Goal: Information Seeking & Learning: Find specific fact

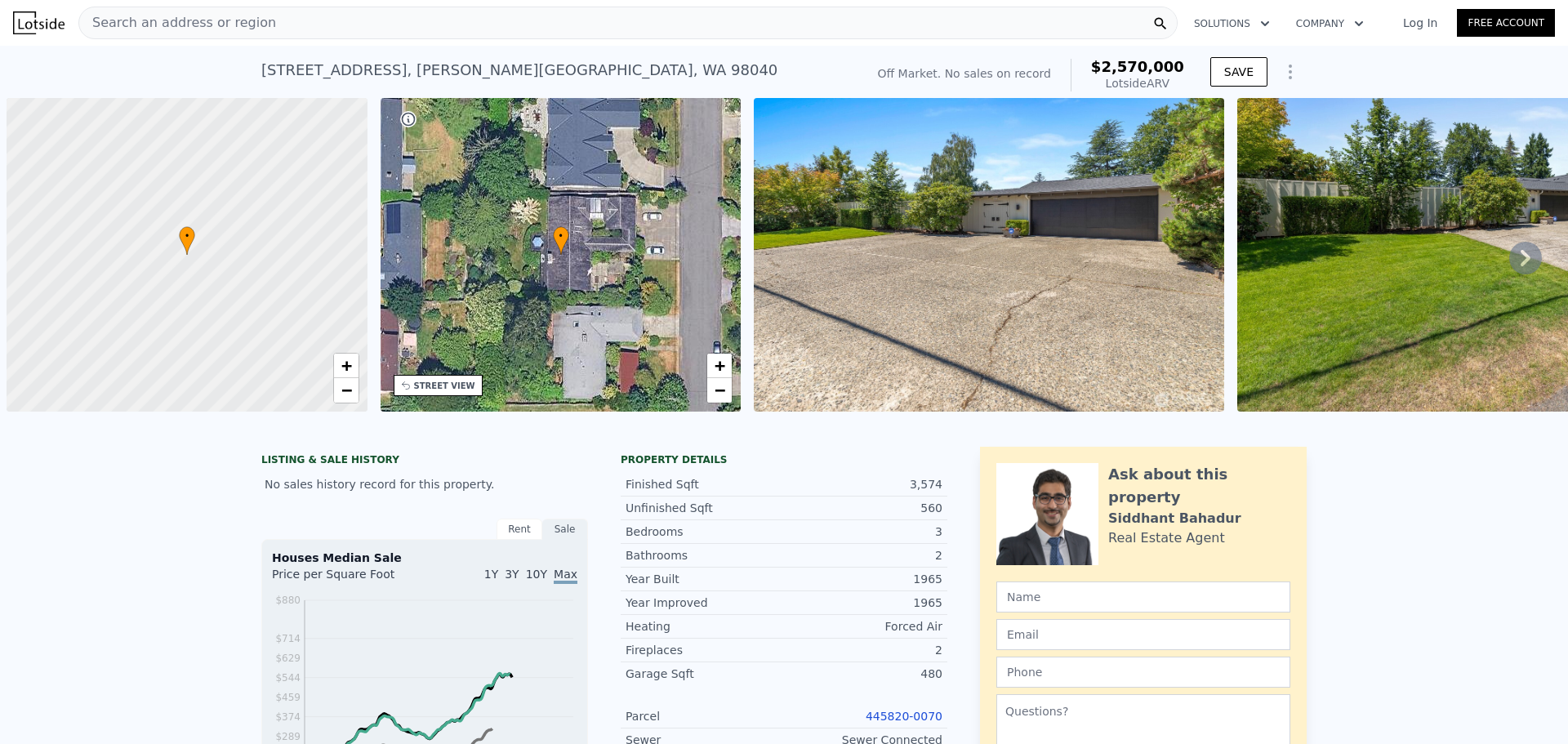
scroll to position [0, 6]
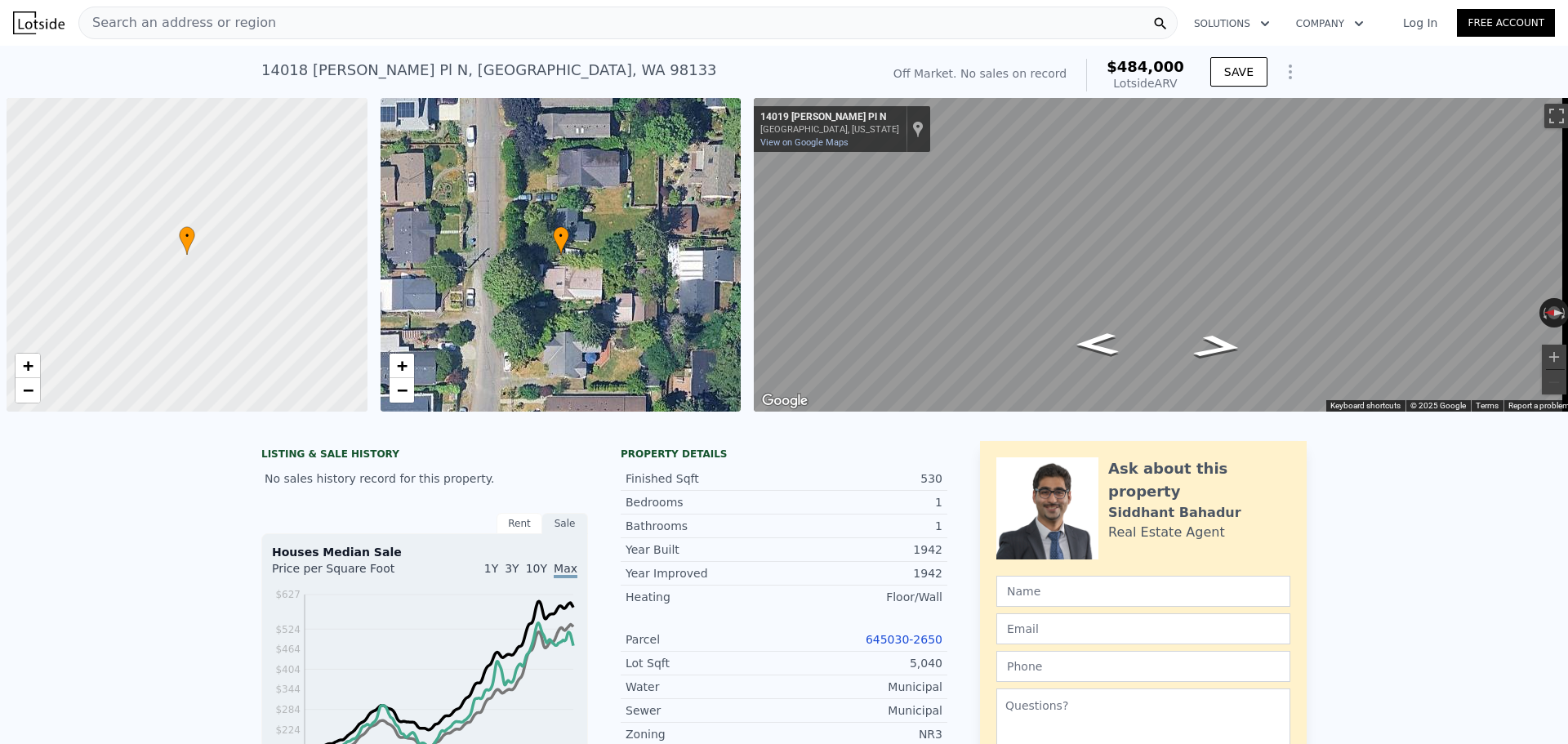
scroll to position [0, 6]
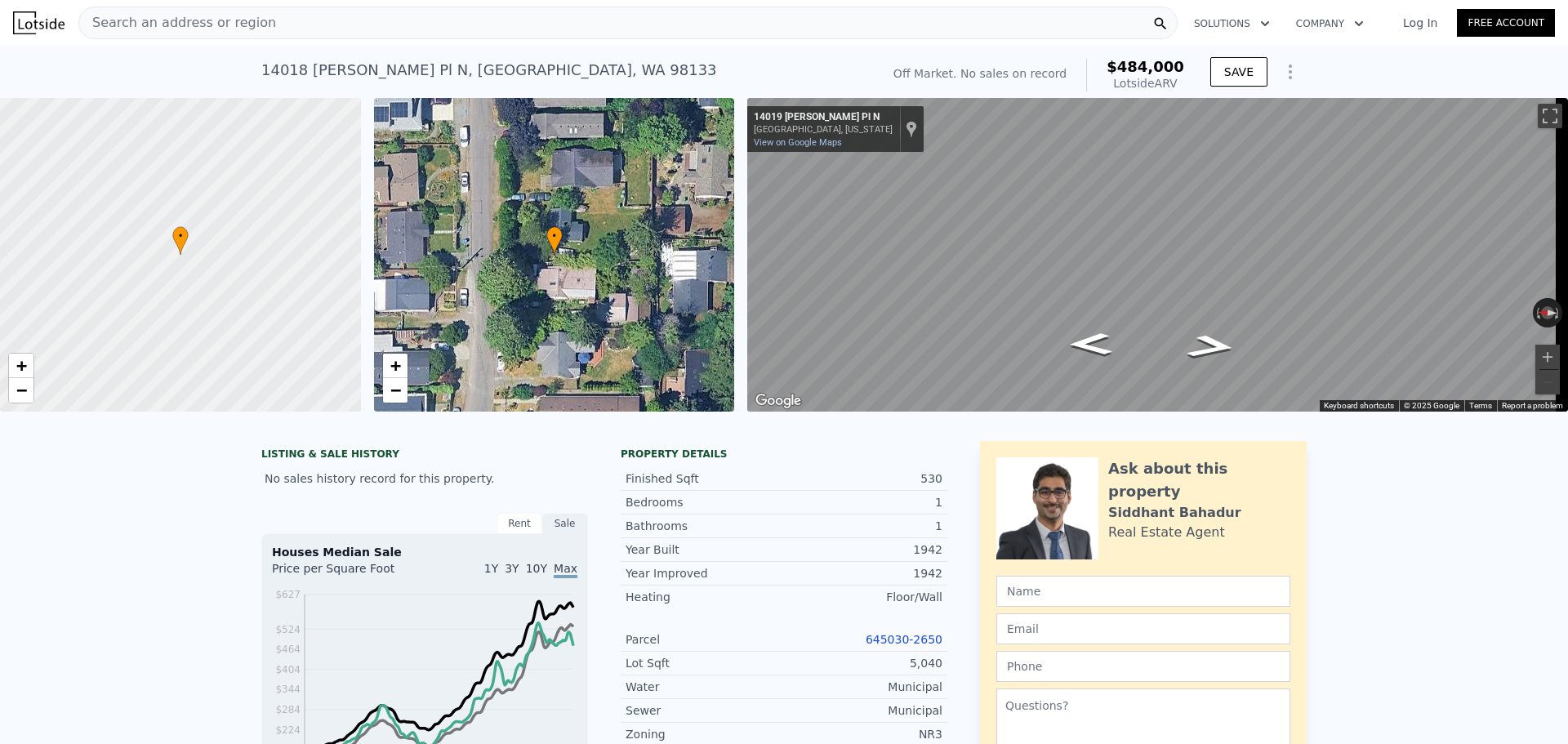
click at [335, 21] on div "Search an address or region" at bounding box center [629, 22] width 1100 height 33
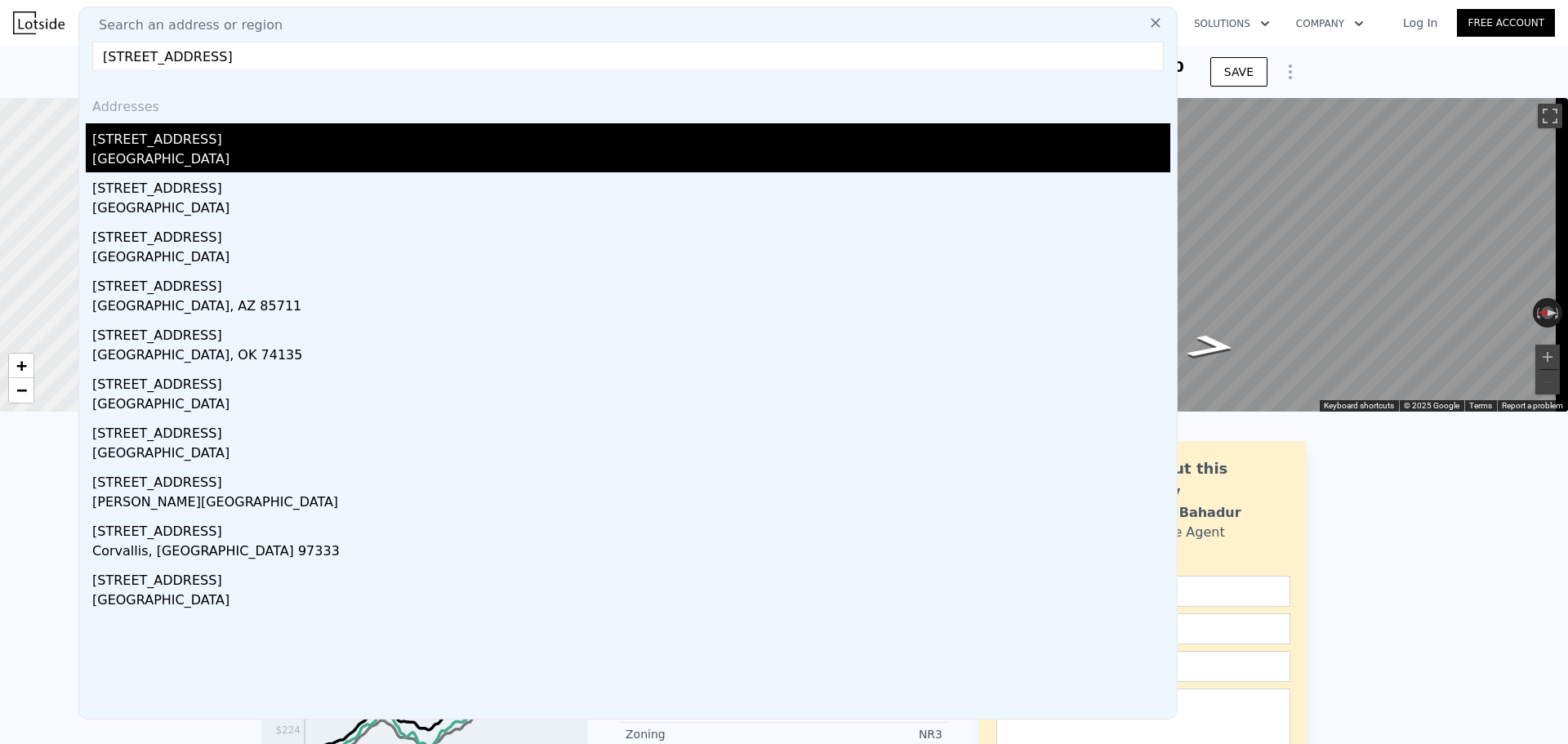
type input "[STREET_ADDRESS]"
click at [258, 147] on div "[STREET_ADDRESS]" at bounding box center [631, 136] width 1078 height 27
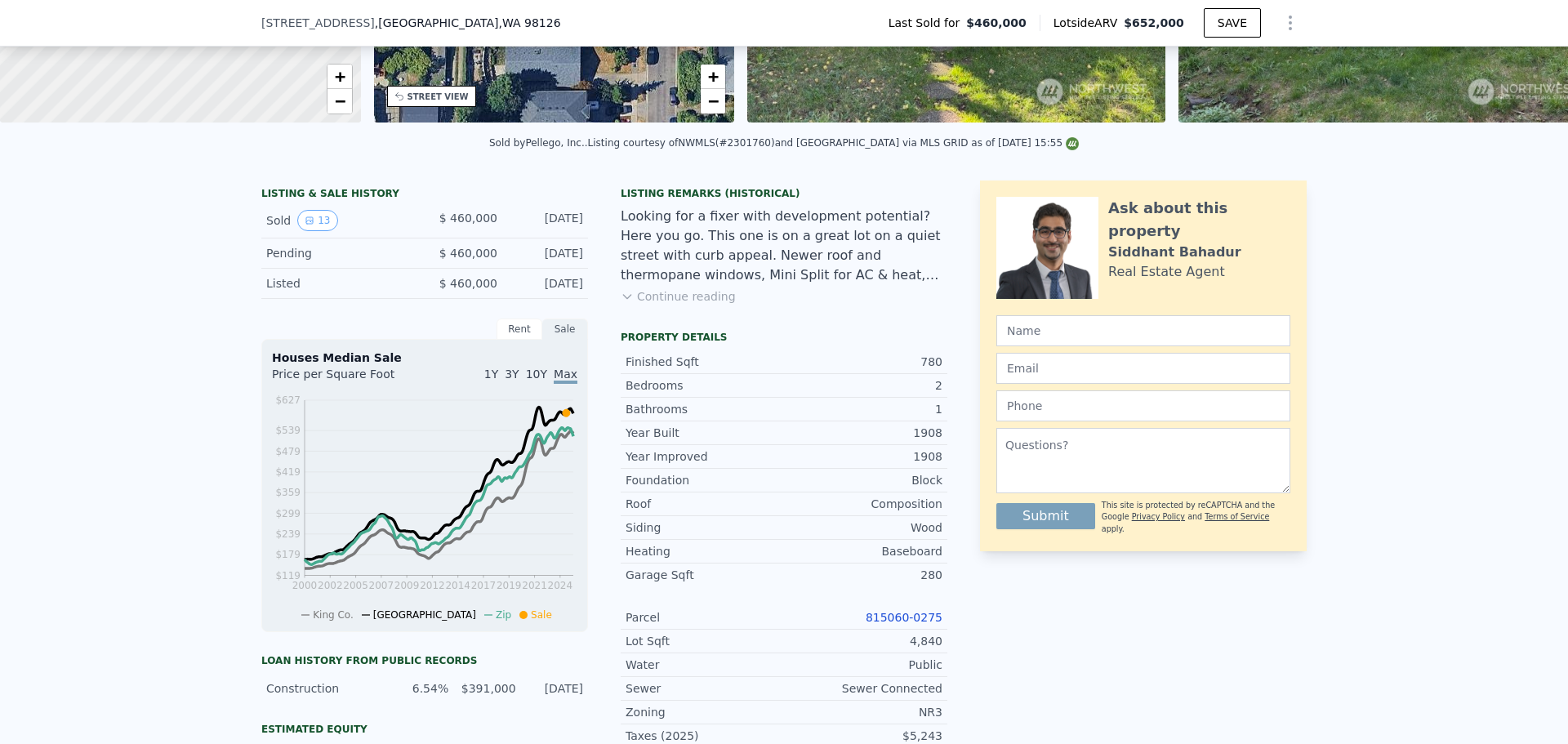
scroll to position [322, 0]
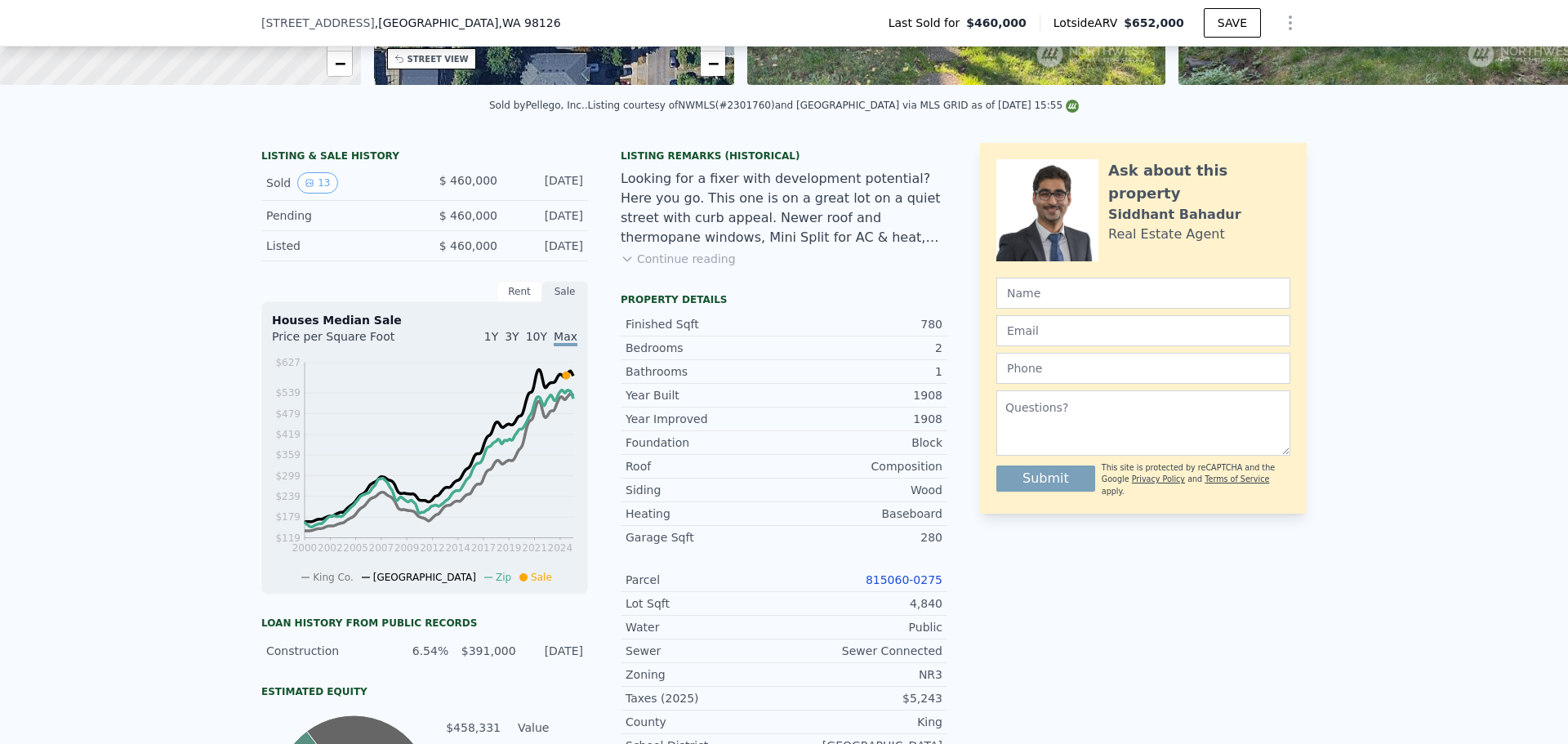
click at [889, 586] on link "815060-0275" at bounding box center [904, 580] width 77 height 13
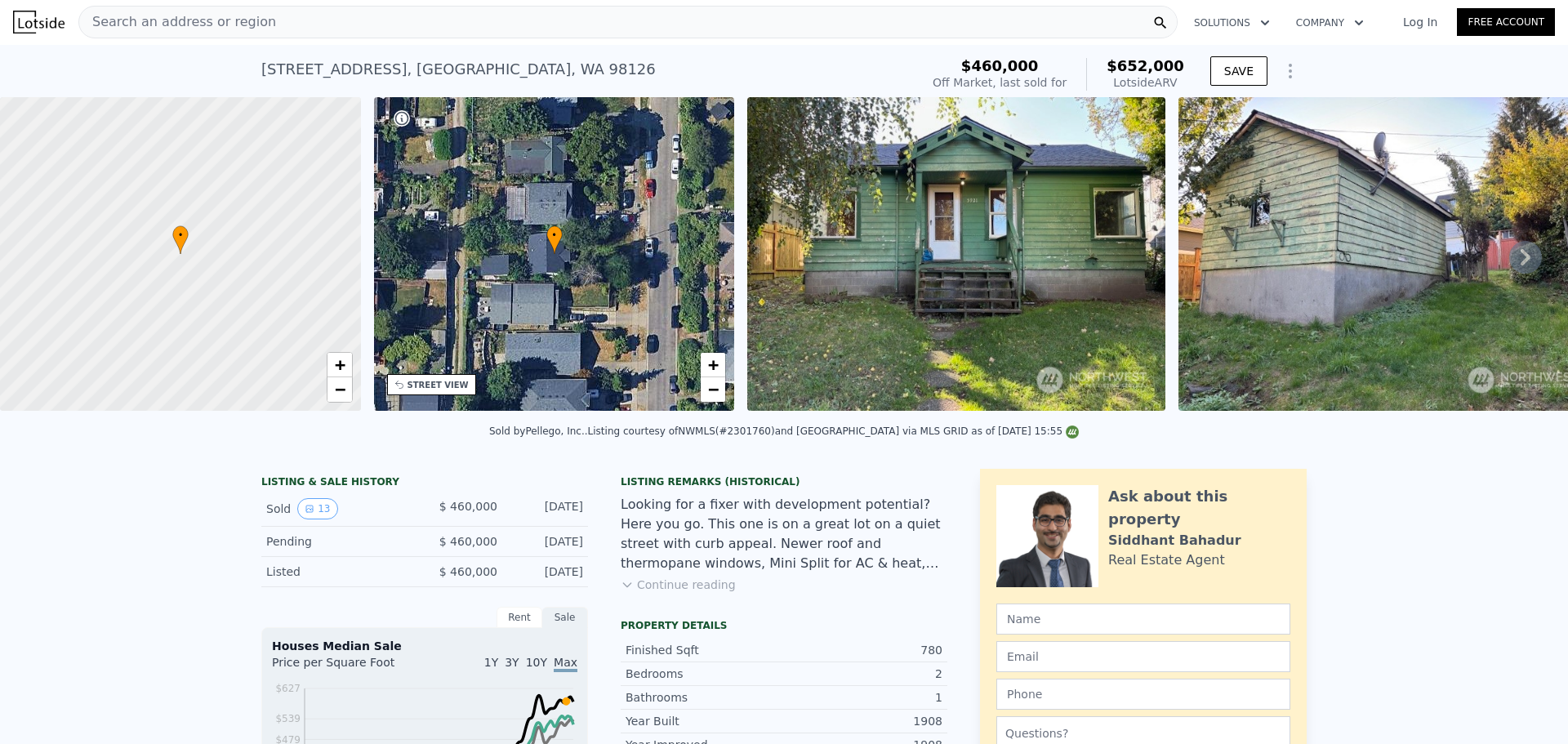
scroll to position [0, 0]
click at [255, 32] on div "Search an address or region" at bounding box center [629, 22] width 1100 height 33
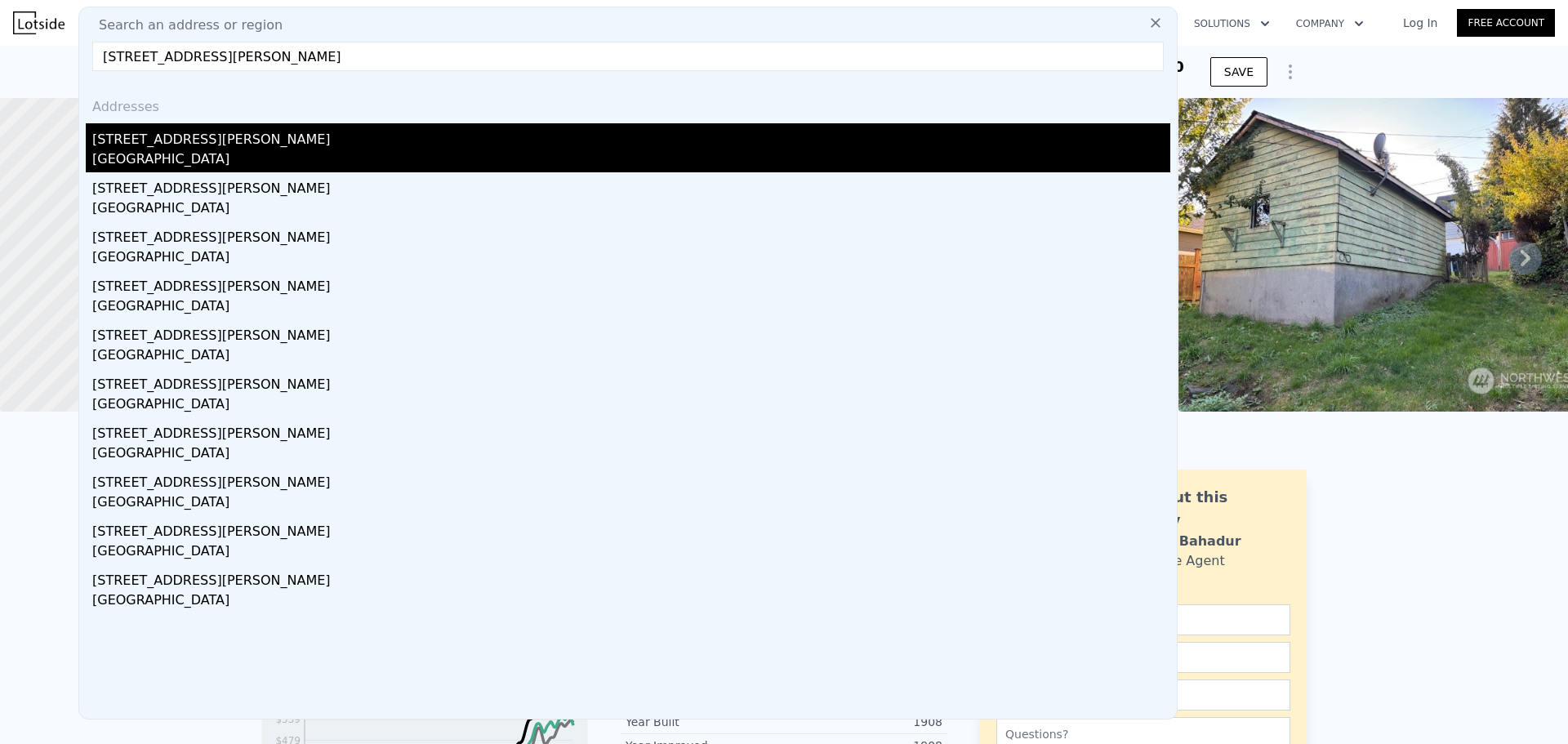
type input "[STREET_ADDRESS][PERSON_NAME]"
click at [240, 136] on div "[STREET_ADDRESS][PERSON_NAME]" at bounding box center [631, 136] width 1078 height 27
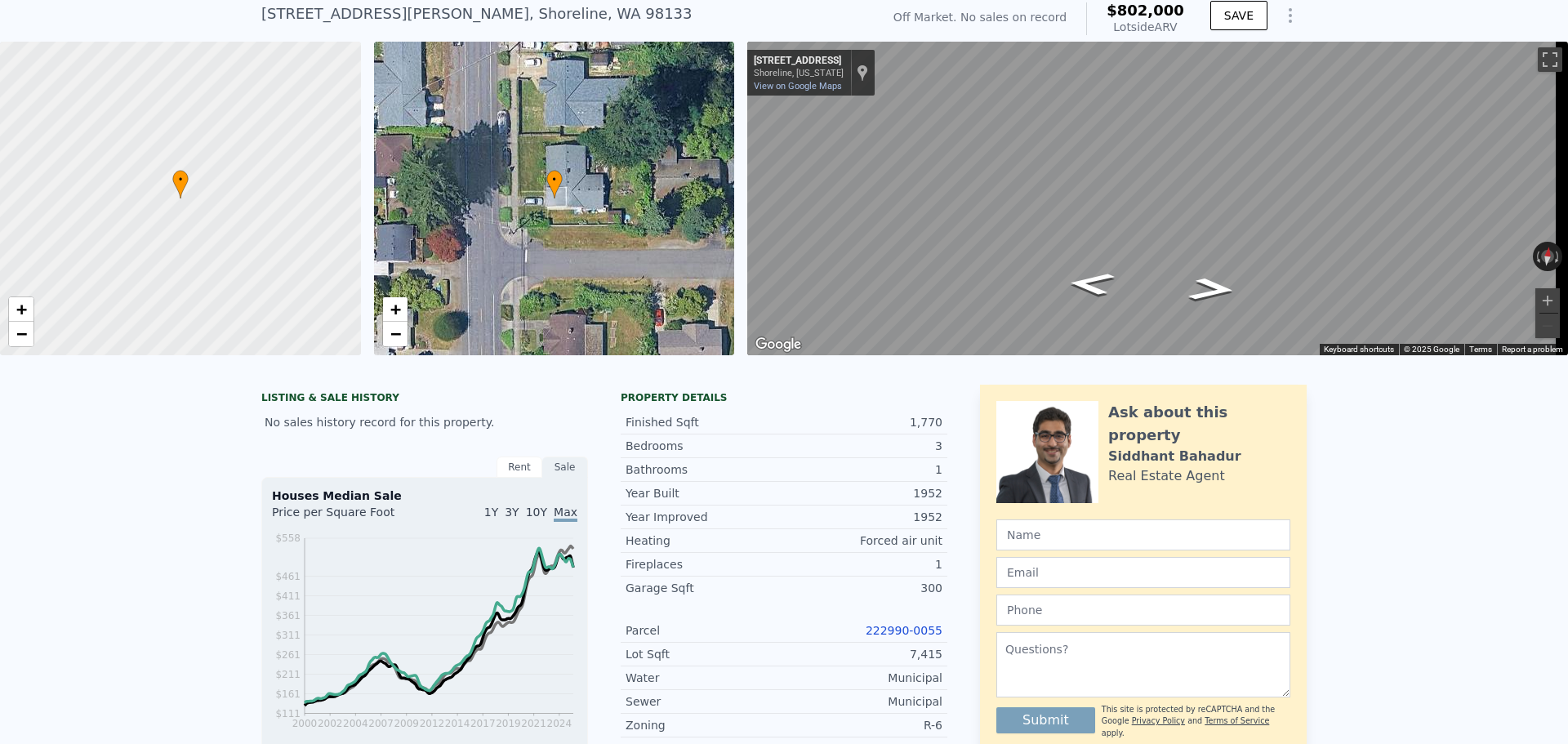
scroll to position [76, 0]
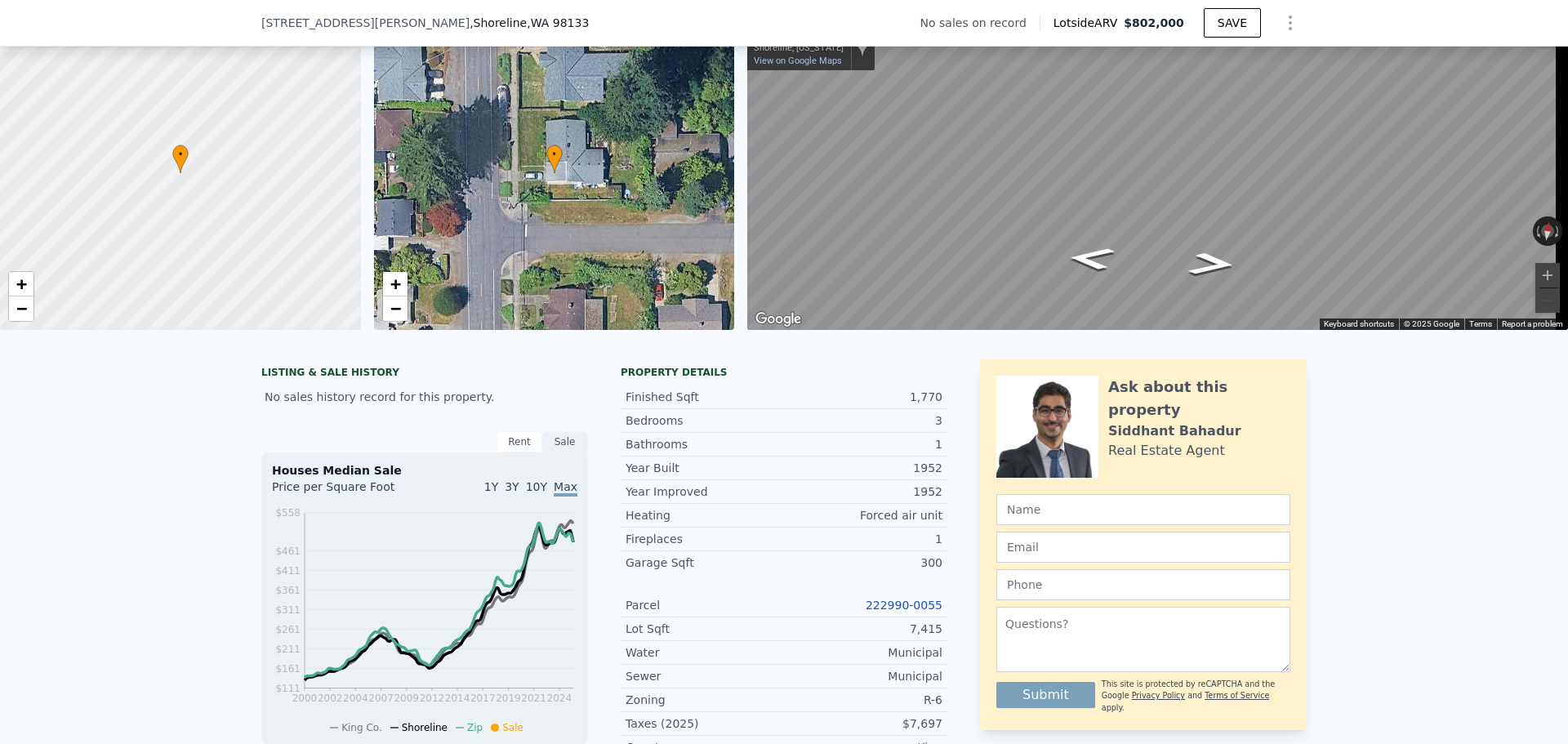
click at [881, 612] on link "222990-0055" at bounding box center [904, 605] width 77 height 13
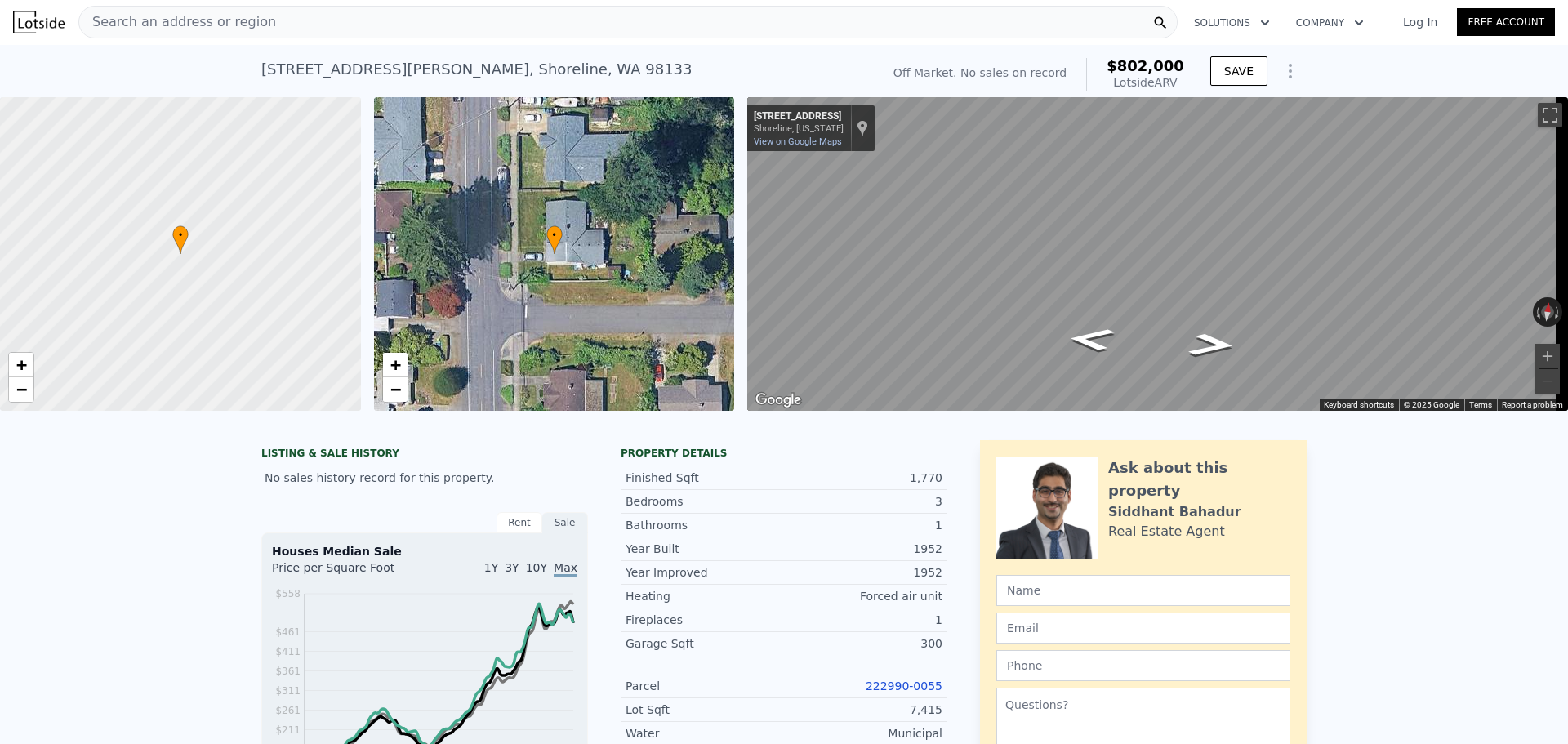
scroll to position [0, 0]
click at [219, 27] on span "Search an address or region" at bounding box center [177, 23] width 197 height 19
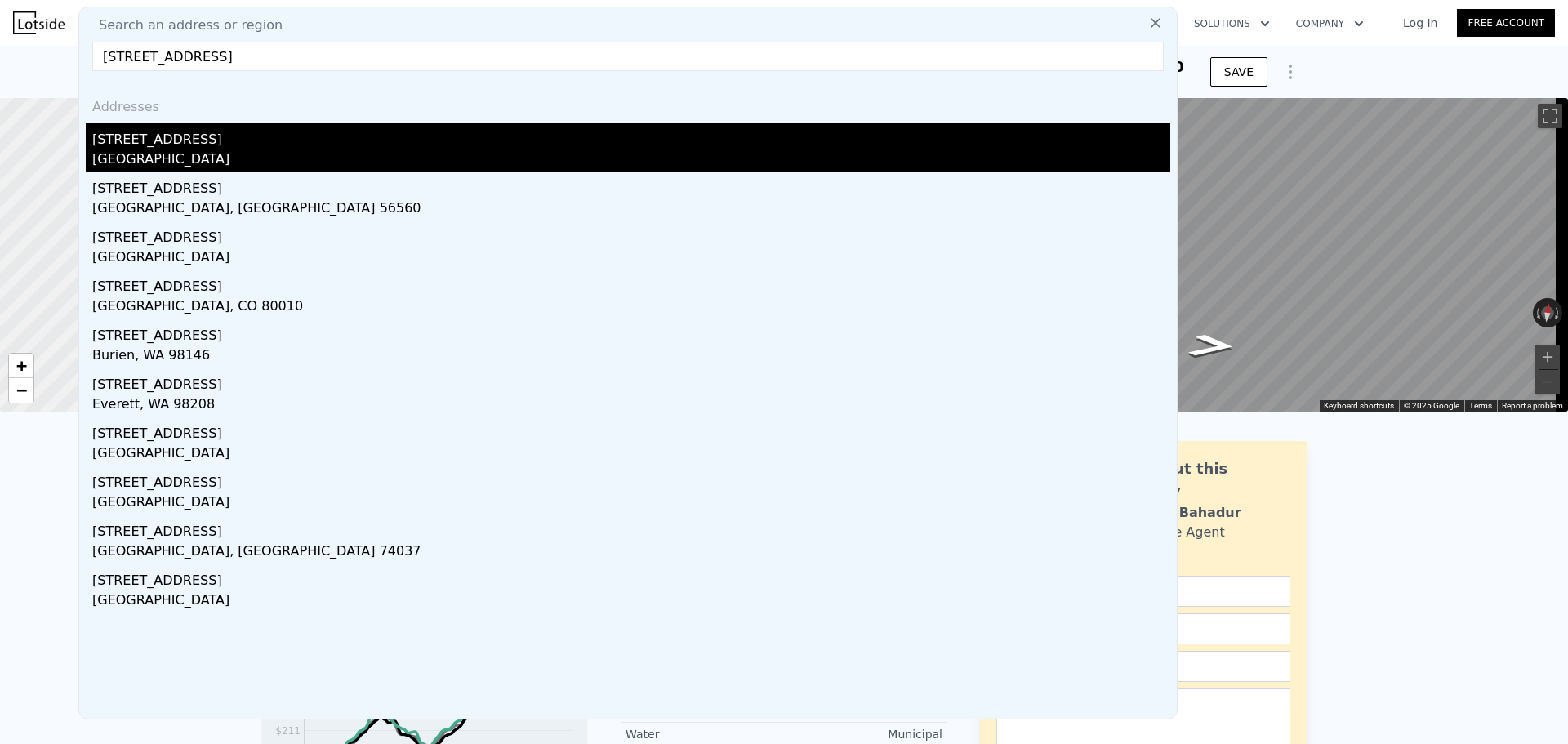
type input "[STREET_ADDRESS]"
click at [259, 151] on div "[GEOGRAPHIC_DATA]" at bounding box center [631, 161] width 1078 height 23
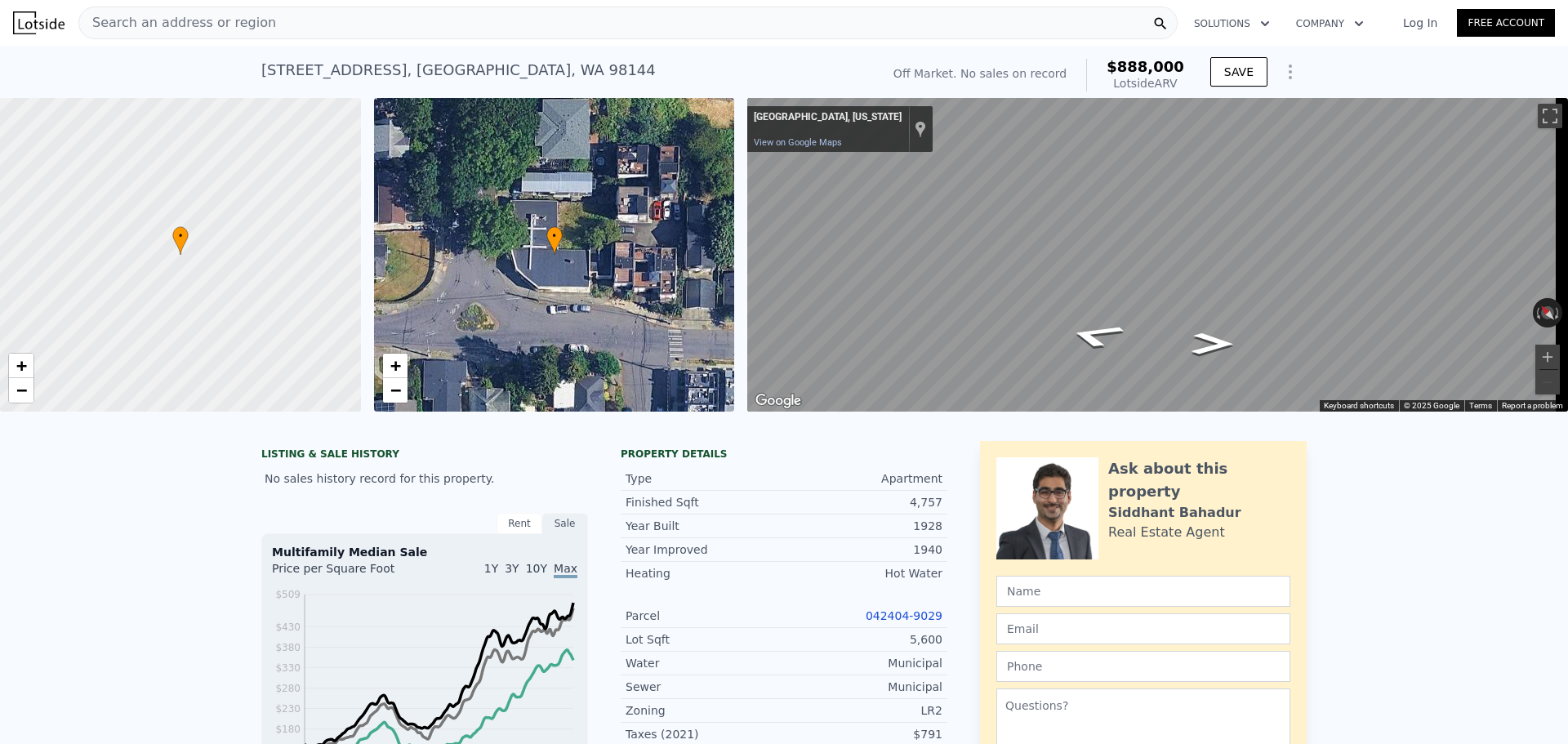
click at [346, 30] on div "Search an address or region" at bounding box center [629, 22] width 1100 height 33
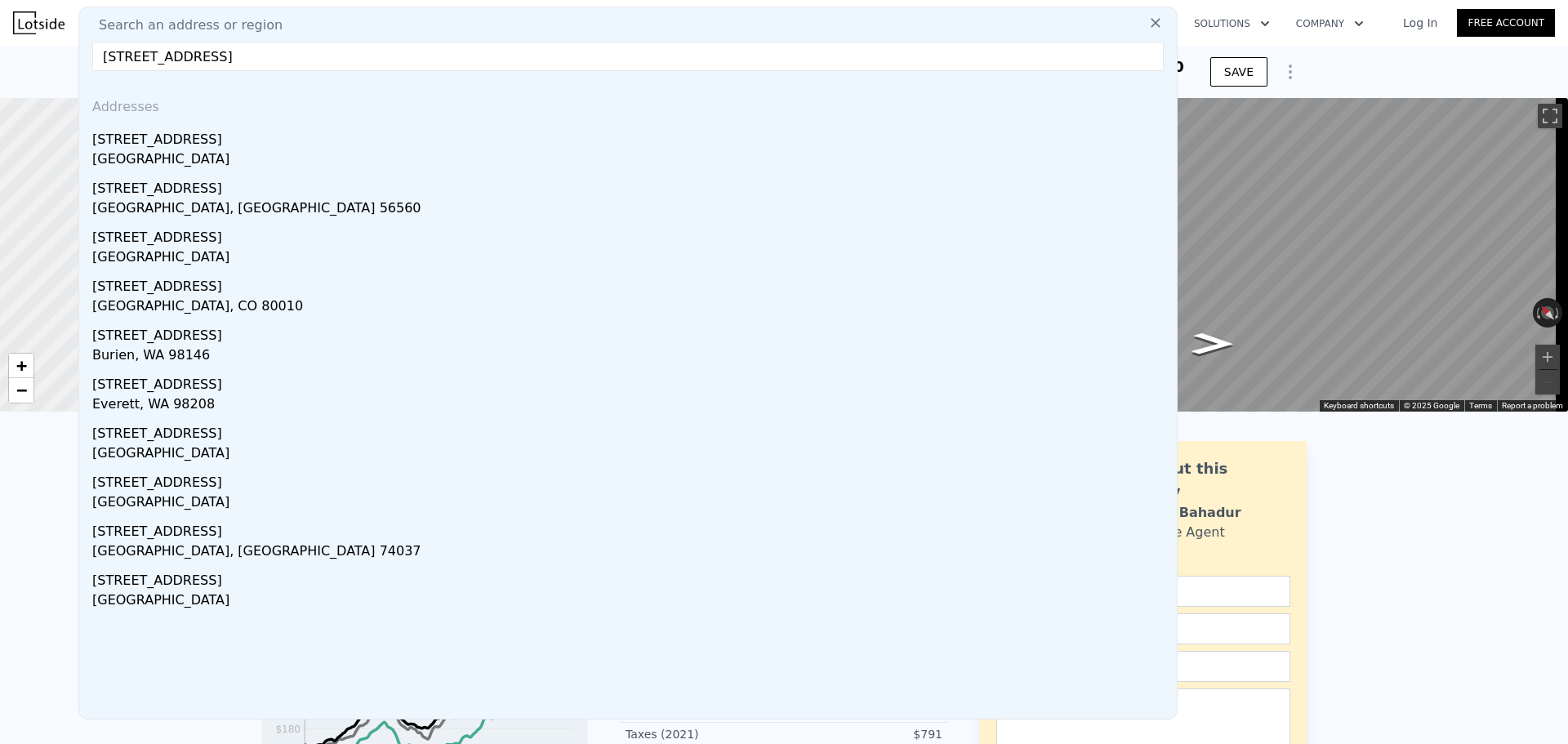
type input "[STREET_ADDRESS]"
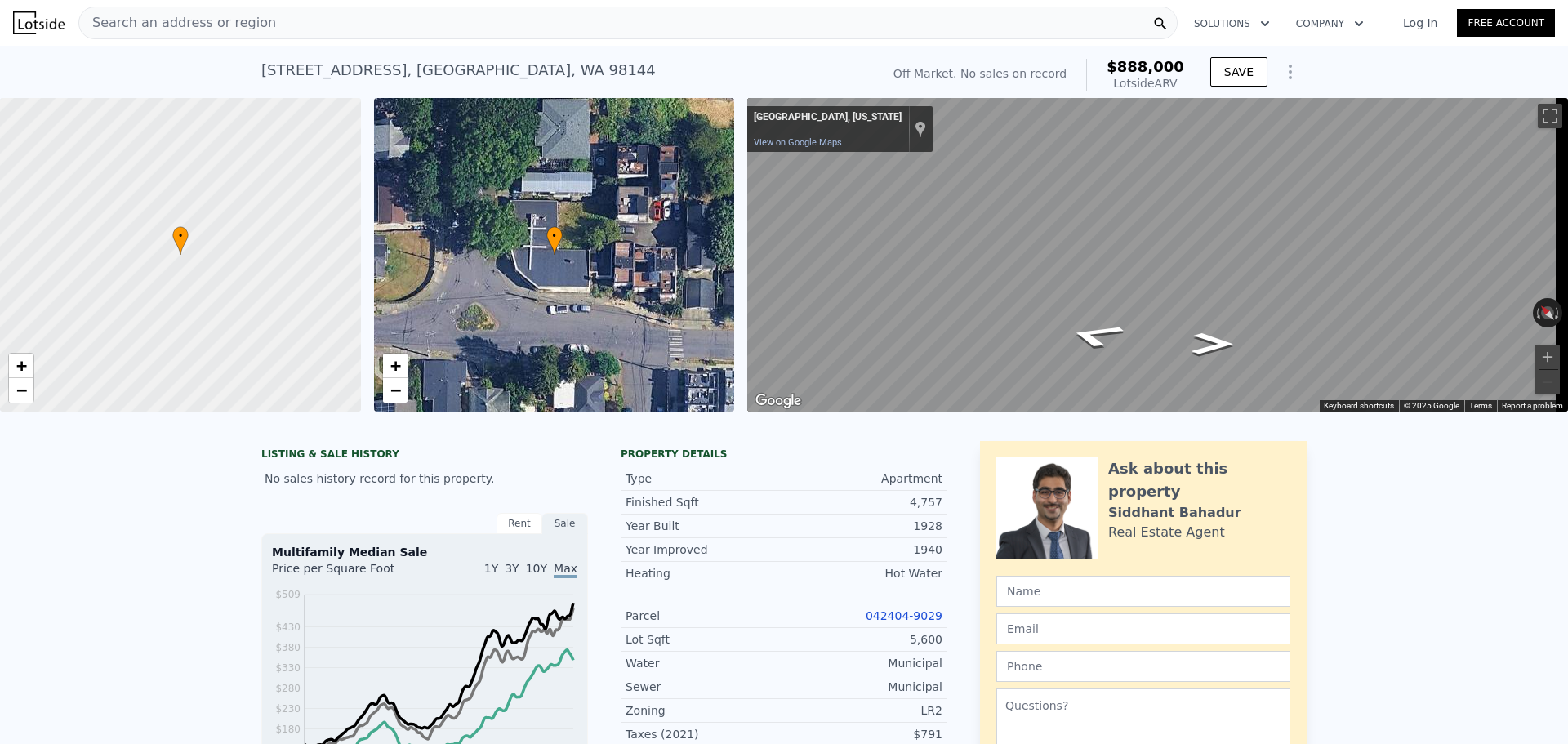
click at [54, 61] on div "[STREET_ADDRESS] No sales on record (~ARV $888k ) Off Market. No sales on recor…" at bounding box center [784, 72] width 1568 height 52
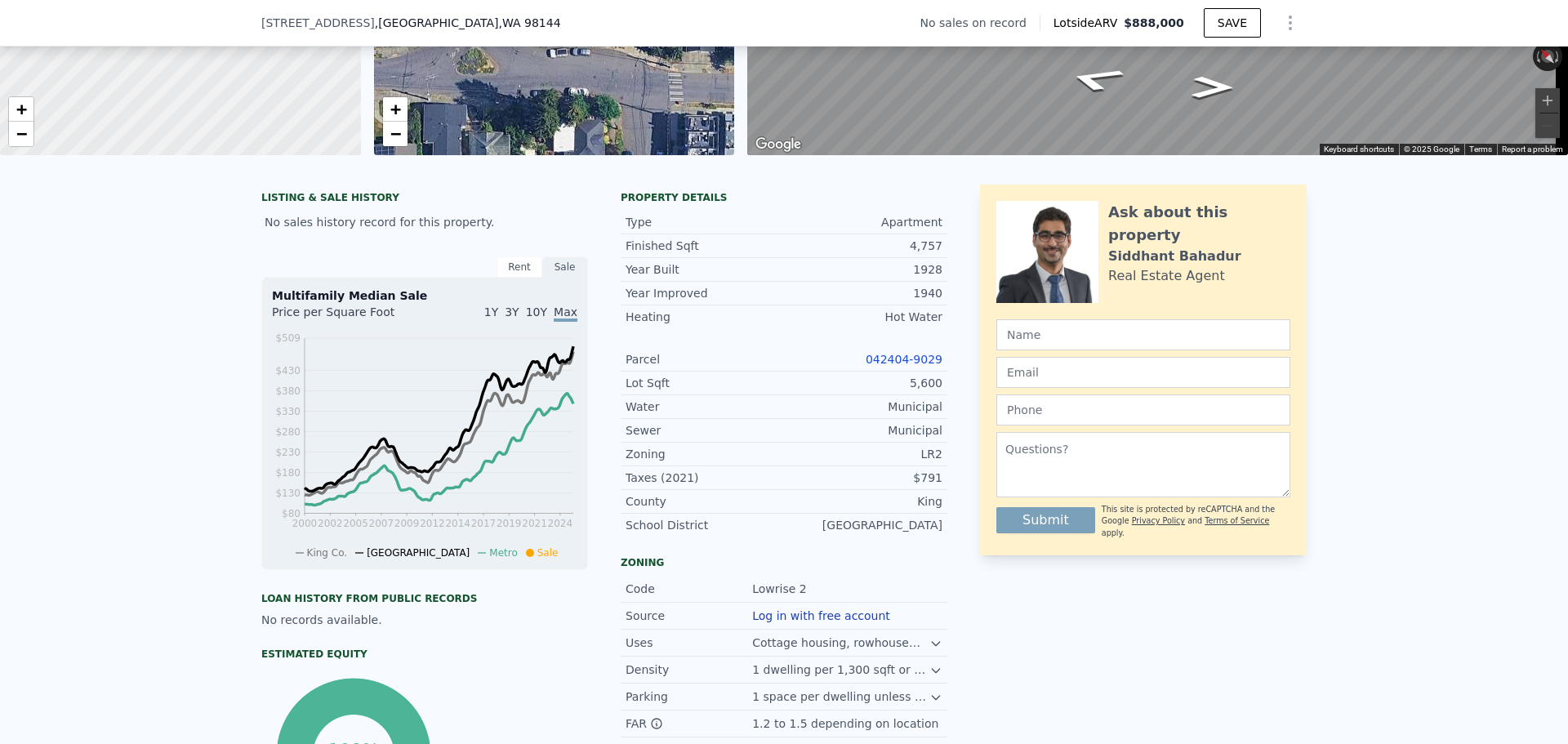
scroll to position [322, 0]
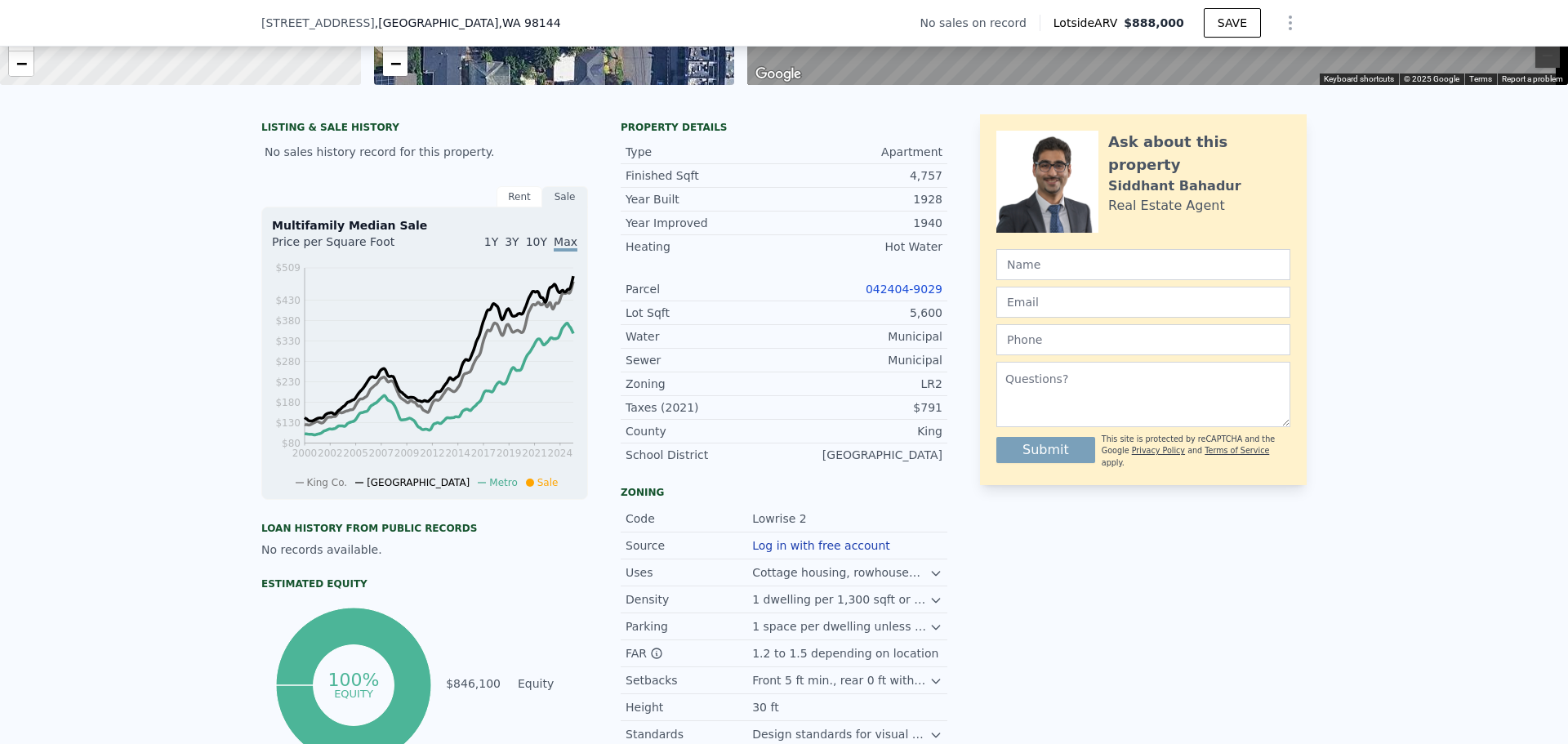
click at [900, 296] on link "042404-9029" at bounding box center [904, 289] width 77 height 13
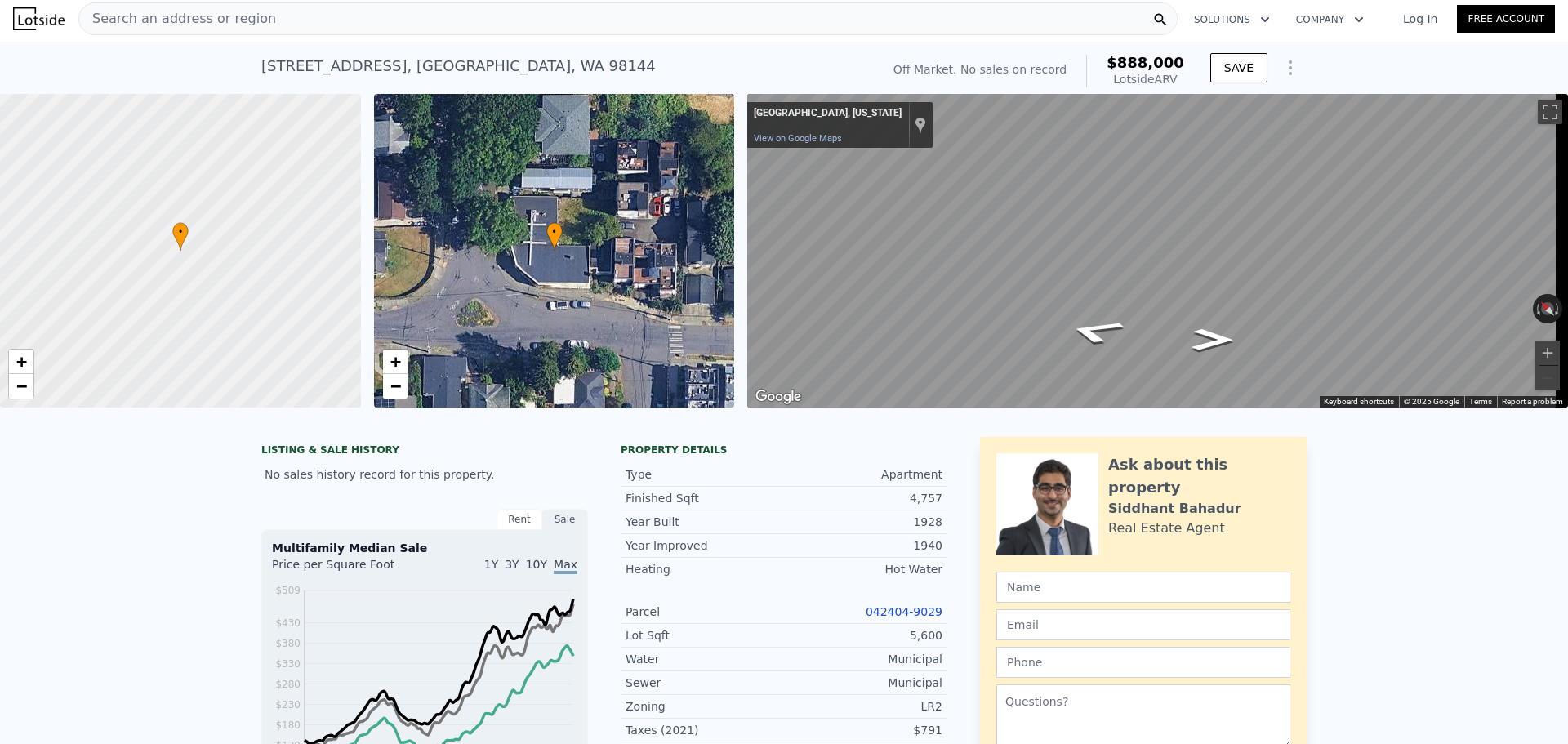
scroll to position [0, 0]
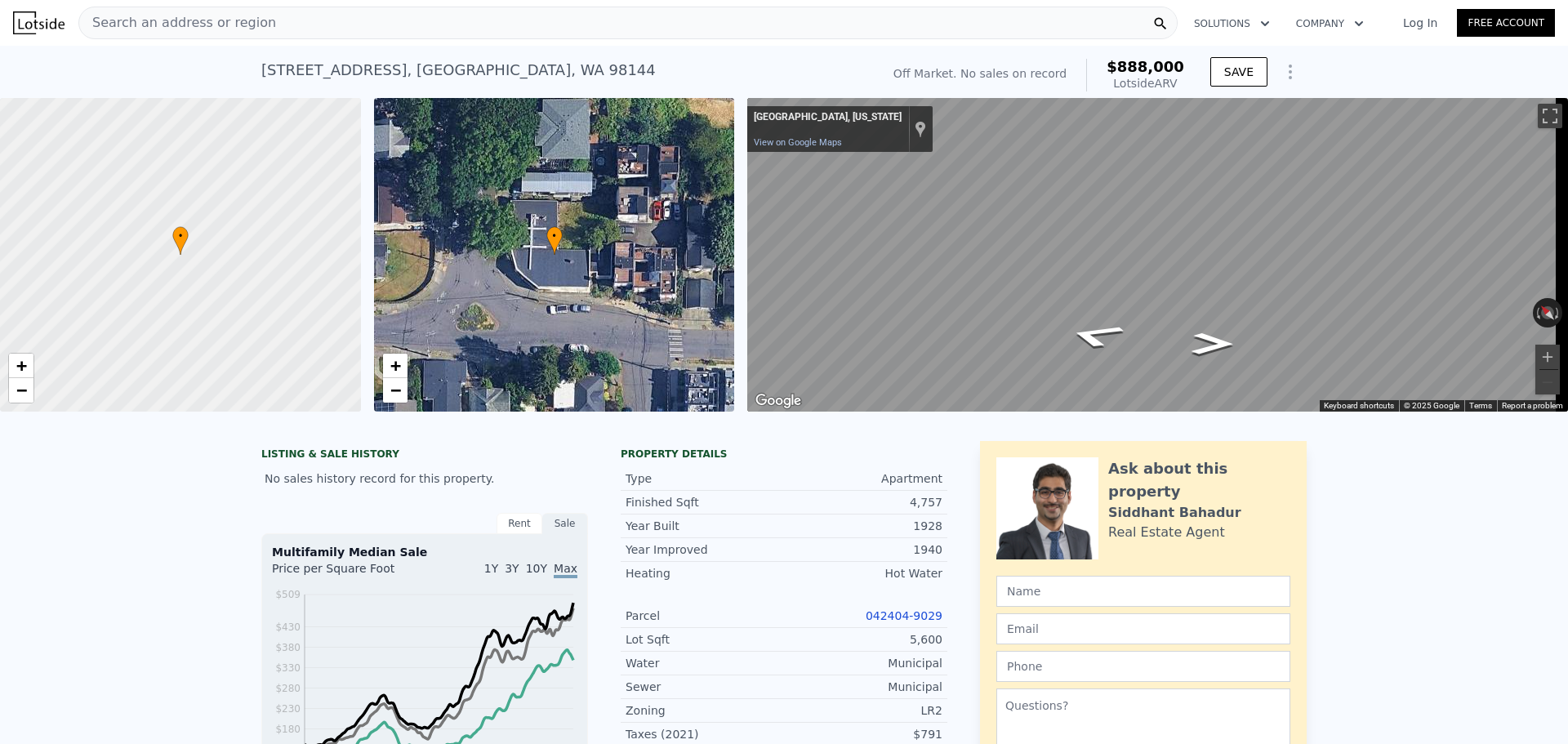
click at [280, 24] on div "Search an address or region" at bounding box center [629, 22] width 1100 height 33
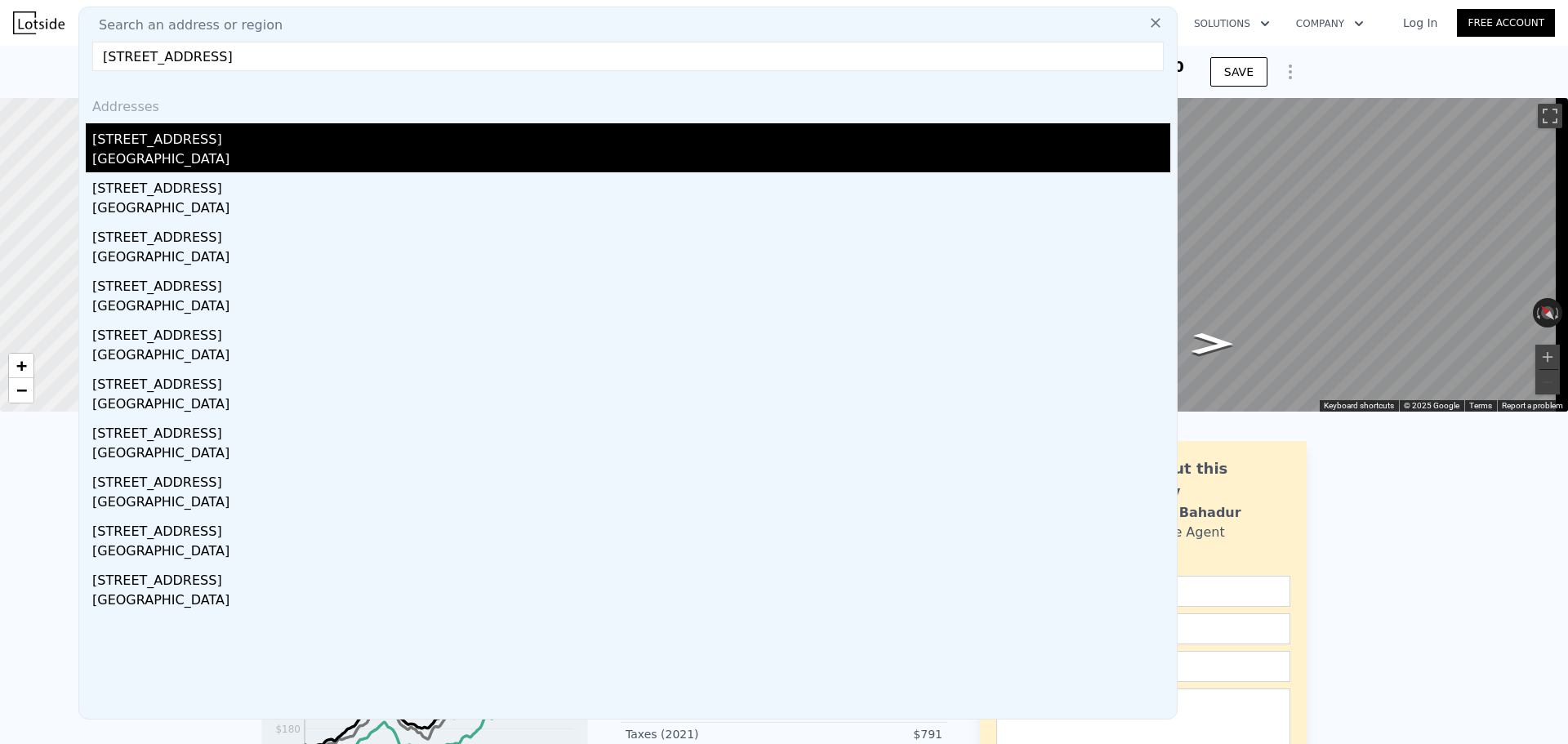
type input "[STREET_ADDRESS]"
click at [279, 148] on div "[STREET_ADDRESS]" at bounding box center [631, 136] width 1078 height 27
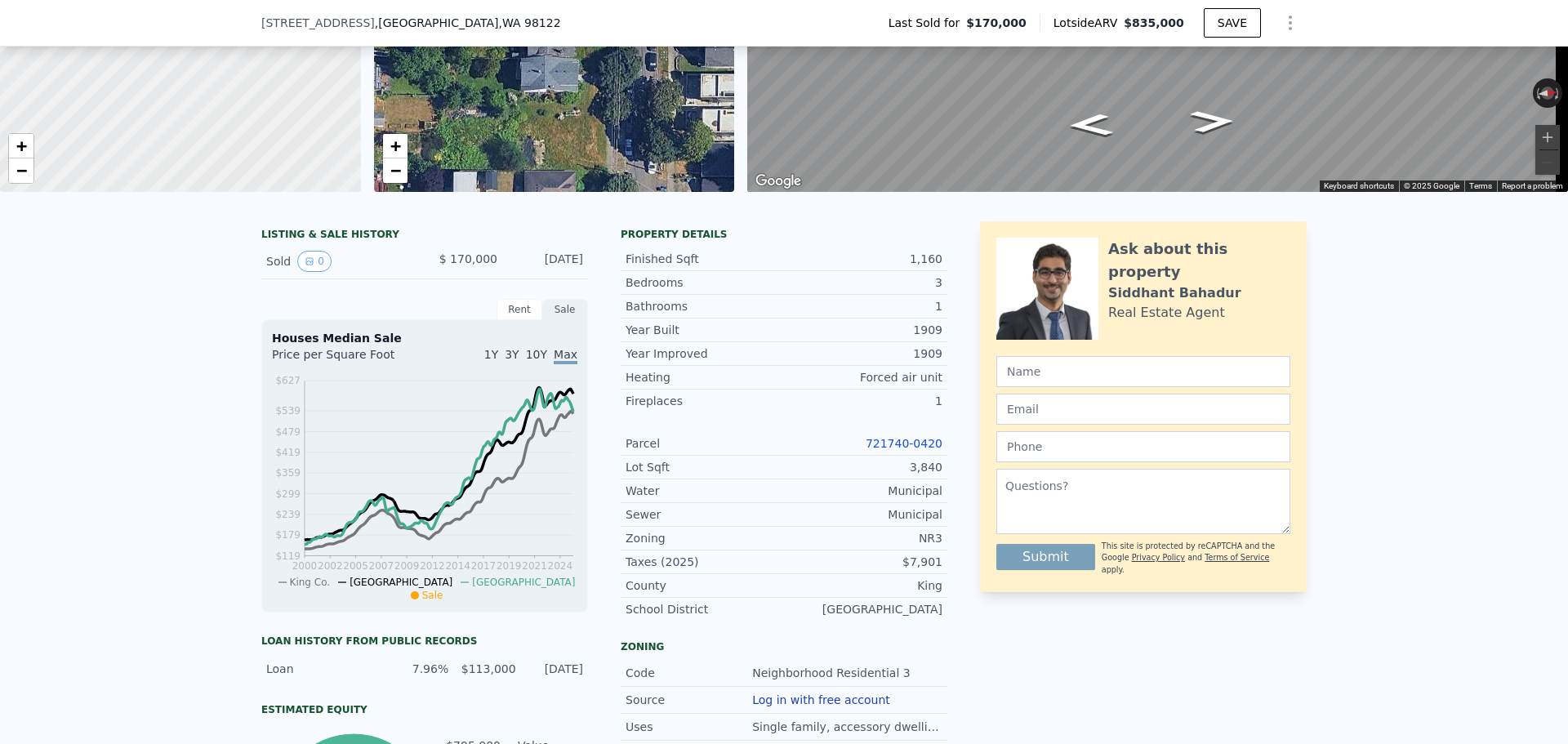
scroll to position [239, 0]
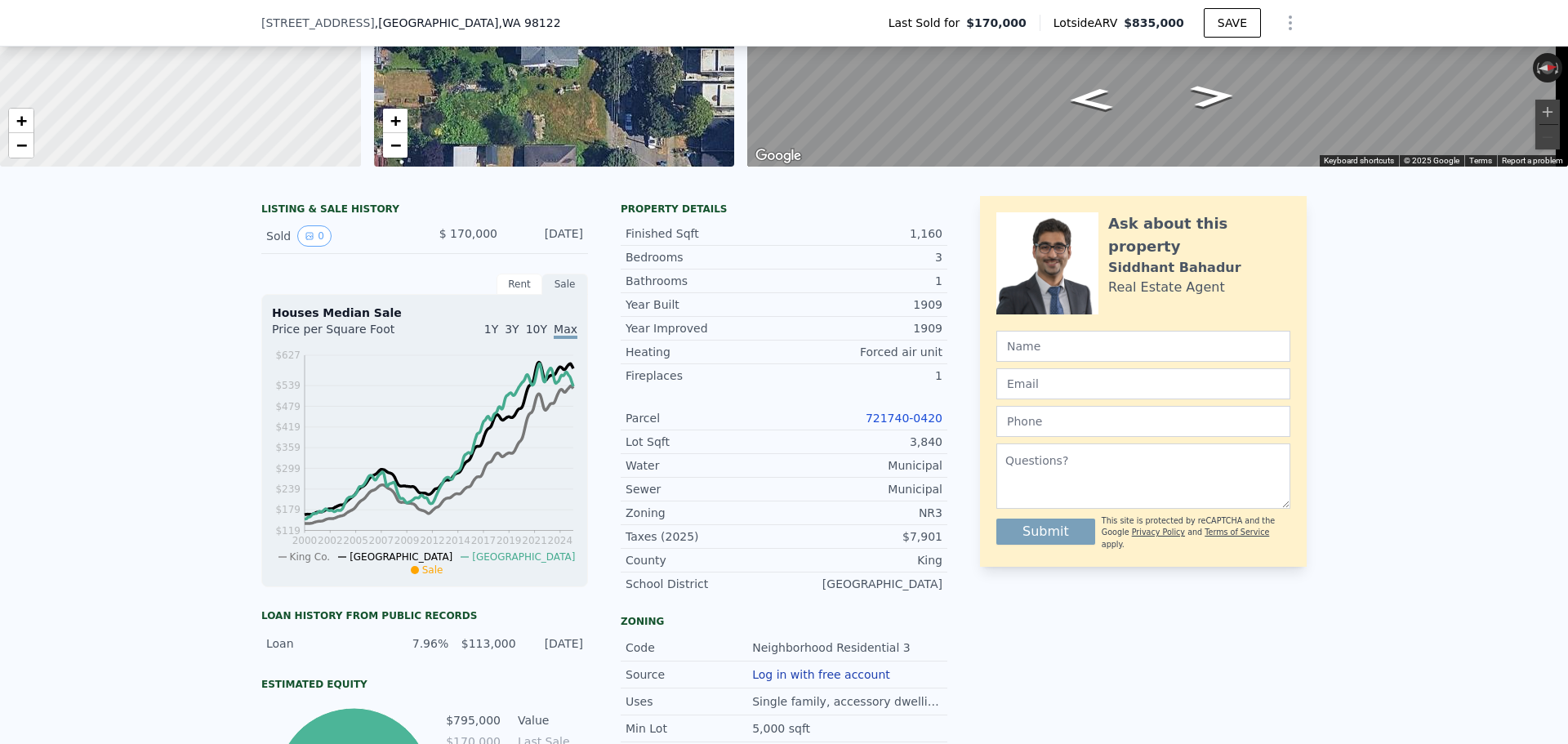
click at [893, 425] on link "721740-0420" at bounding box center [904, 418] width 77 height 13
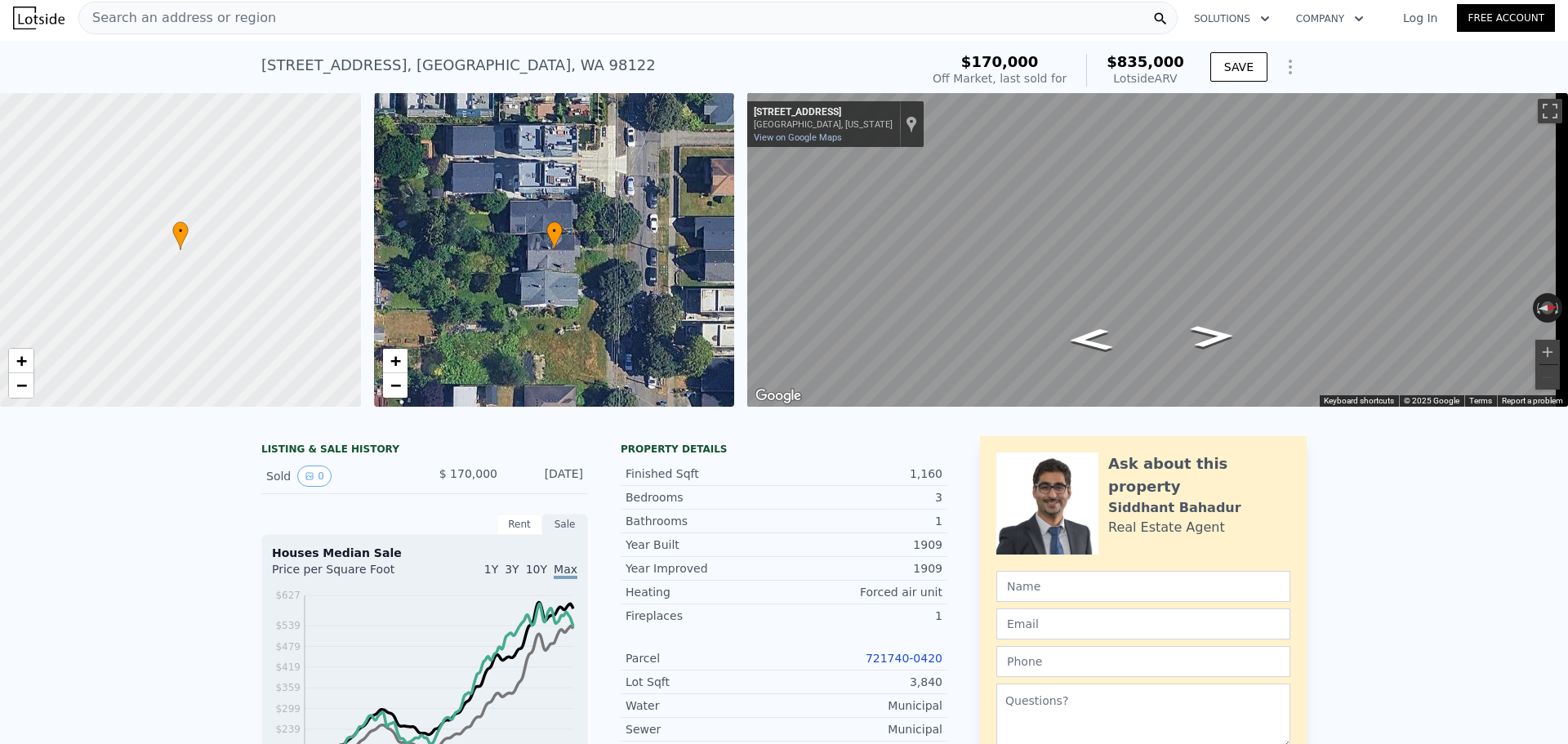
scroll to position [0, 0]
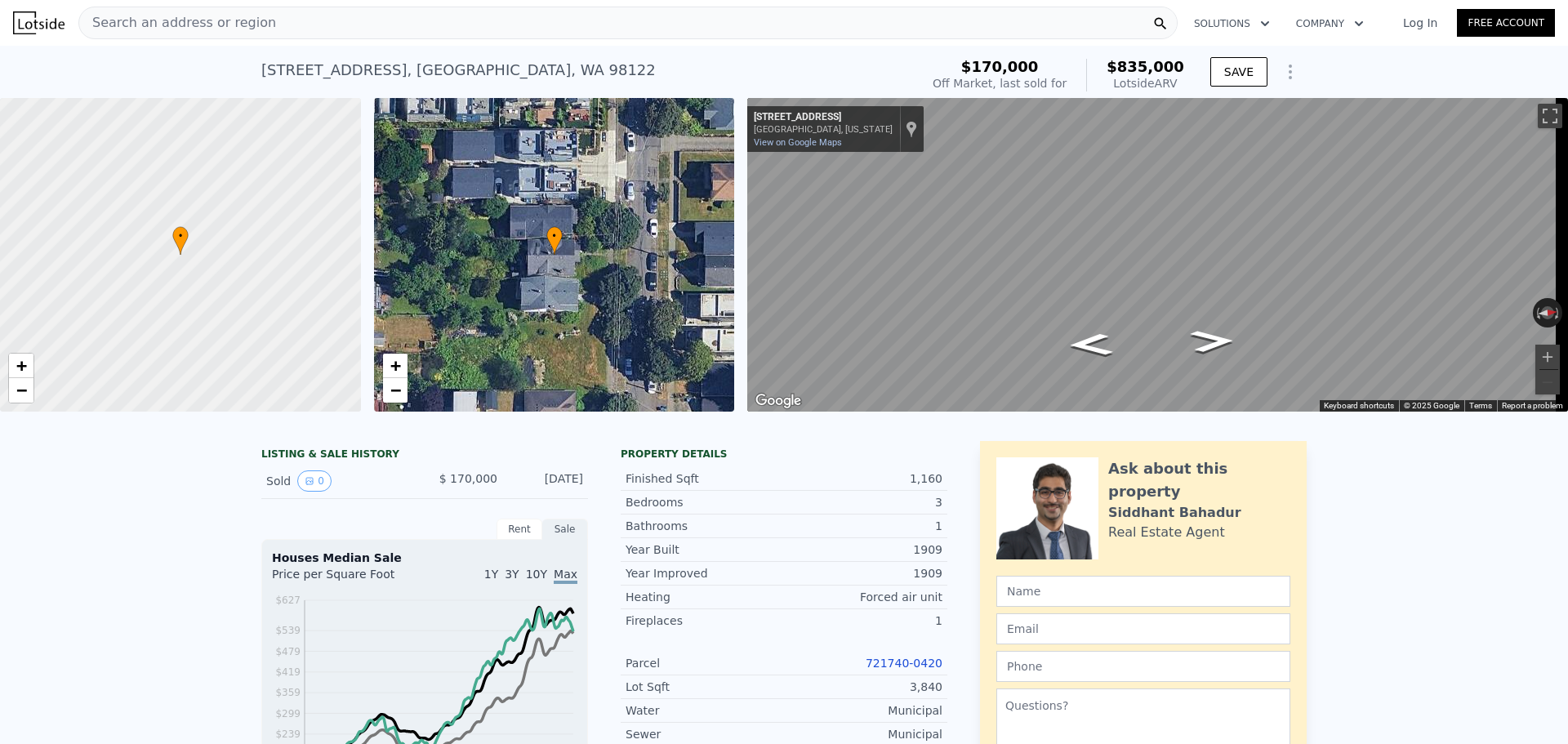
click at [240, 32] on span "Search an address or region" at bounding box center [177, 23] width 197 height 19
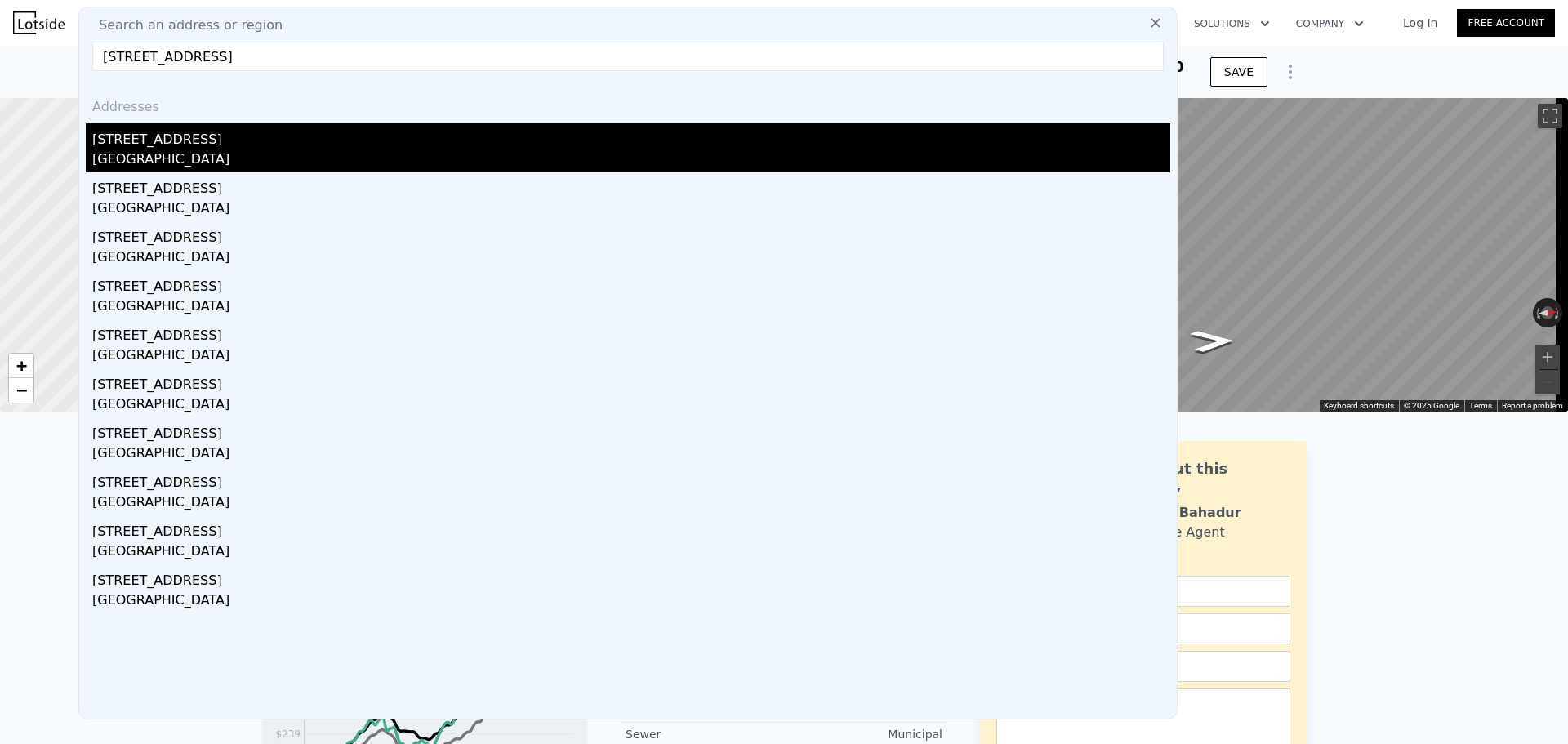
type input "[STREET_ADDRESS]"
click at [248, 143] on div "[STREET_ADDRESS]" at bounding box center [631, 136] width 1078 height 27
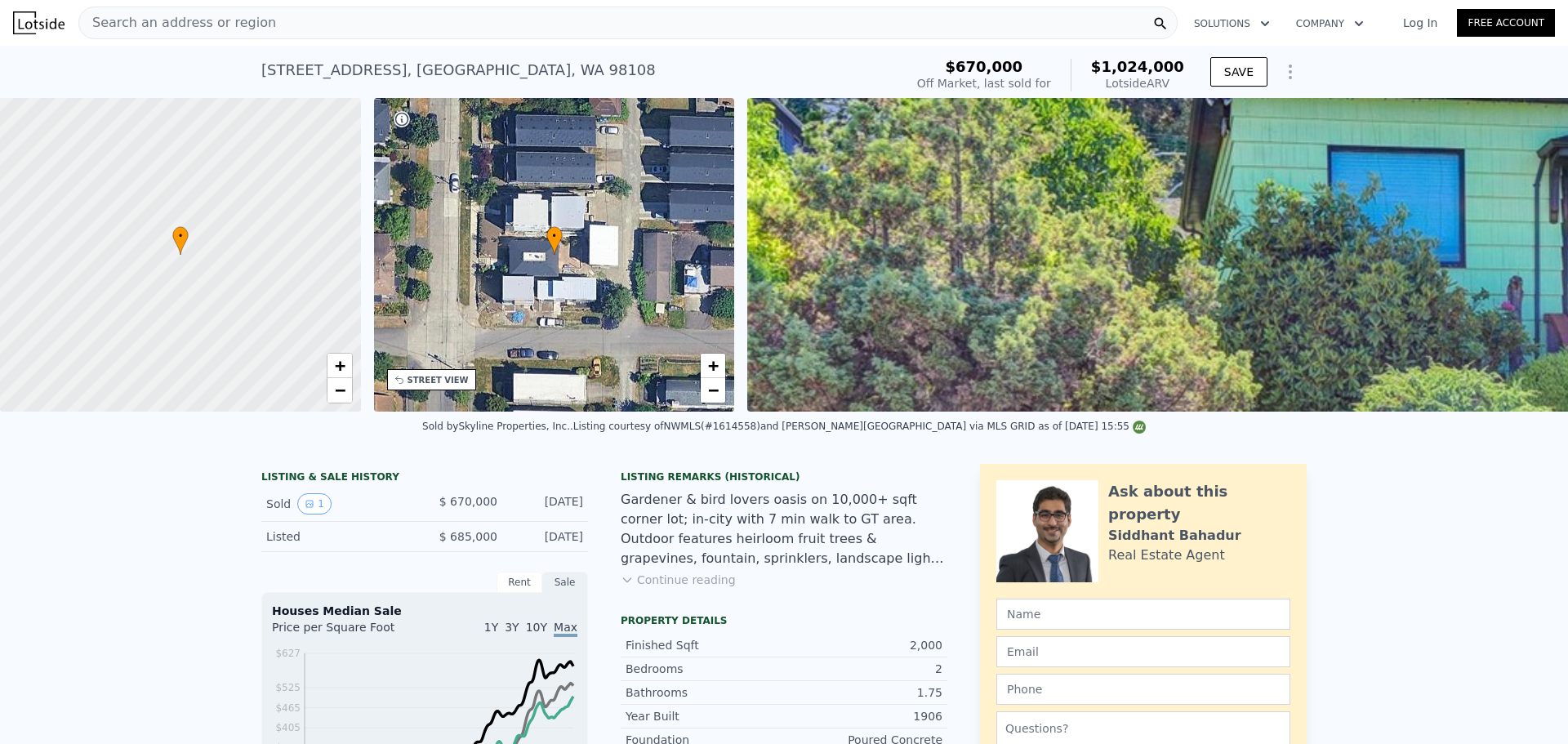
click at [261, 26] on div "Search an address or region" at bounding box center [629, 22] width 1100 height 33
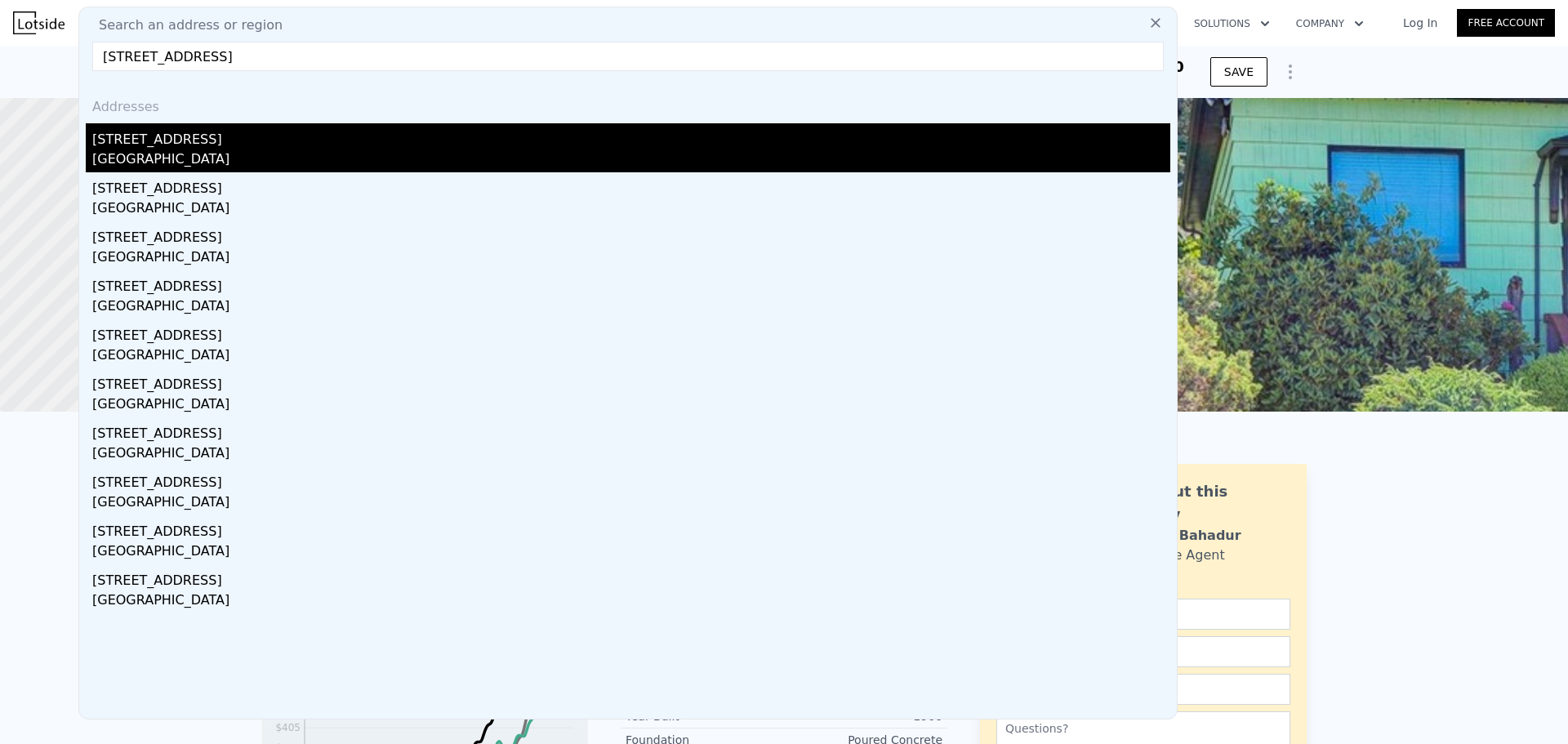
type input "[STREET_ADDRESS]"
click at [267, 136] on div "[STREET_ADDRESS]" at bounding box center [631, 136] width 1078 height 27
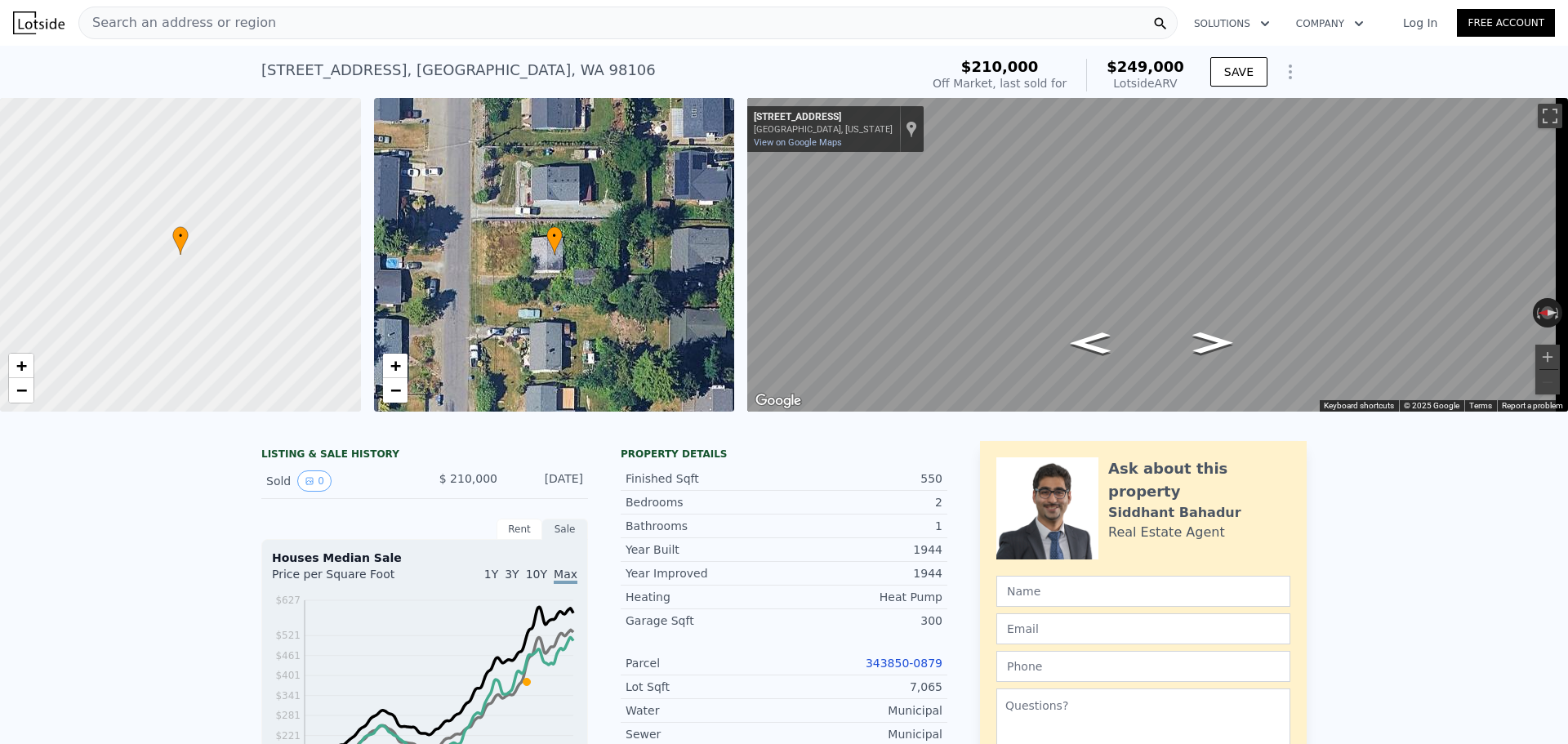
click at [321, 21] on div "Search an address or region" at bounding box center [629, 22] width 1100 height 33
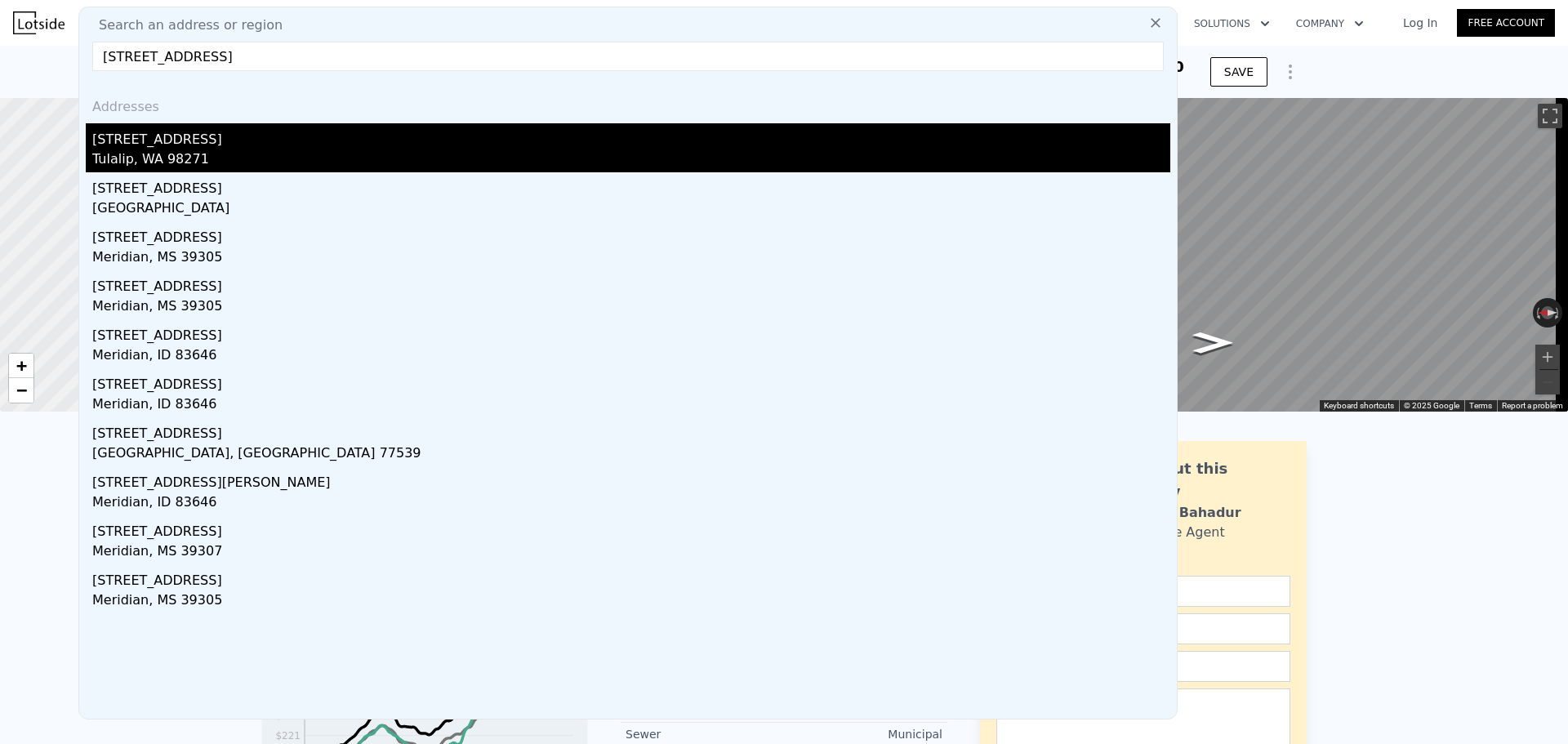
type input "[STREET_ADDRESS]"
click at [252, 141] on div "[STREET_ADDRESS]" at bounding box center [631, 136] width 1078 height 27
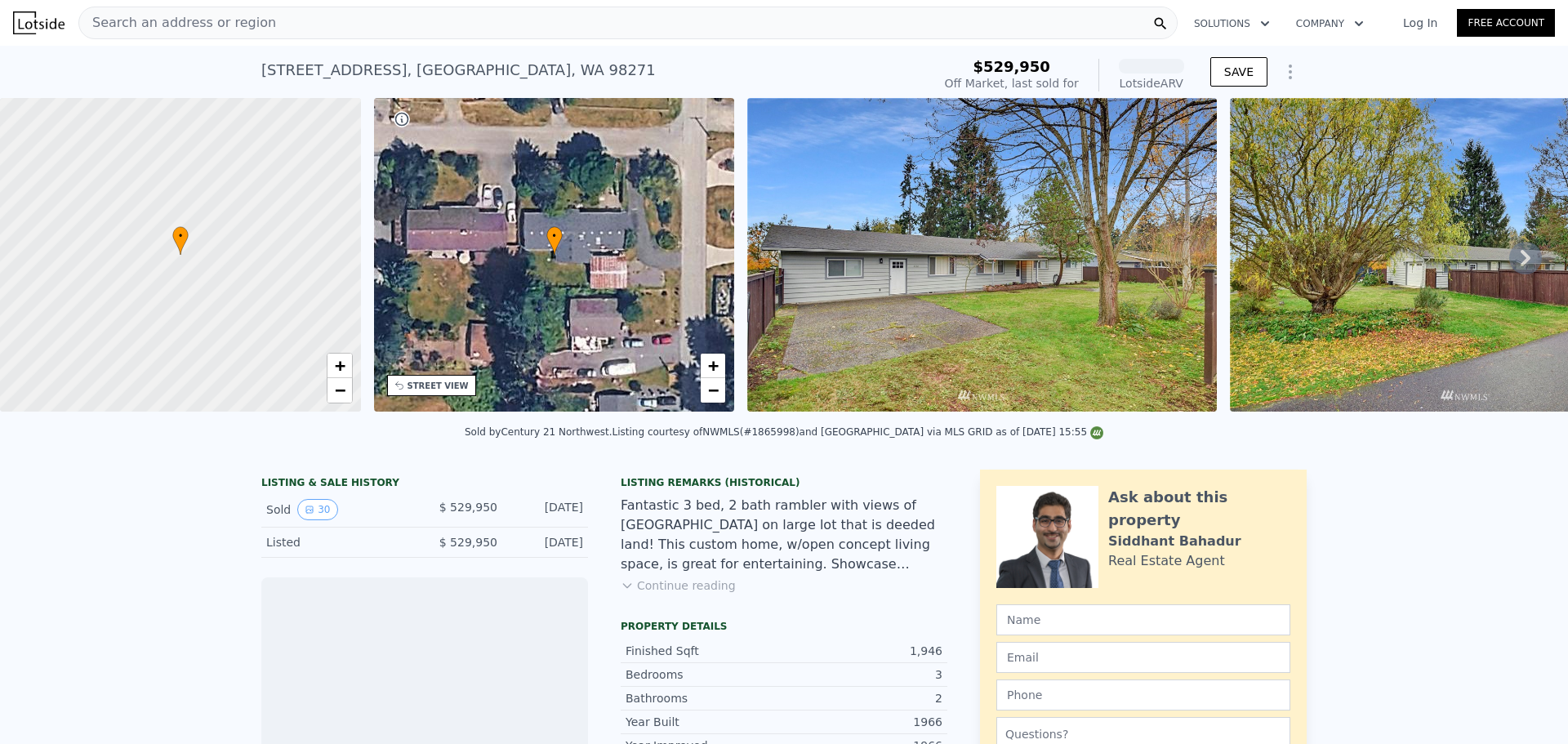
click at [206, 29] on span "Search an address or region" at bounding box center [177, 23] width 197 height 19
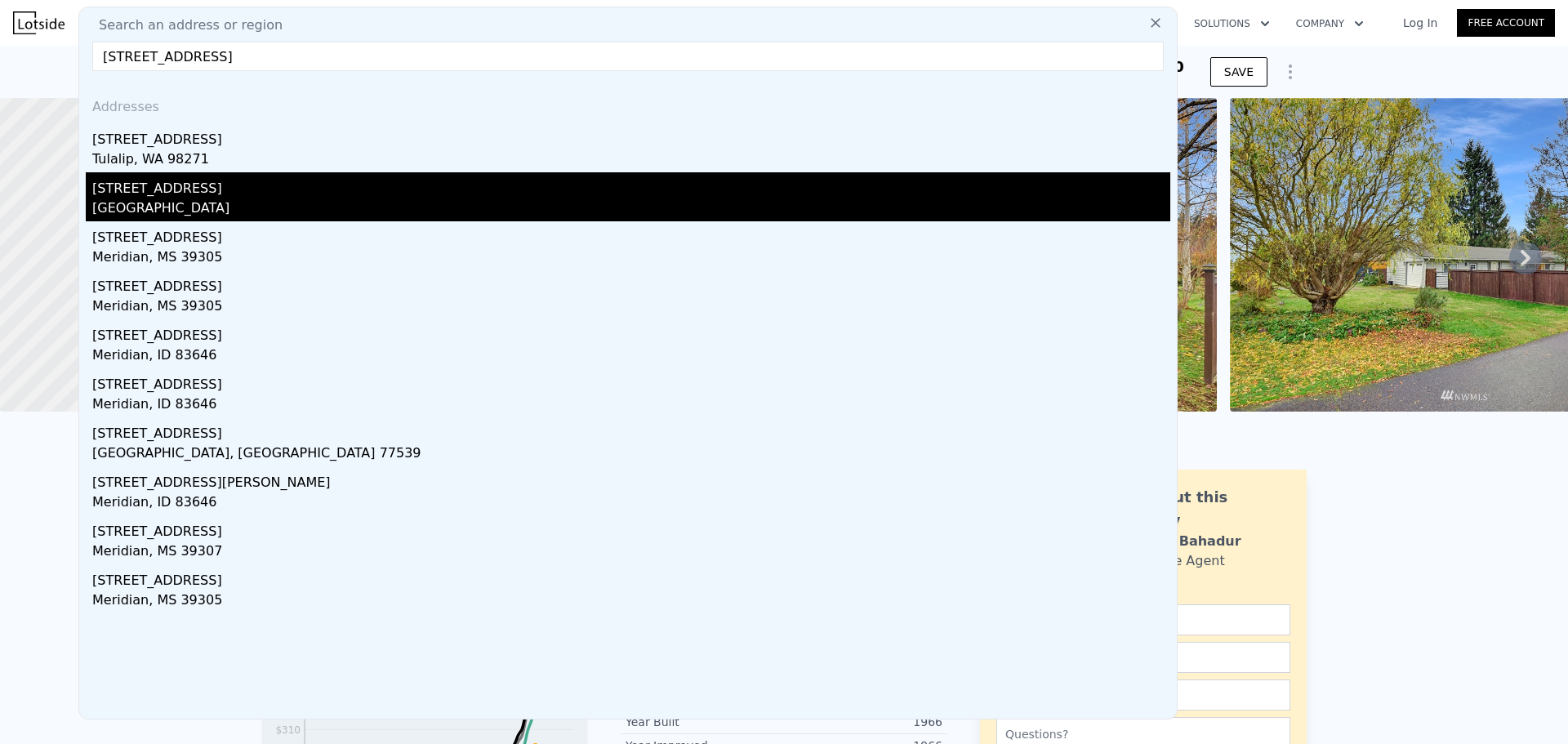
type input "[STREET_ADDRESS]"
click at [241, 197] on div "[STREET_ADDRESS]" at bounding box center [631, 186] width 1078 height 27
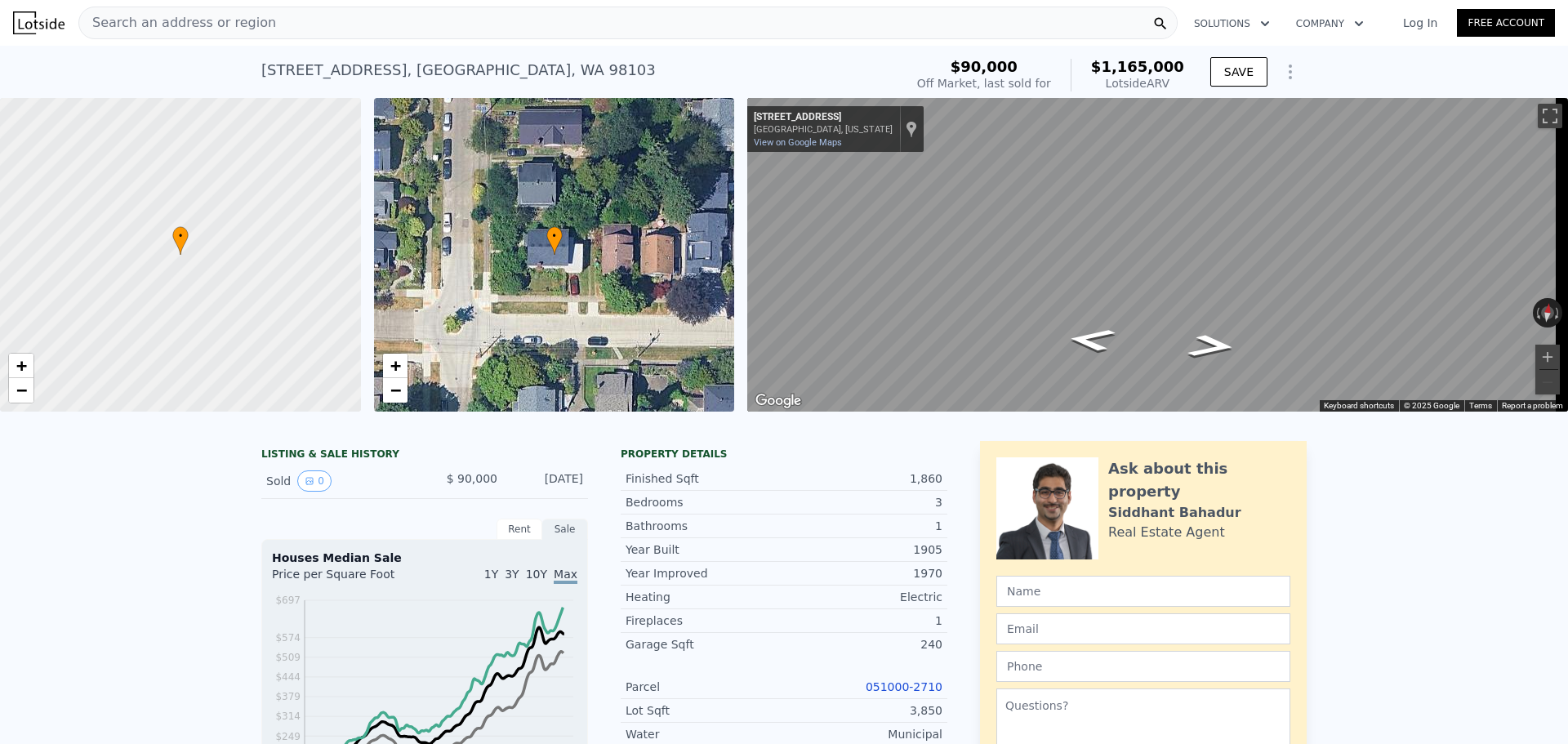
click at [908, 694] on link "051000-2710" at bounding box center [904, 686] width 77 height 13
click at [279, 16] on div "Search an address or region" at bounding box center [629, 22] width 1100 height 33
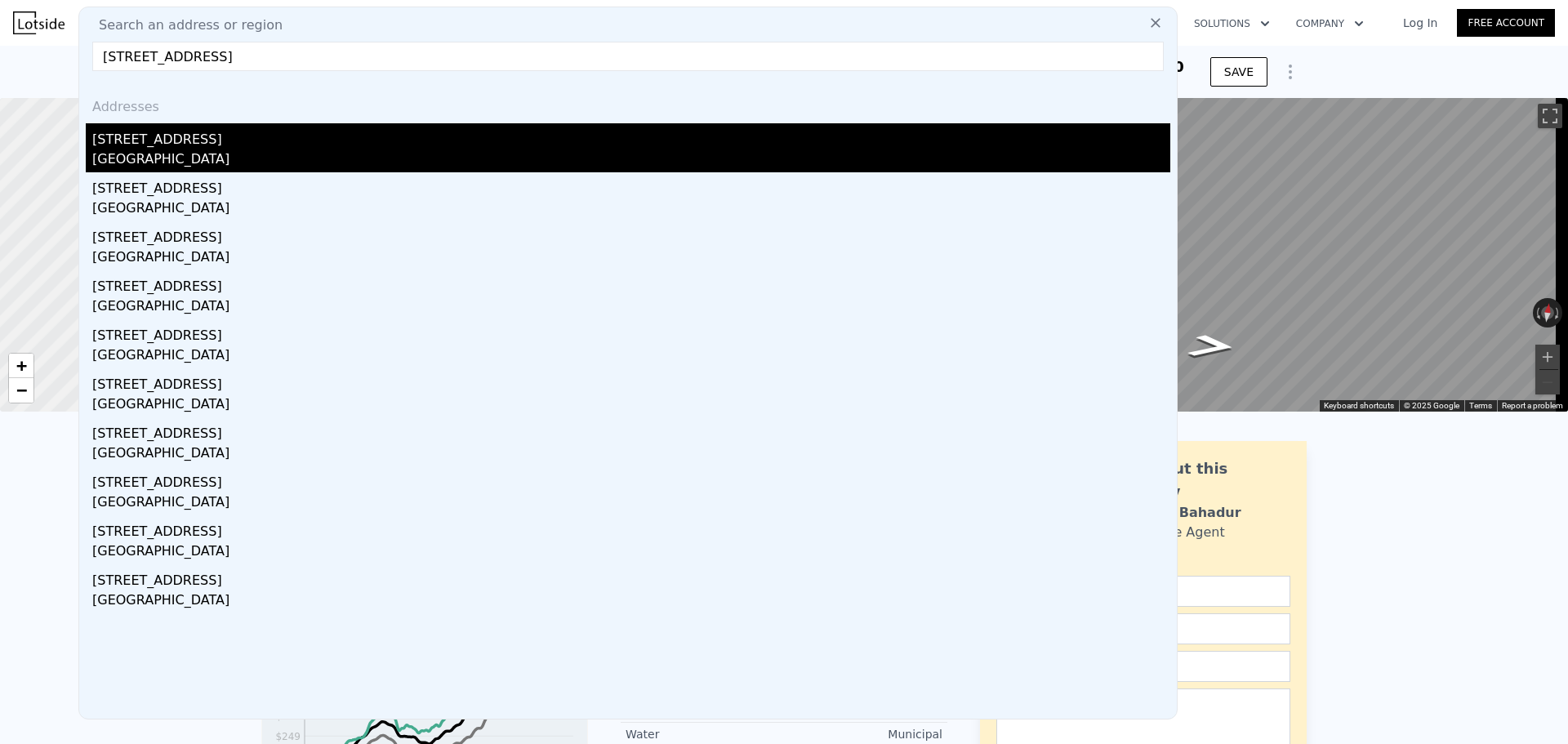
type input "[STREET_ADDRESS]"
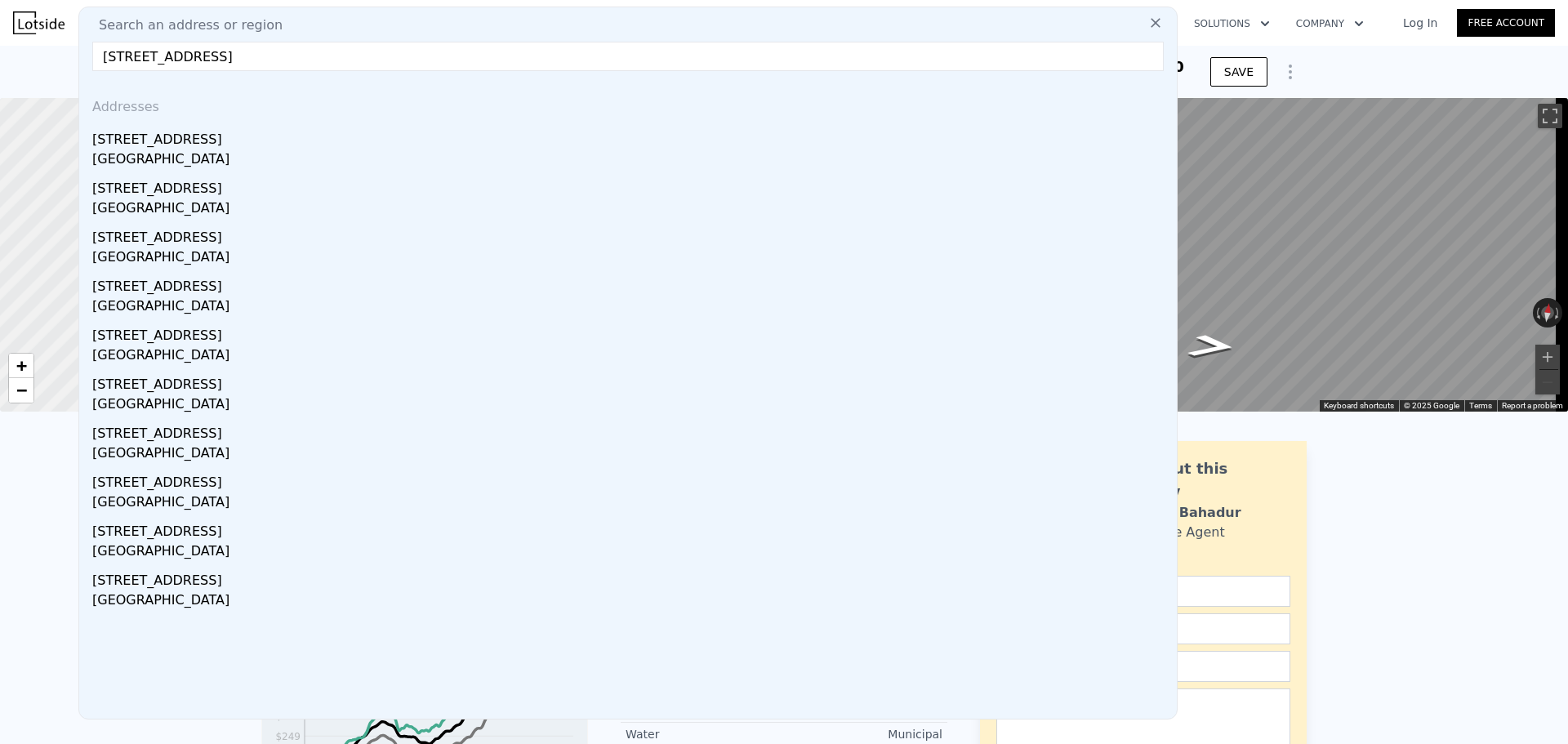
drag, startPoint x: 227, startPoint y: 149, endPoint x: 221, endPoint y: 22, distance: 127.1
click at [227, 149] on div "[STREET_ADDRESS]" at bounding box center [631, 136] width 1078 height 27
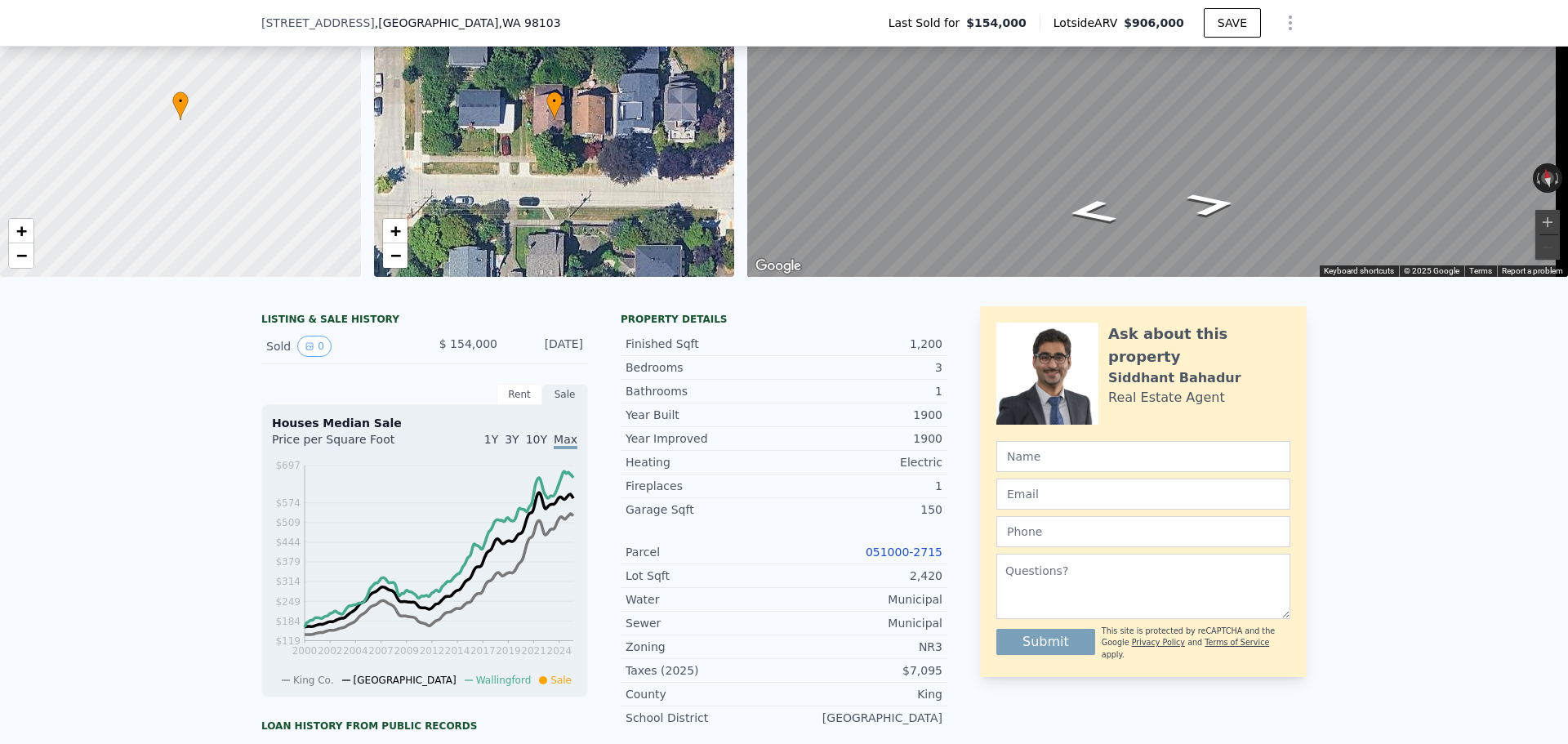
scroll to position [322, 0]
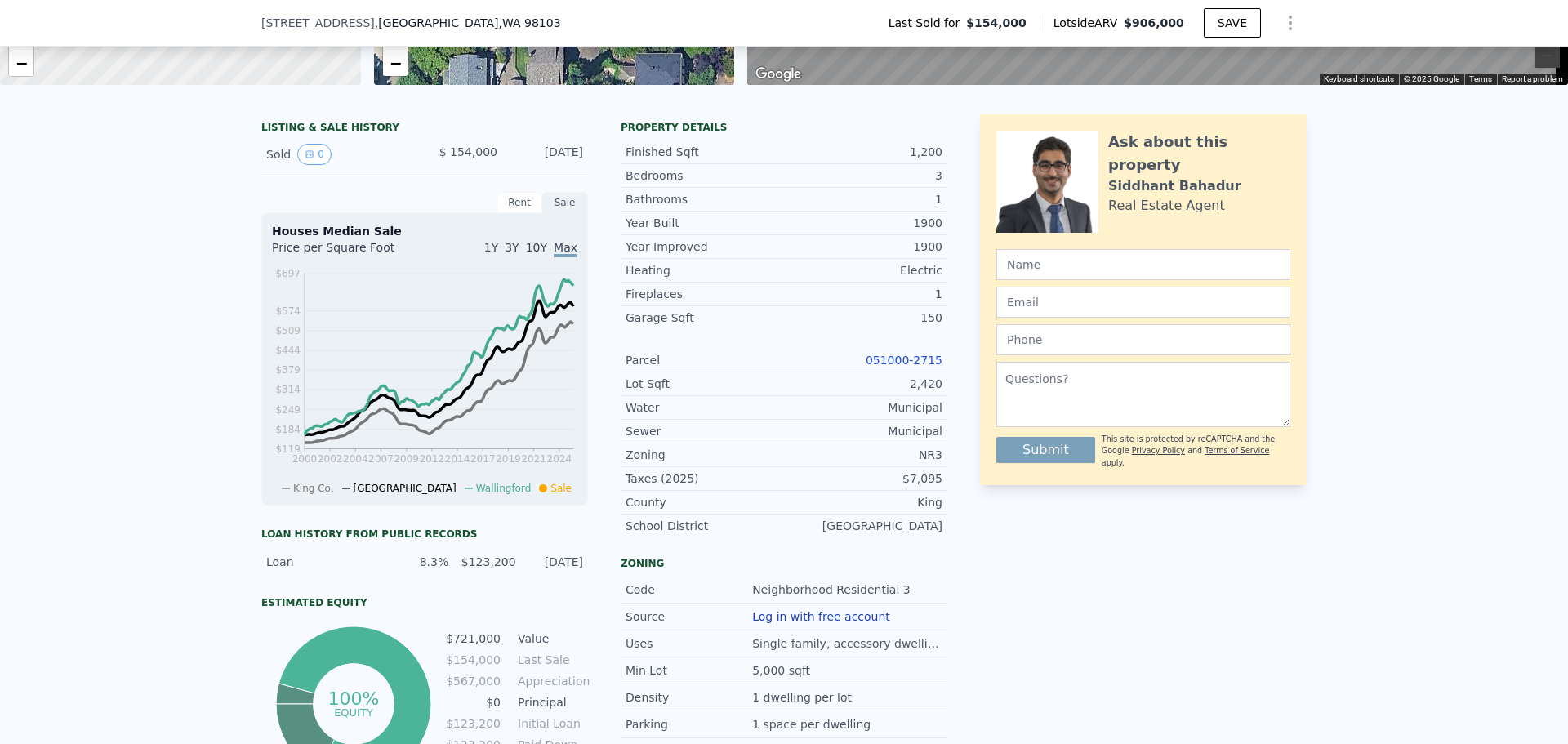
click at [892, 367] on link "051000-2715" at bounding box center [904, 360] width 77 height 13
click at [904, 367] on link "051000-2715" at bounding box center [904, 360] width 77 height 13
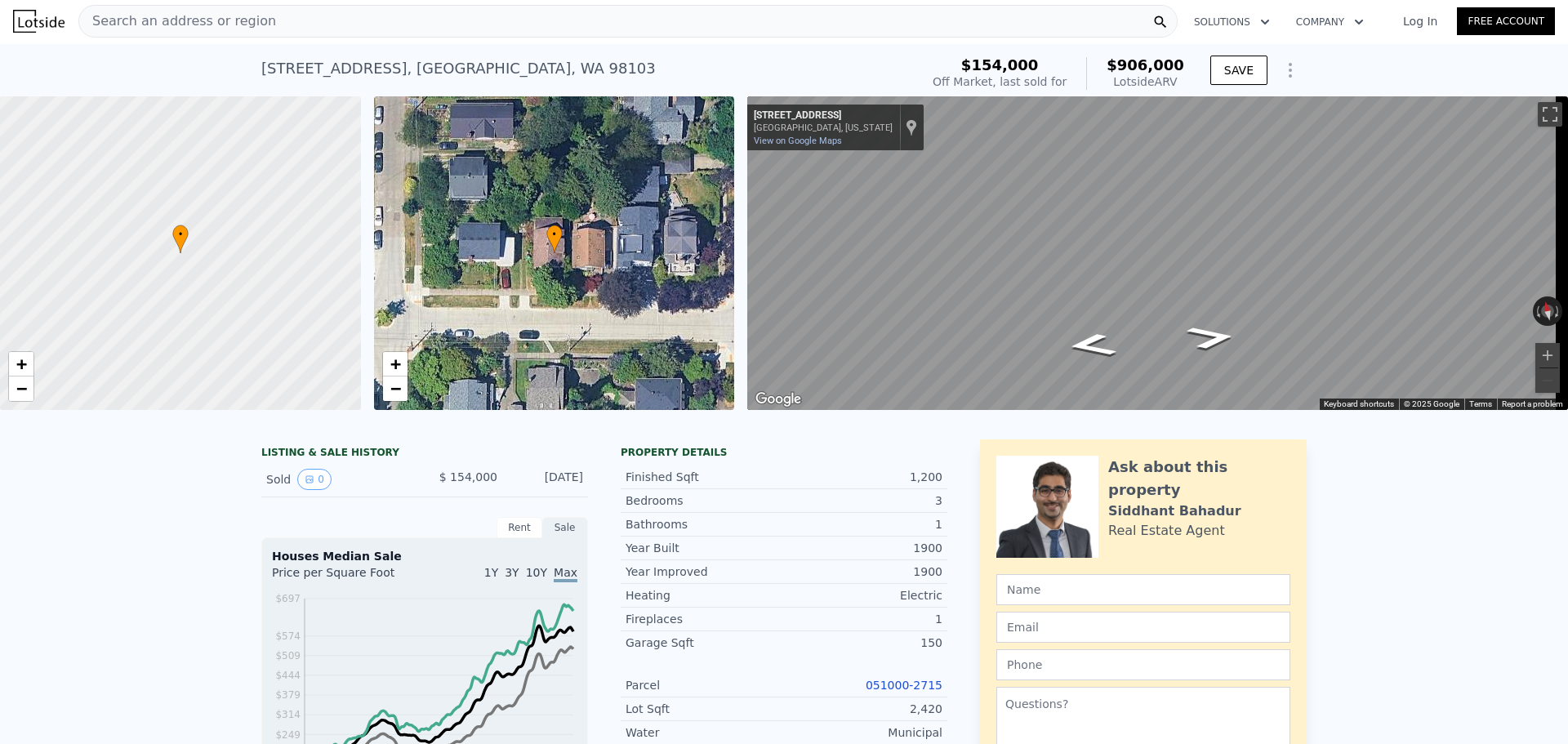
scroll to position [0, 0]
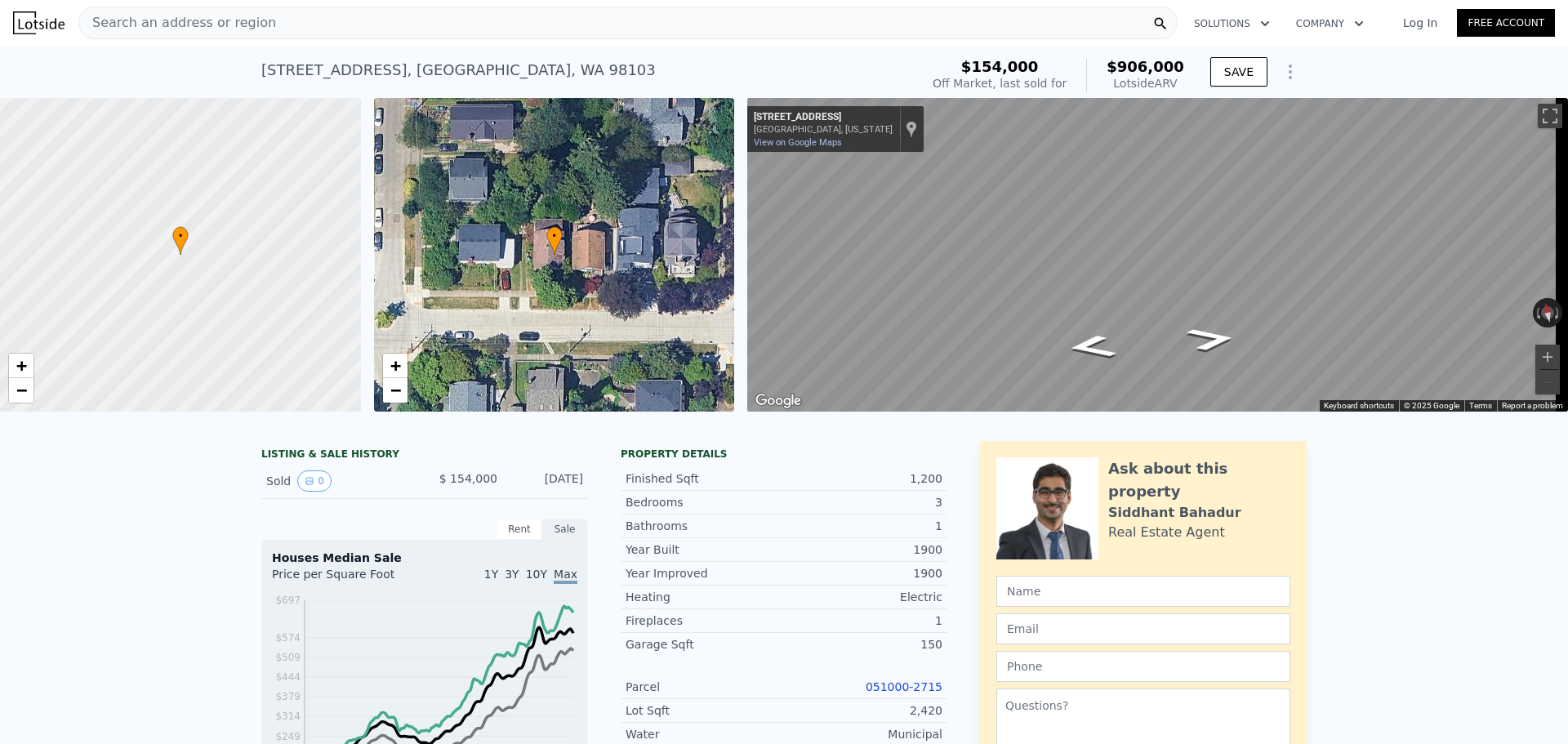
click at [297, 22] on div "Search an address or region" at bounding box center [629, 22] width 1100 height 33
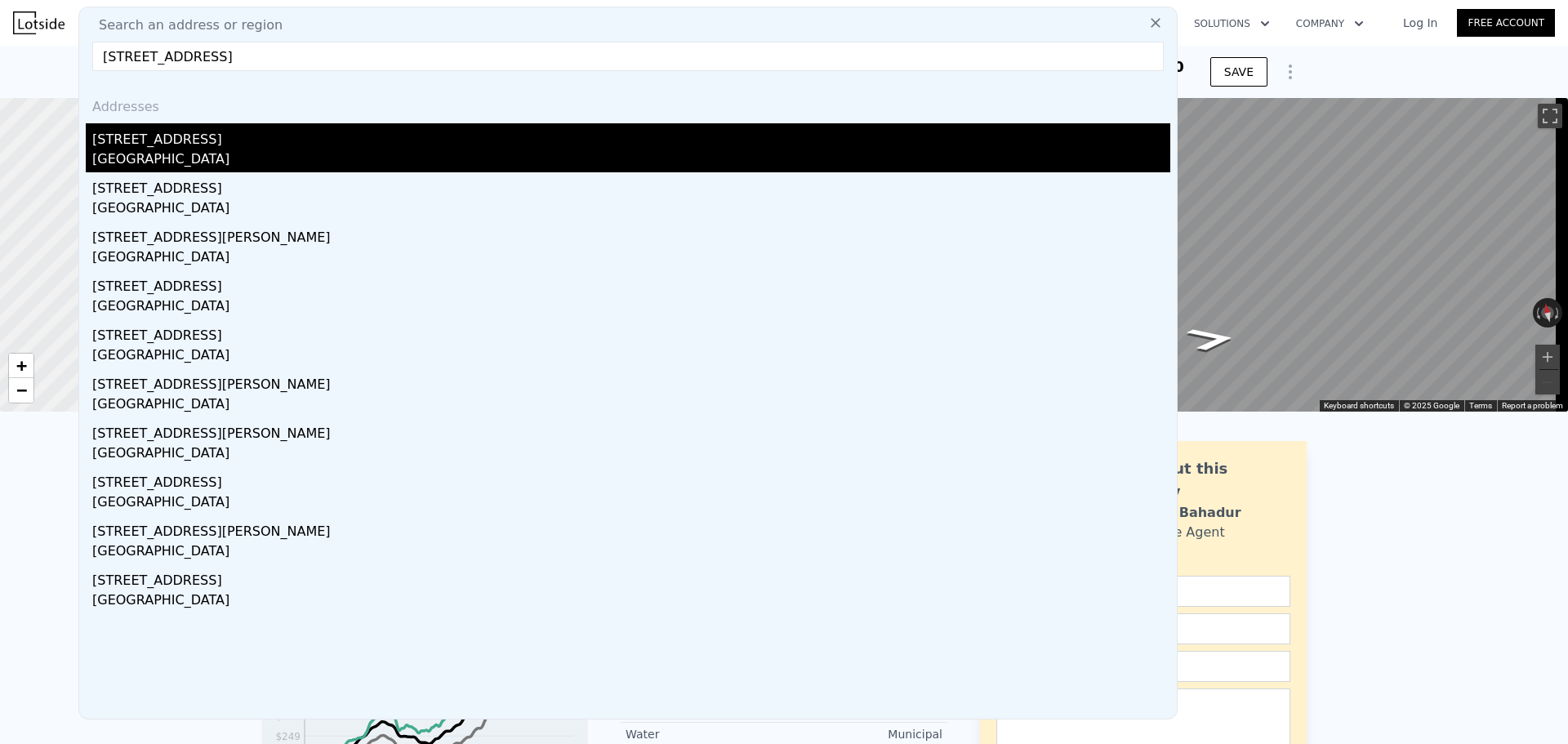
type input "[STREET_ADDRESS]"
click at [324, 143] on div "[STREET_ADDRESS]" at bounding box center [631, 136] width 1078 height 27
type input "3"
type input "1380"
type input "2402"
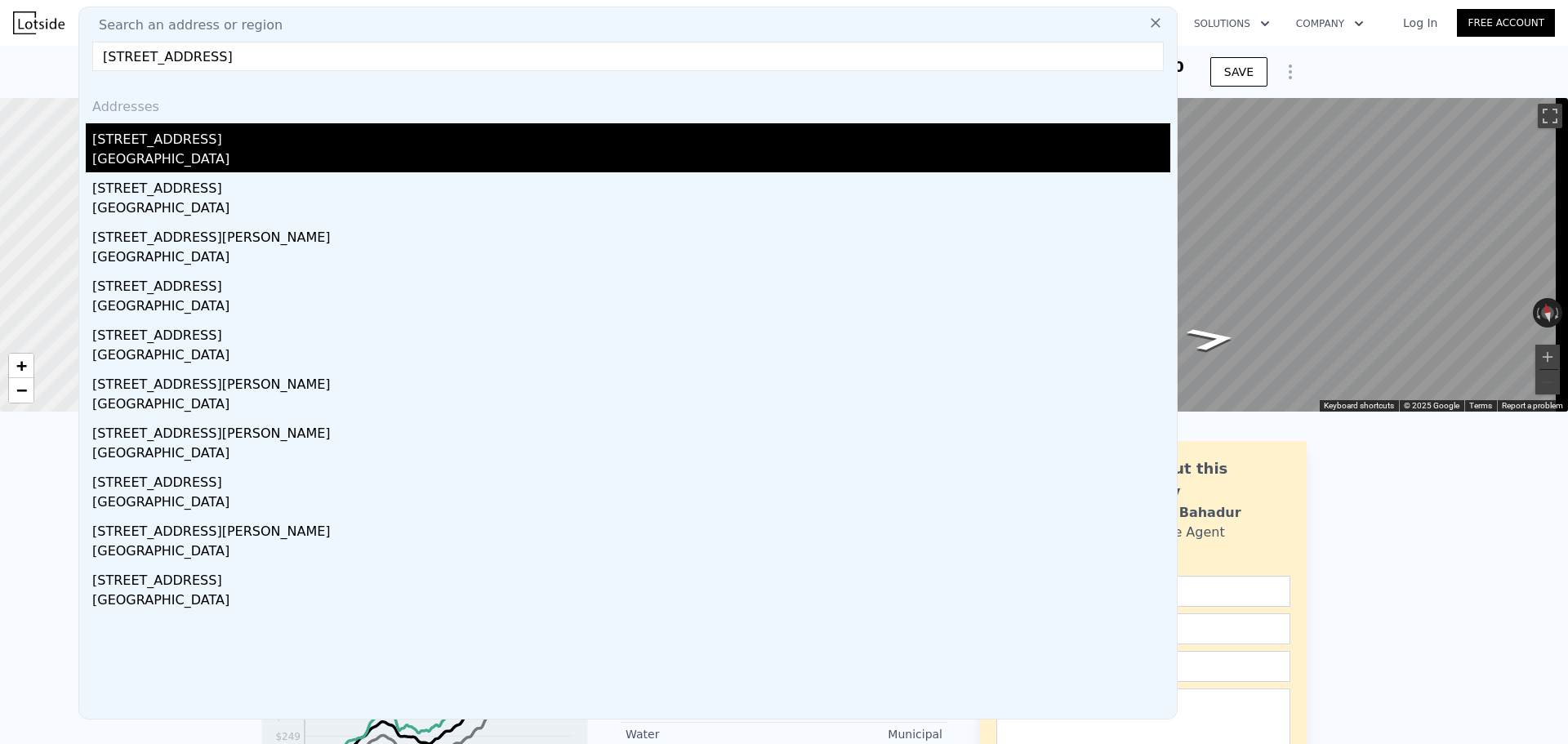
type input "2588"
type input "5100"
type input "$ 1,165,000"
type input "8"
type input "$ 972,948"
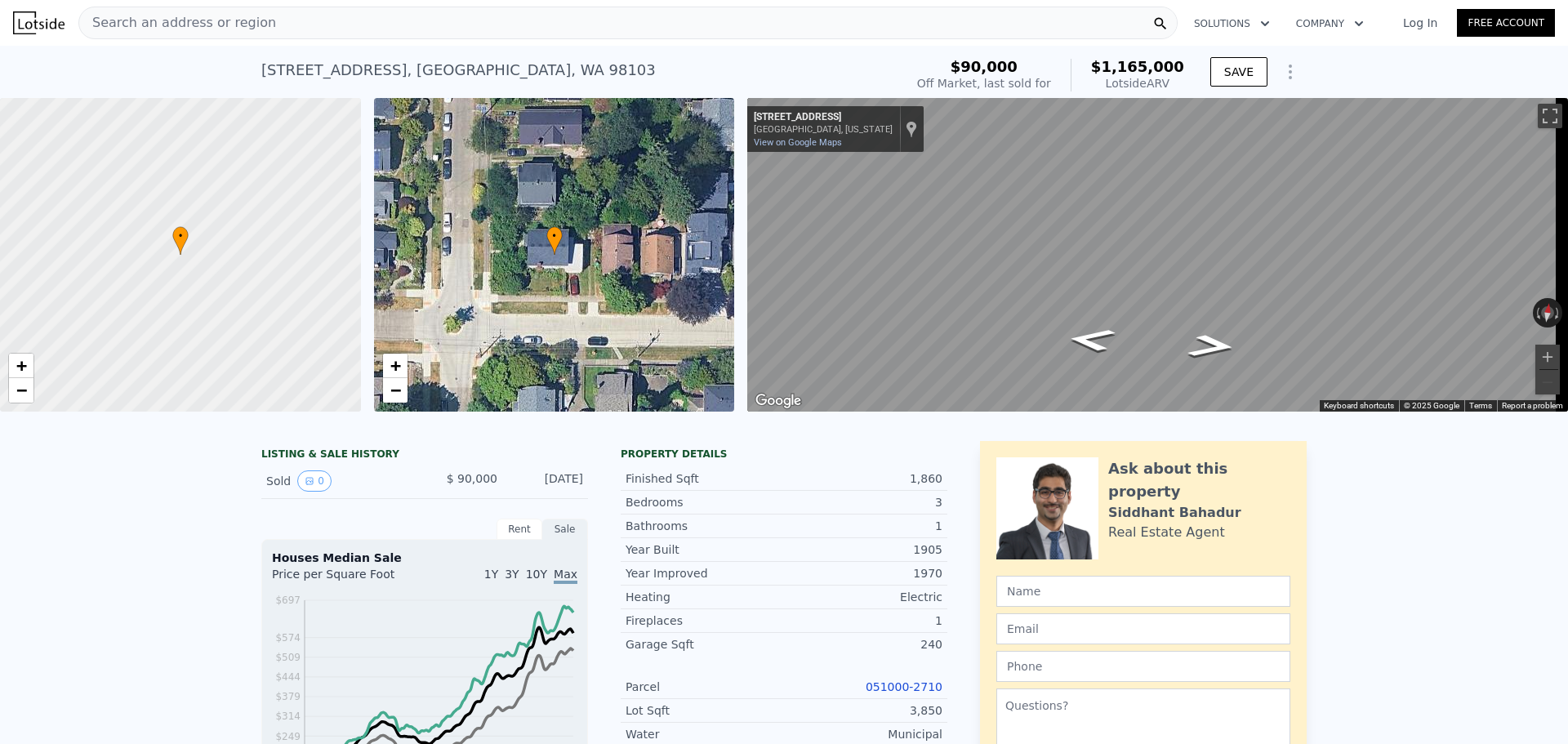
click at [328, 16] on div "Search an address or region" at bounding box center [629, 22] width 1100 height 33
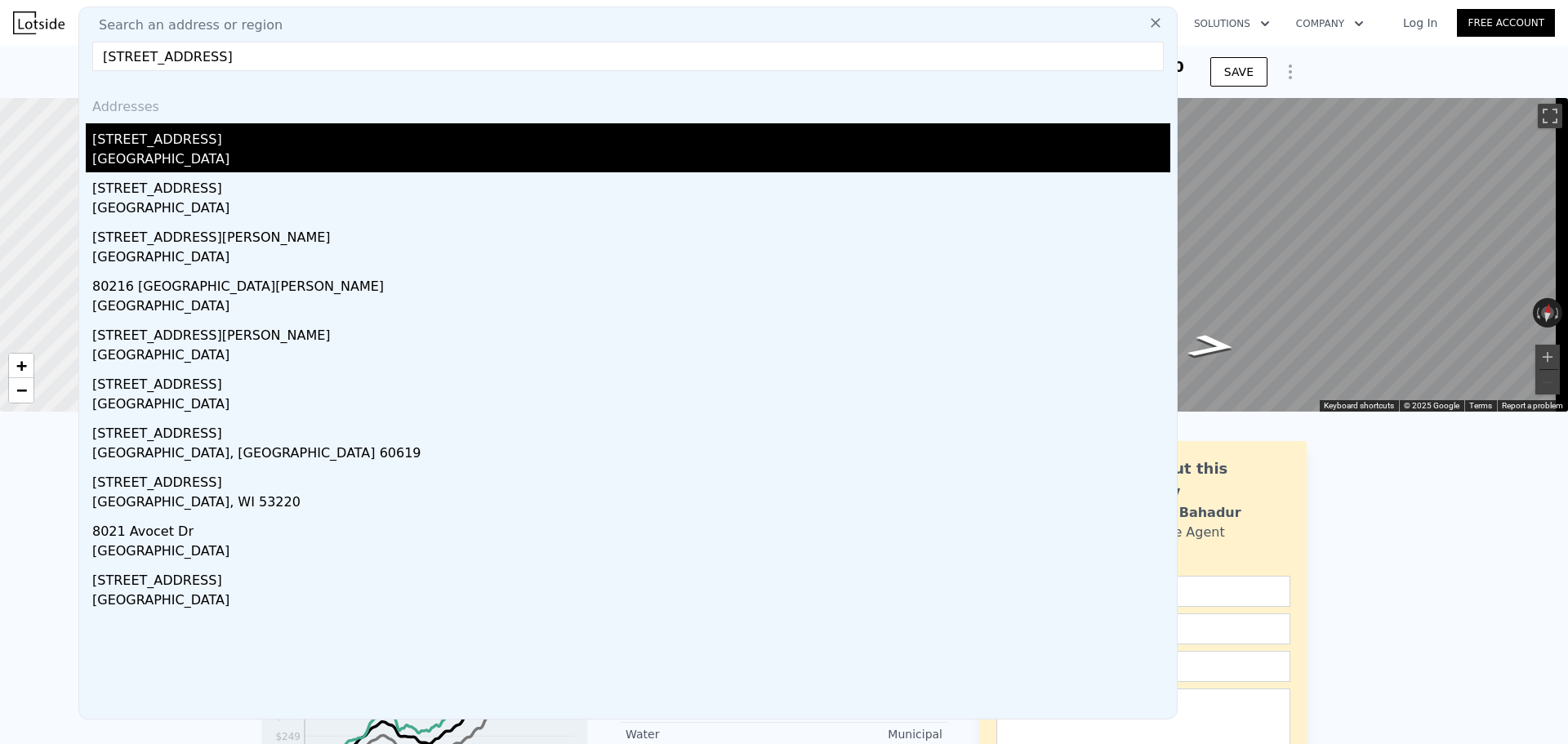
type input "[STREET_ADDRESS]"
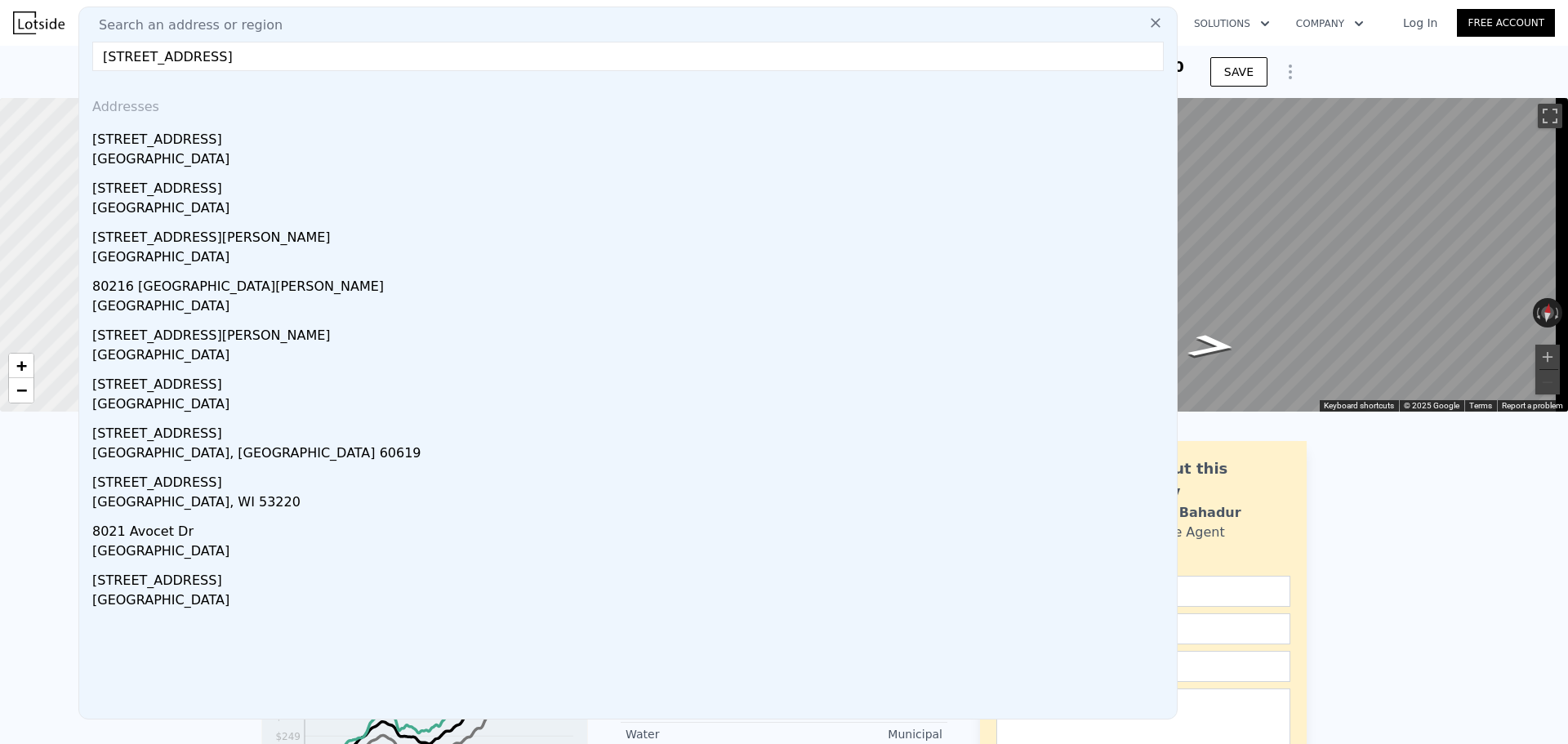
click at [243, 143] on div "[STREET_ADDRESS]" at bounding box center [631, 136] width 1078 height 27
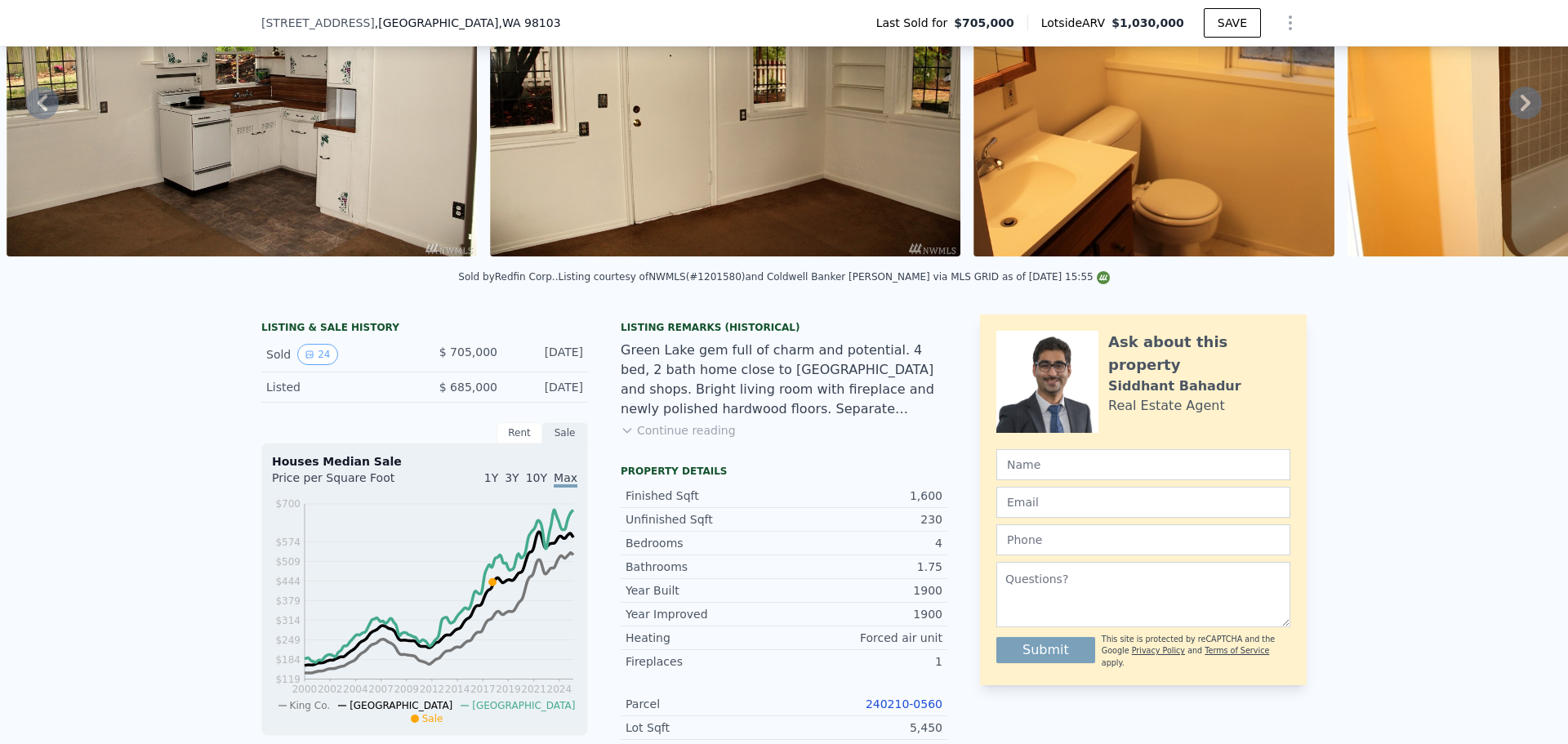
scroll to position [566, 0]
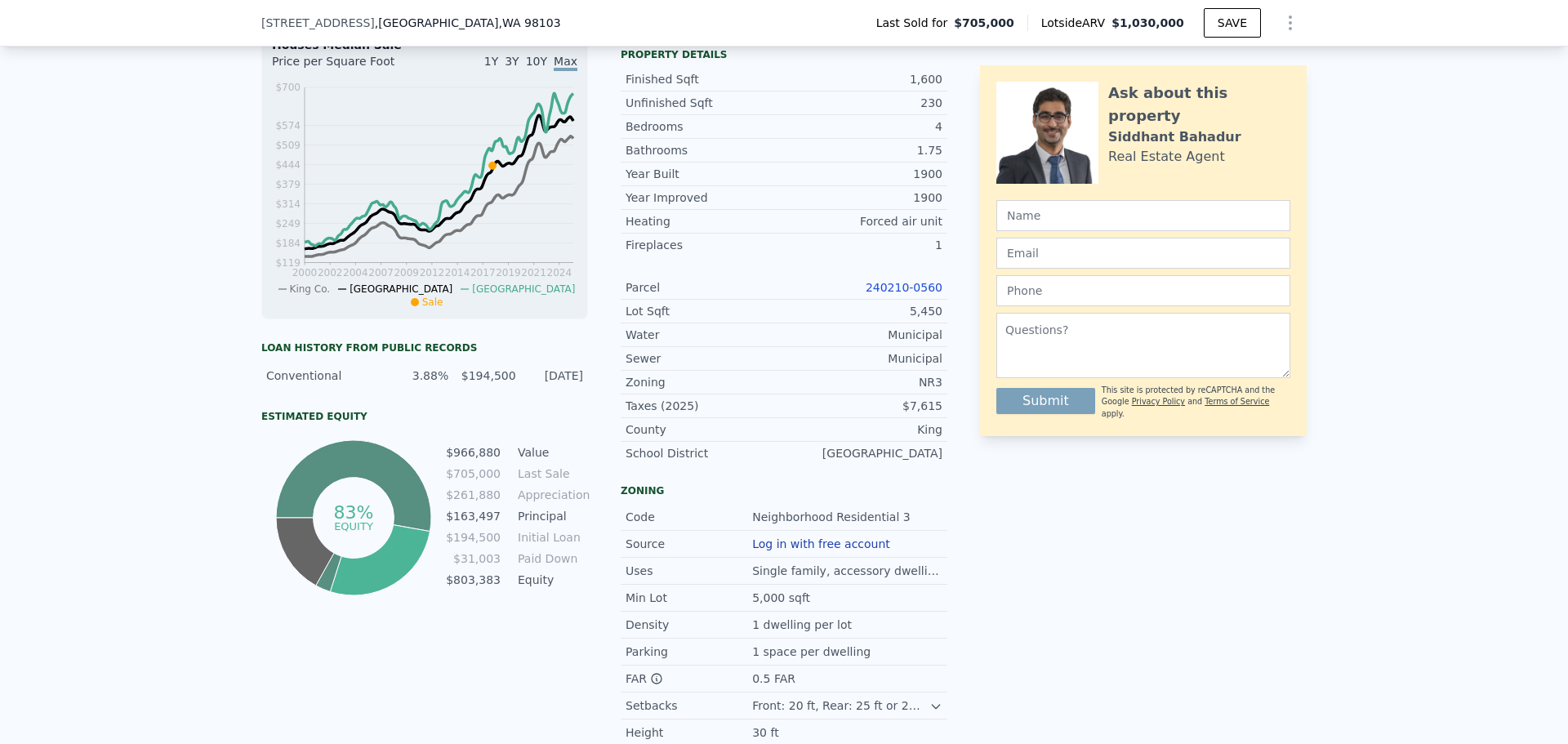
click at [900, 294] on link "240210-0560" at bounding box center [904, 287] width 77 height 13
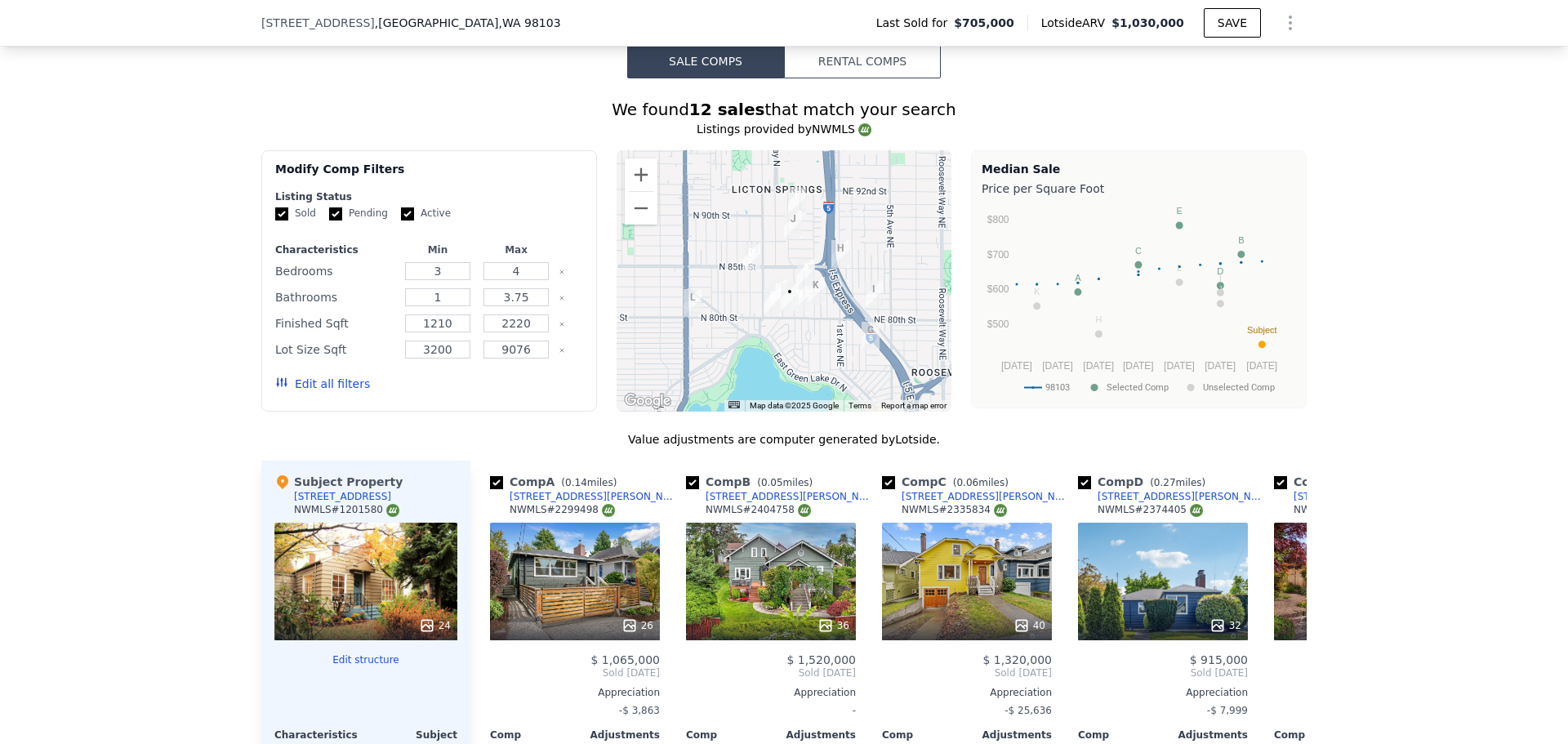
scroll to position [1465, 0]
click at [641, 183] on button "Zoom in" at bounding box center [641, 175] width 33 height 33
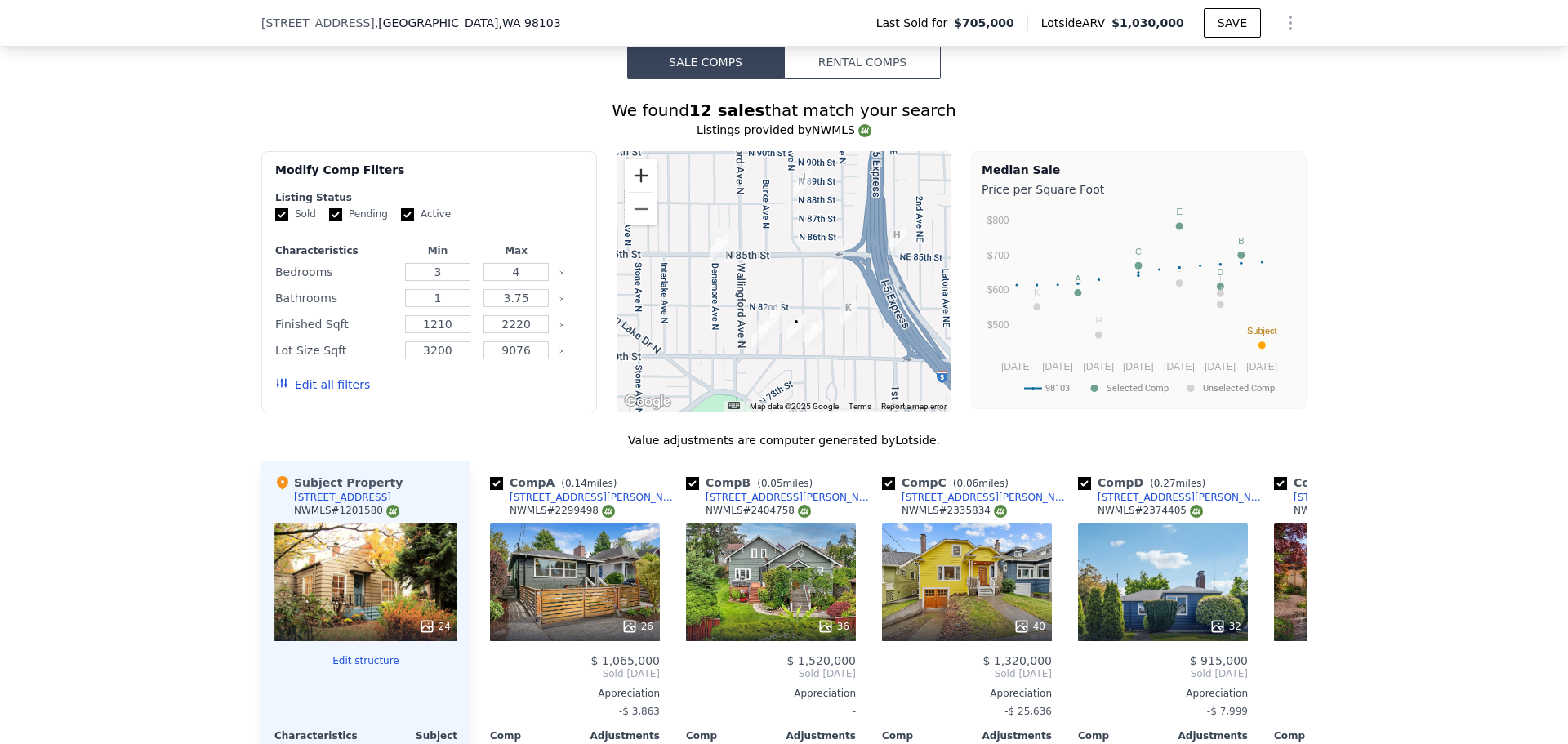
click at [641, 183] on button "Zoom in" at bounding box center [641, 175] width 33 height 33
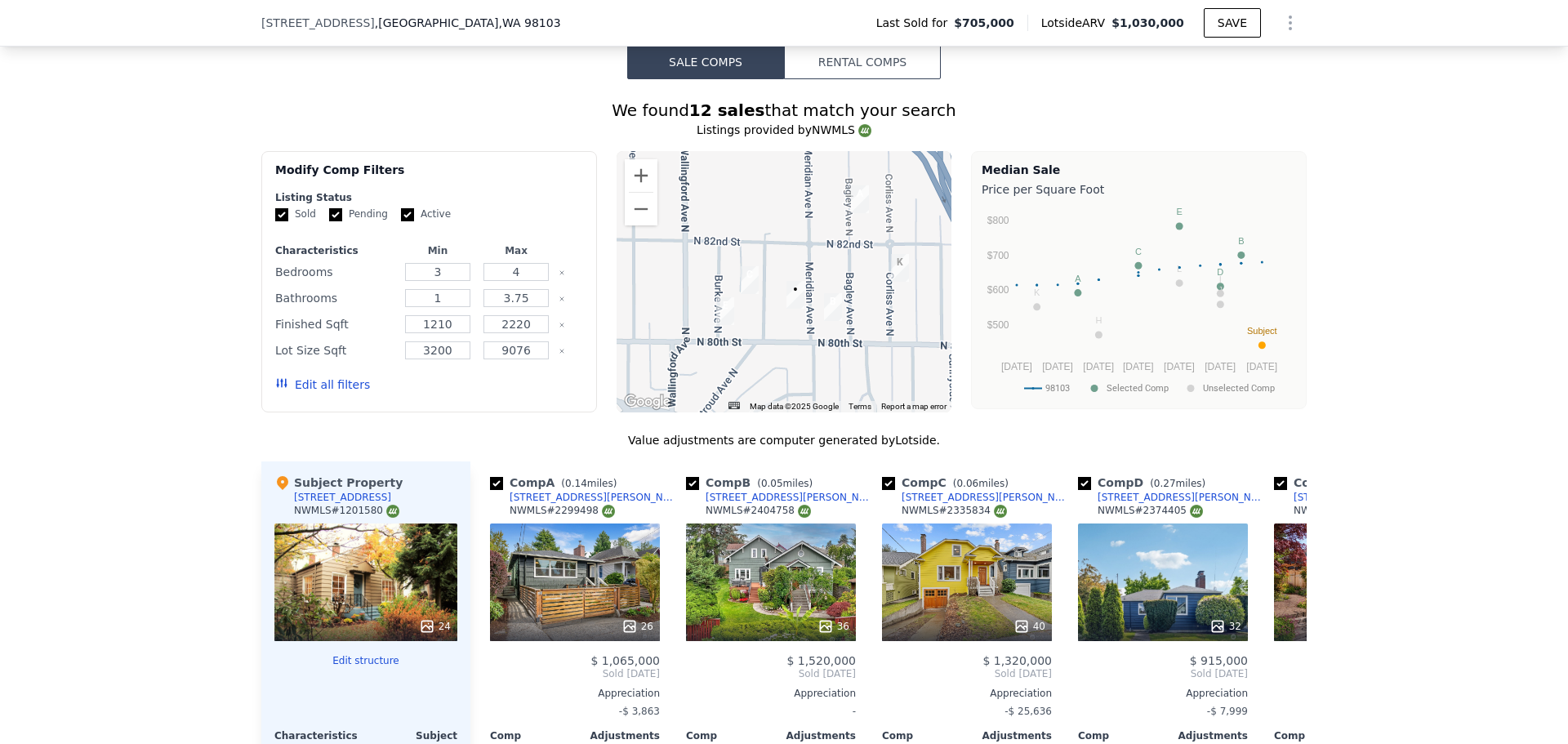
drag, startPoint x: 792, startPoint y: 325, endPoint x: 784, endPoint y: 227, distance: 98.3
click at [784, 227] on div at bounding box center [784, 282] width 336 height 261
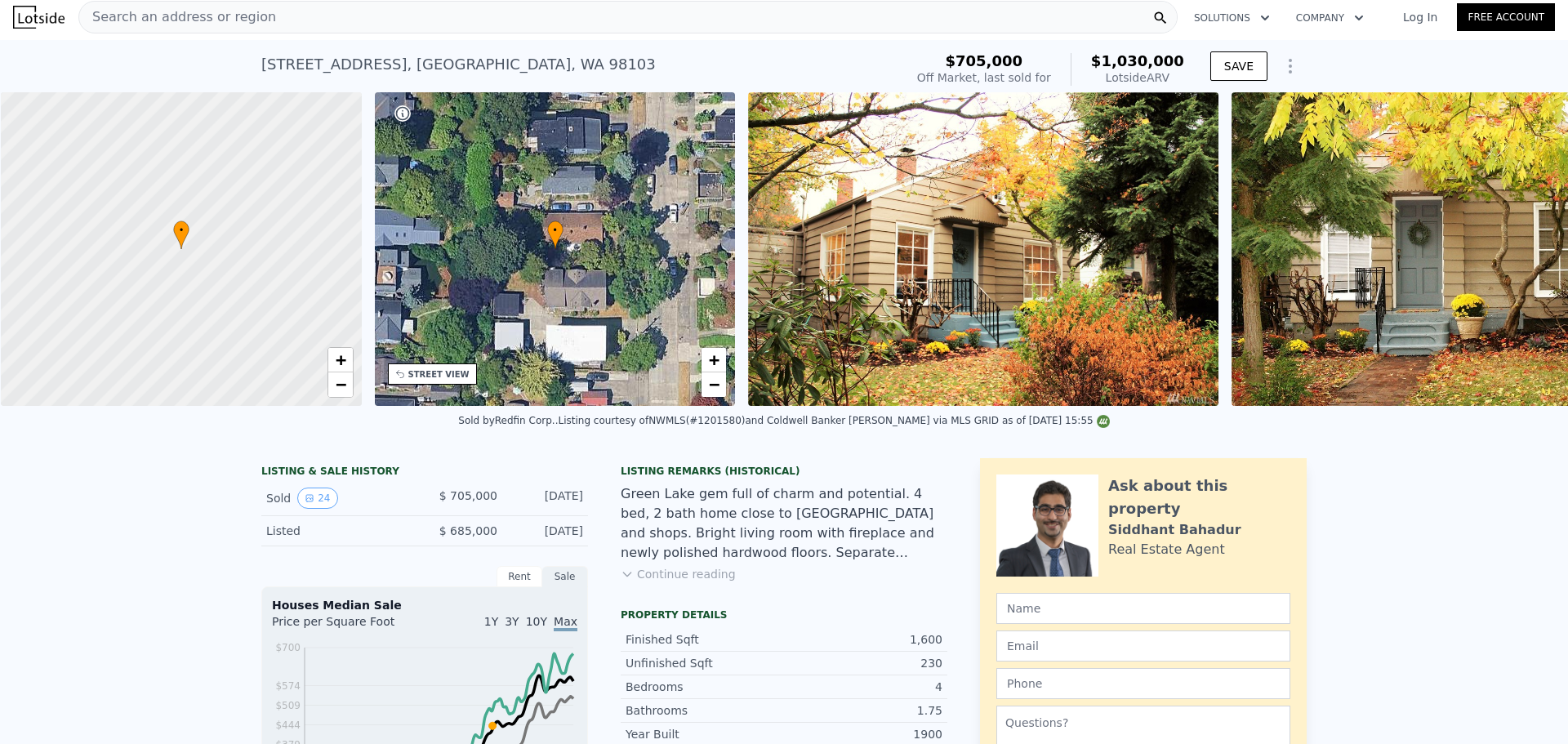
scroll to position [0, 6]
click at [329, 19] on div "Search an address or region" at bounding box center [629, 17] width 1100 height 33
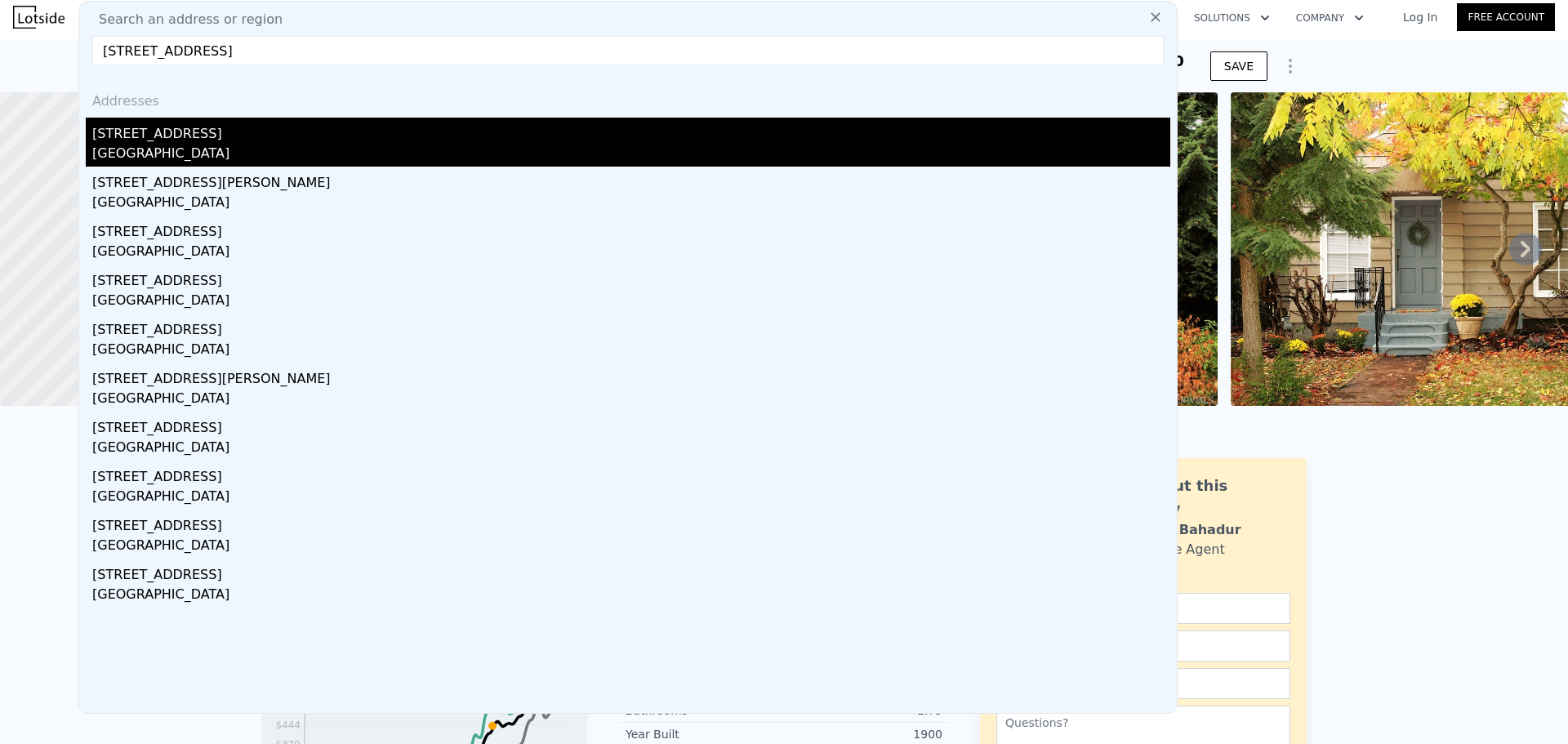
type input "[STREET_ADDRESS]"
click at [260, 137] on div "[STREET_ADDRESS]" at bounding box center [631, 131] width 1078 height 27
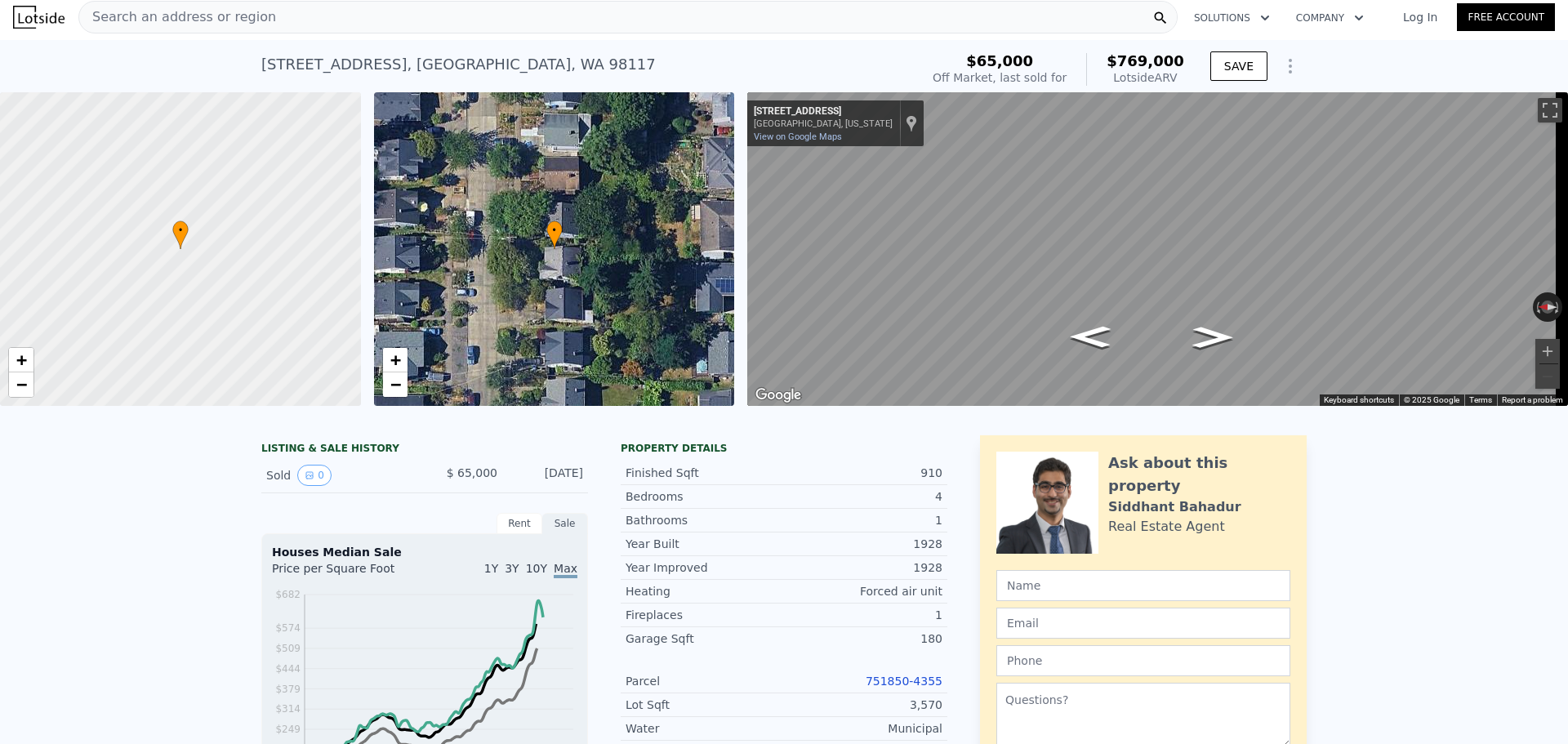
click at [911, 688] on link "751850-4355" at bounding box center [904, 681] width 77 height 13
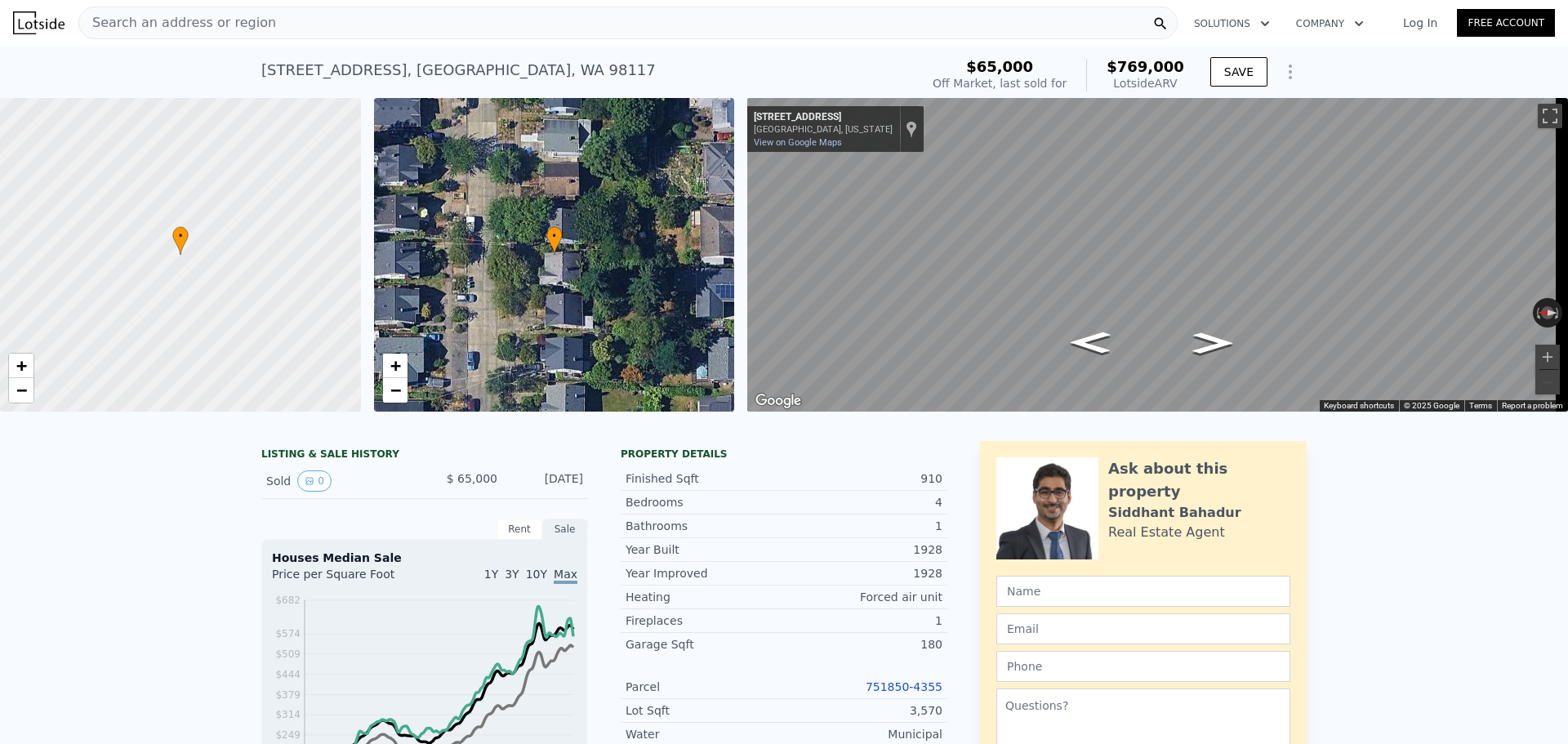
click at [243, 24] on span "Search an address or region" at bounding box center [177, 23] width 197 height 19
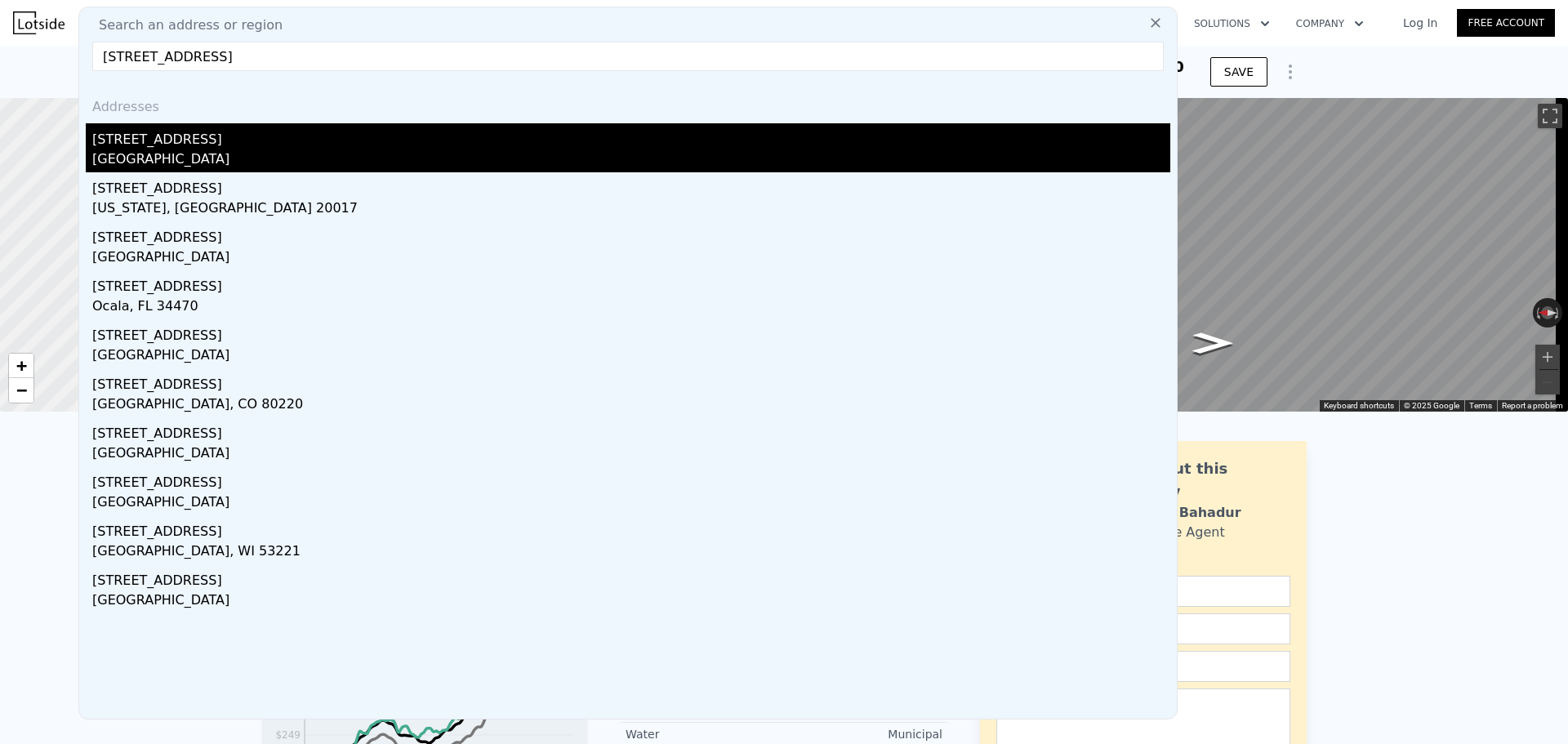
type input "[STREET_ADDRESS]"
click at [228, 135] on div "[STREET_ADDRESS]" at bounding box center [631, 136] width 1078 height 27
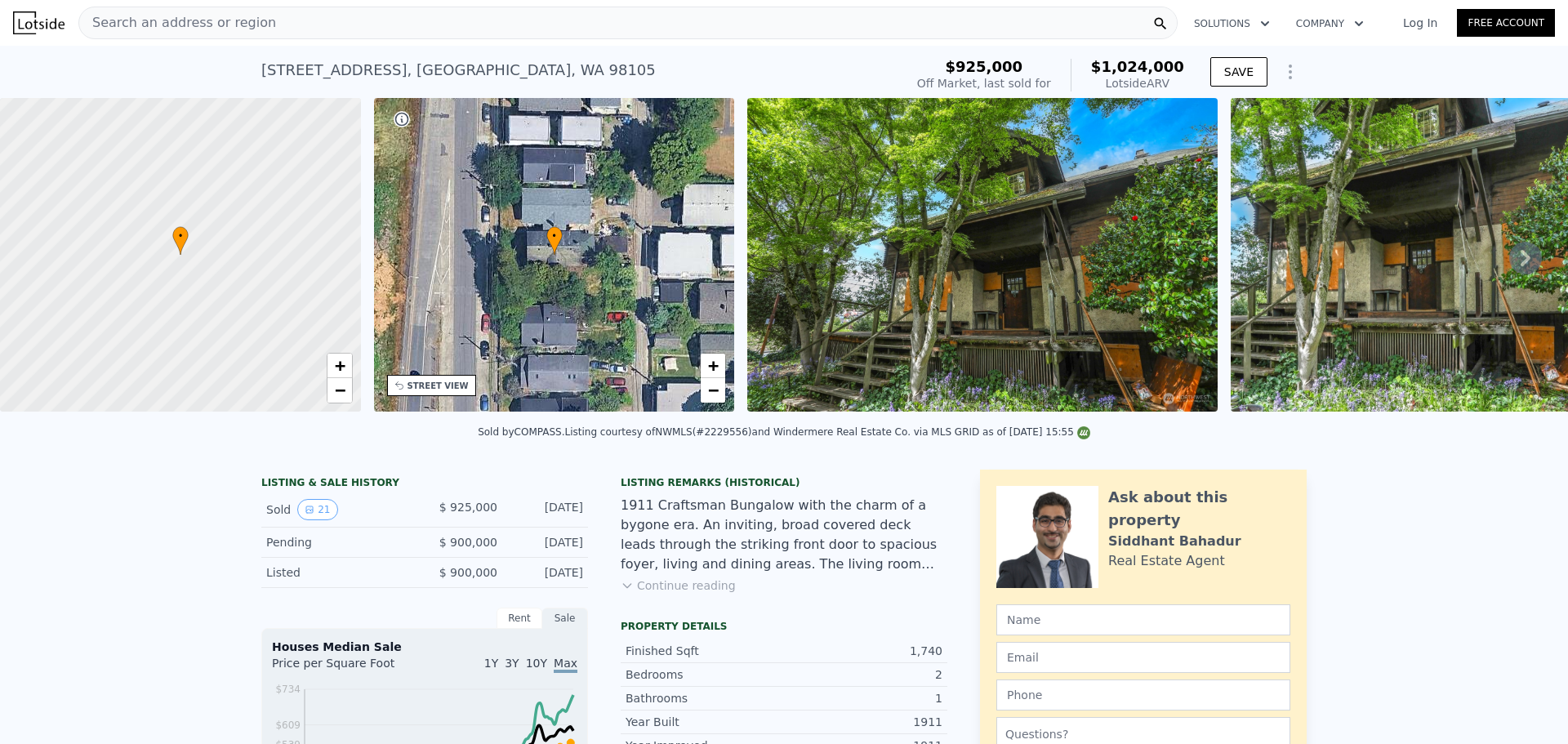
click at [308, 19] on div "Search an address or region" at bounding box center [629, 22] width 1100 height 33
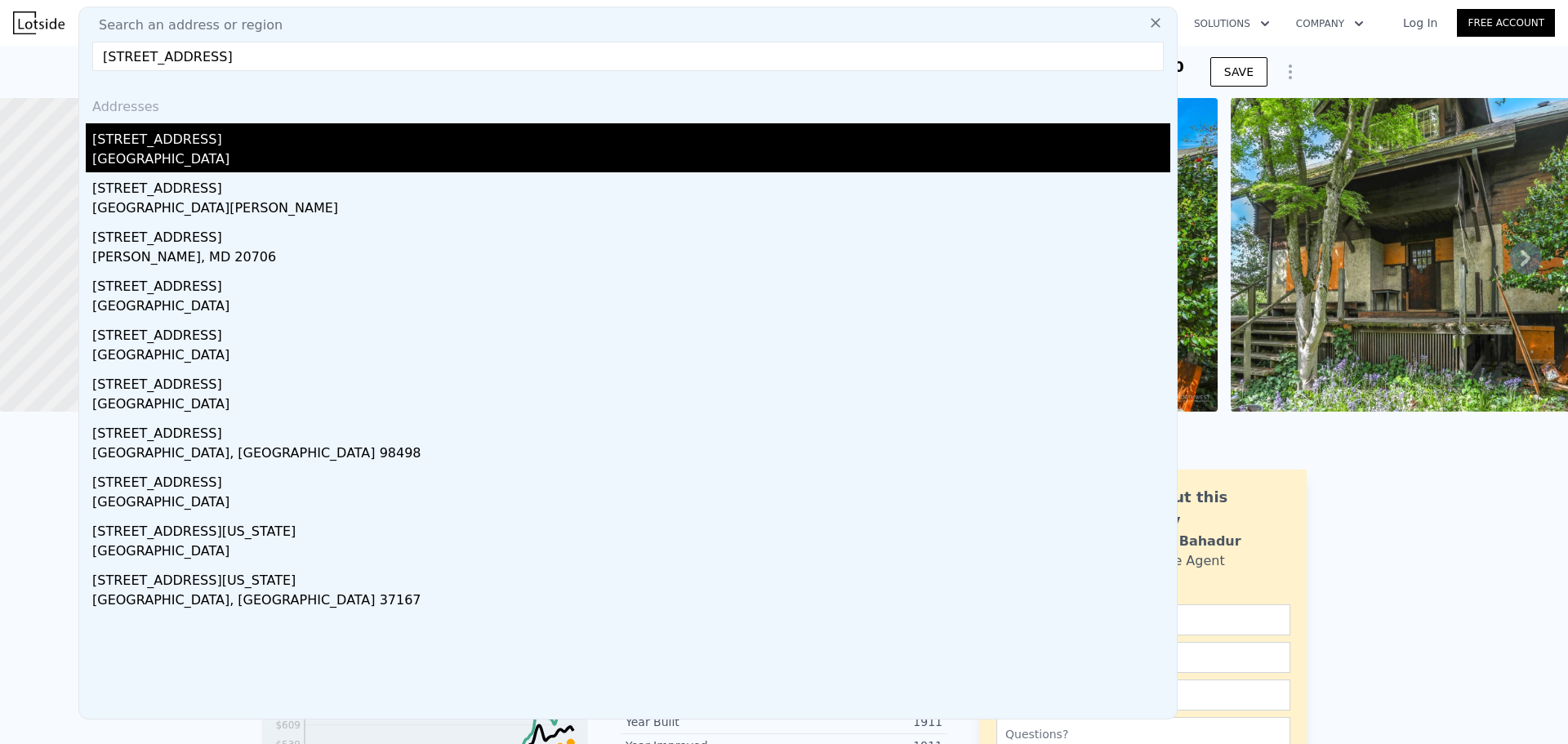
type input "[STREET_ADDRESS]"
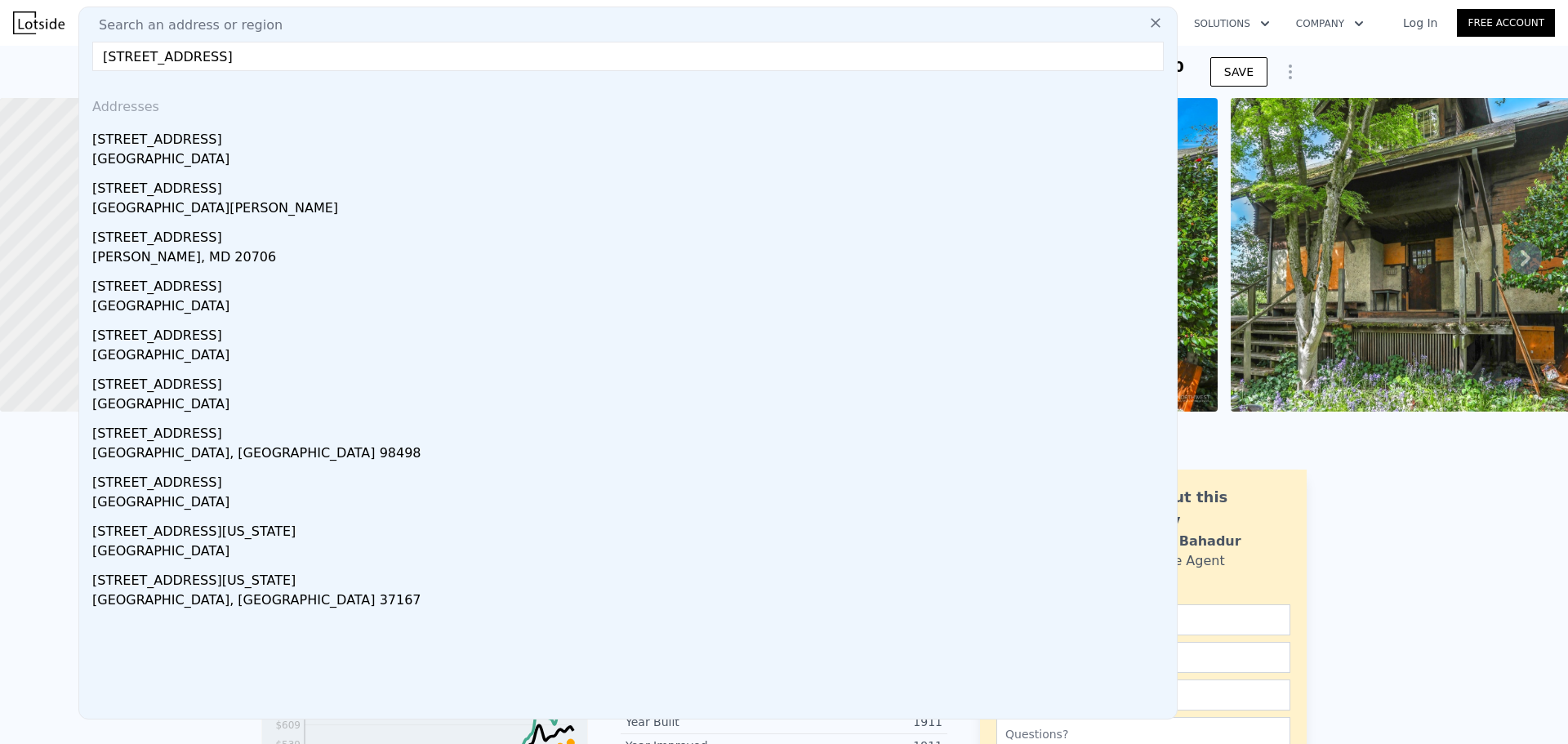
click at [253, 139] on div "[STREET_ADDRESS]" at bounding box center [631, 136] width 1078 height 27
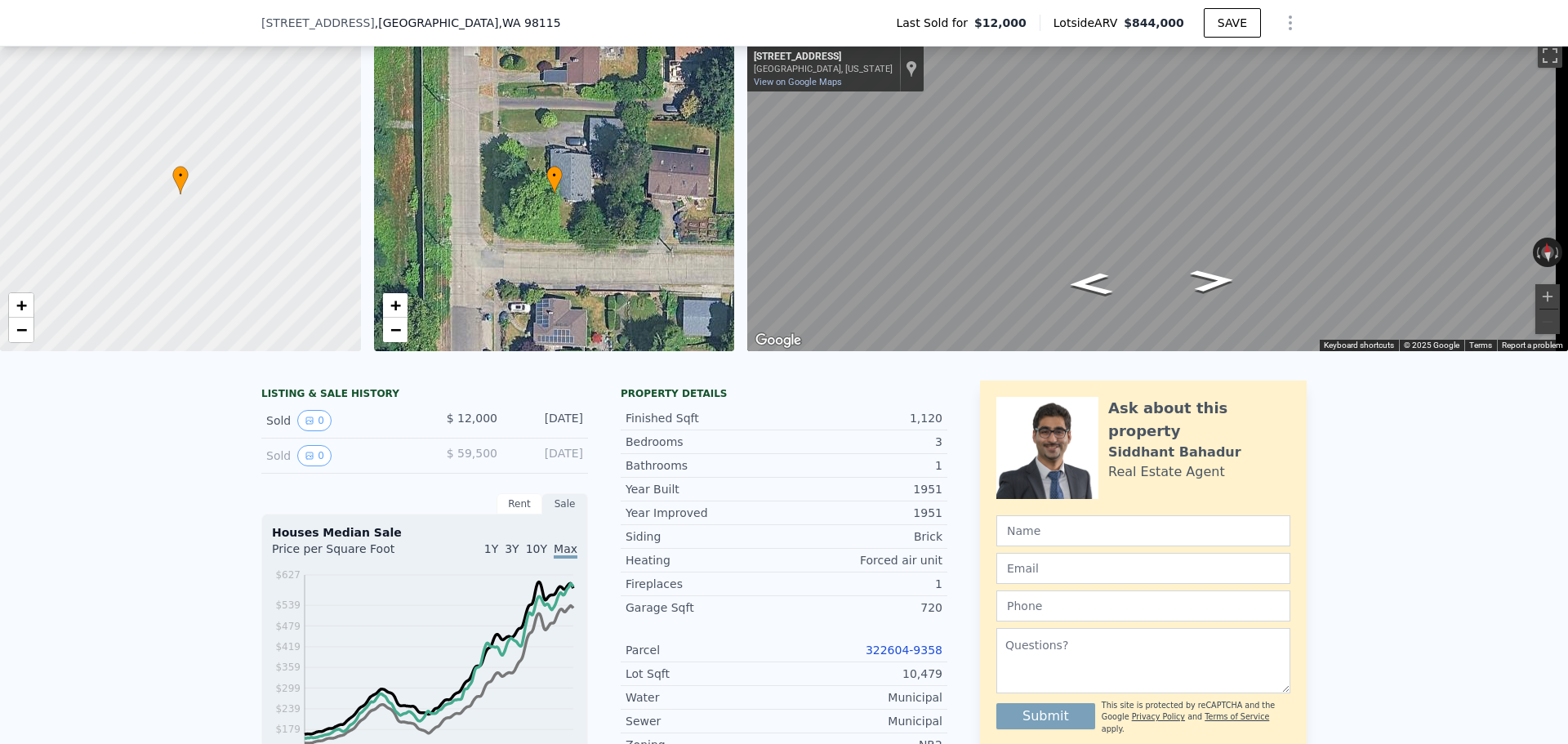
scroll to position [158, 0]
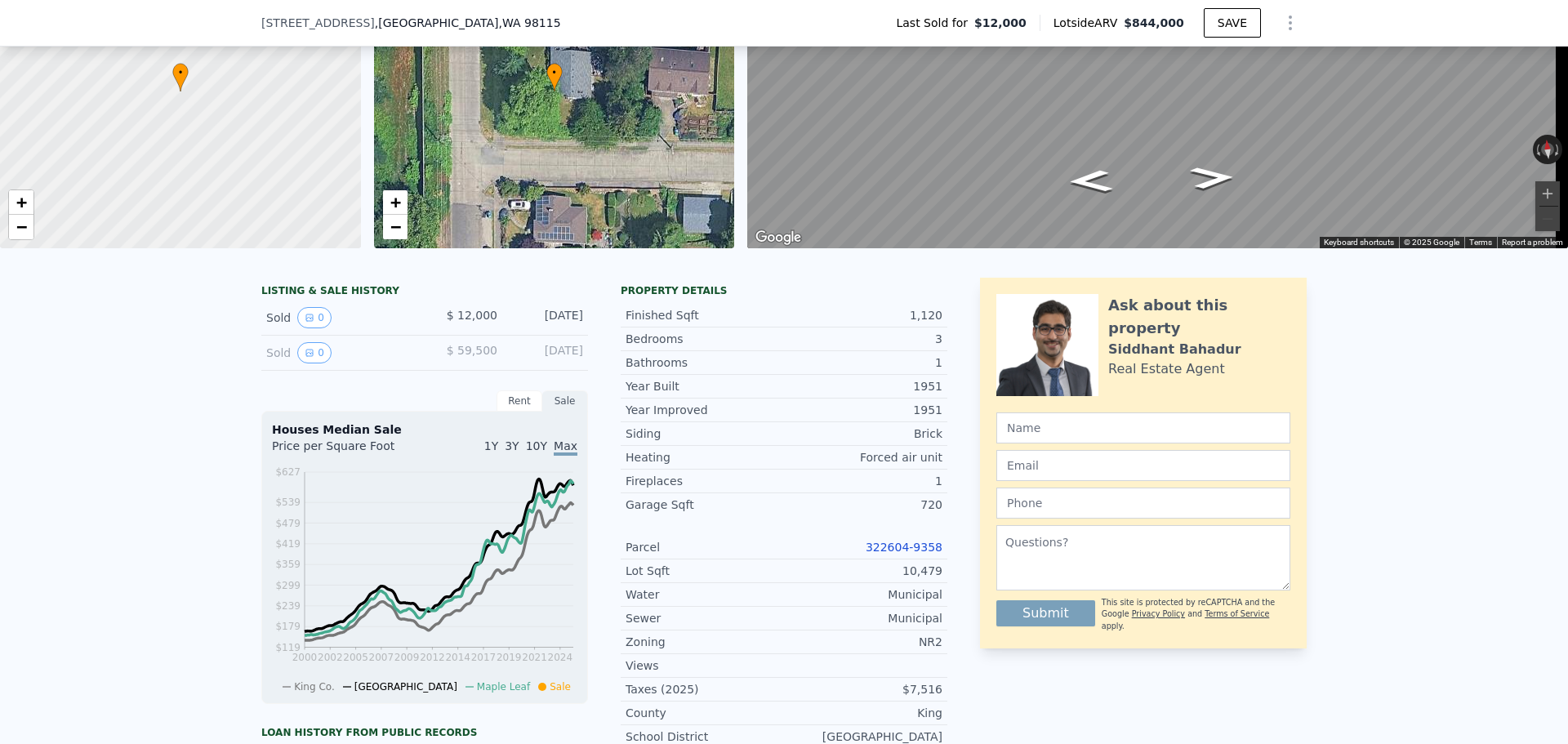
click at [907, 554] on link "322604-9358" at bounding box center [904, 547] width 77 height 13
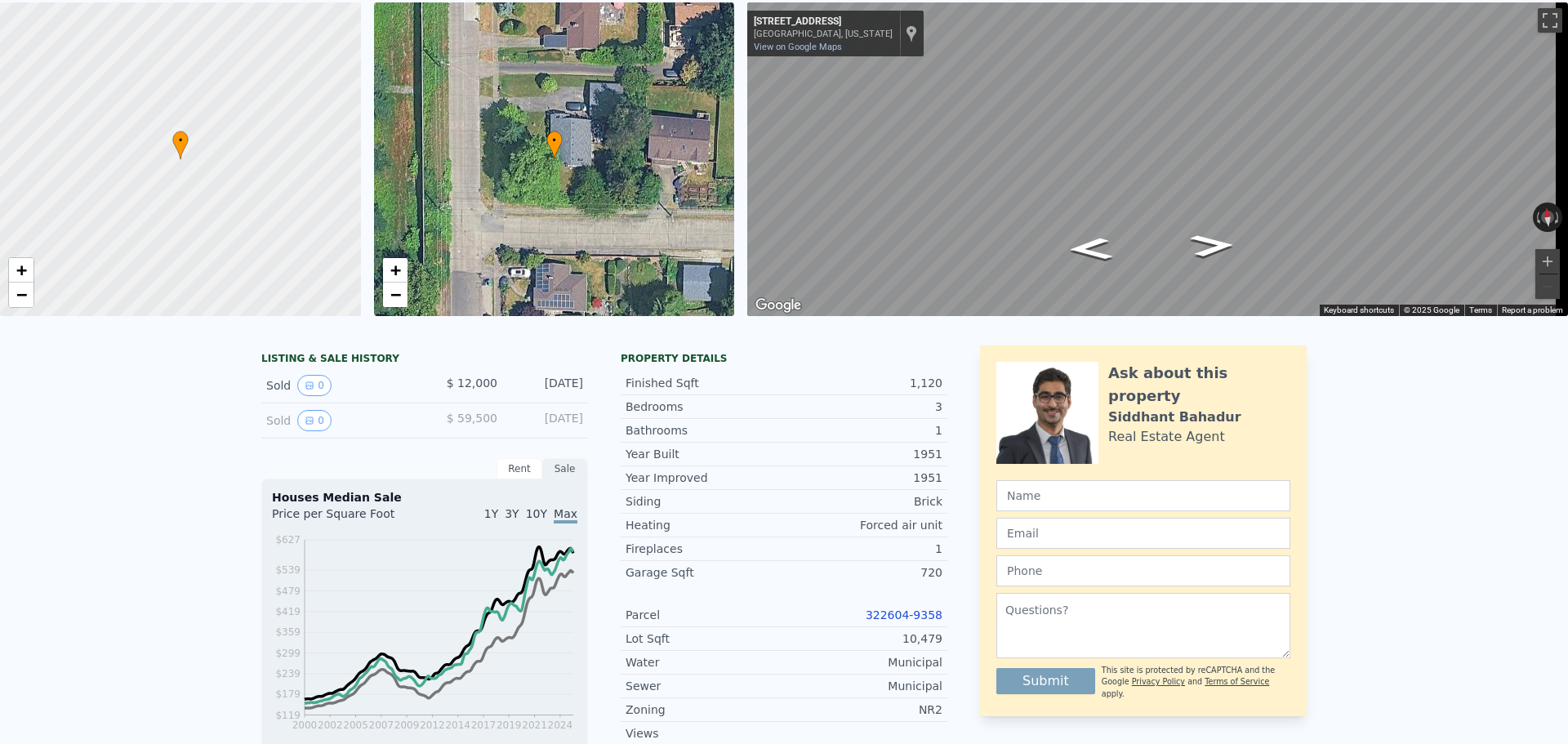
scroll to position [5, 0]
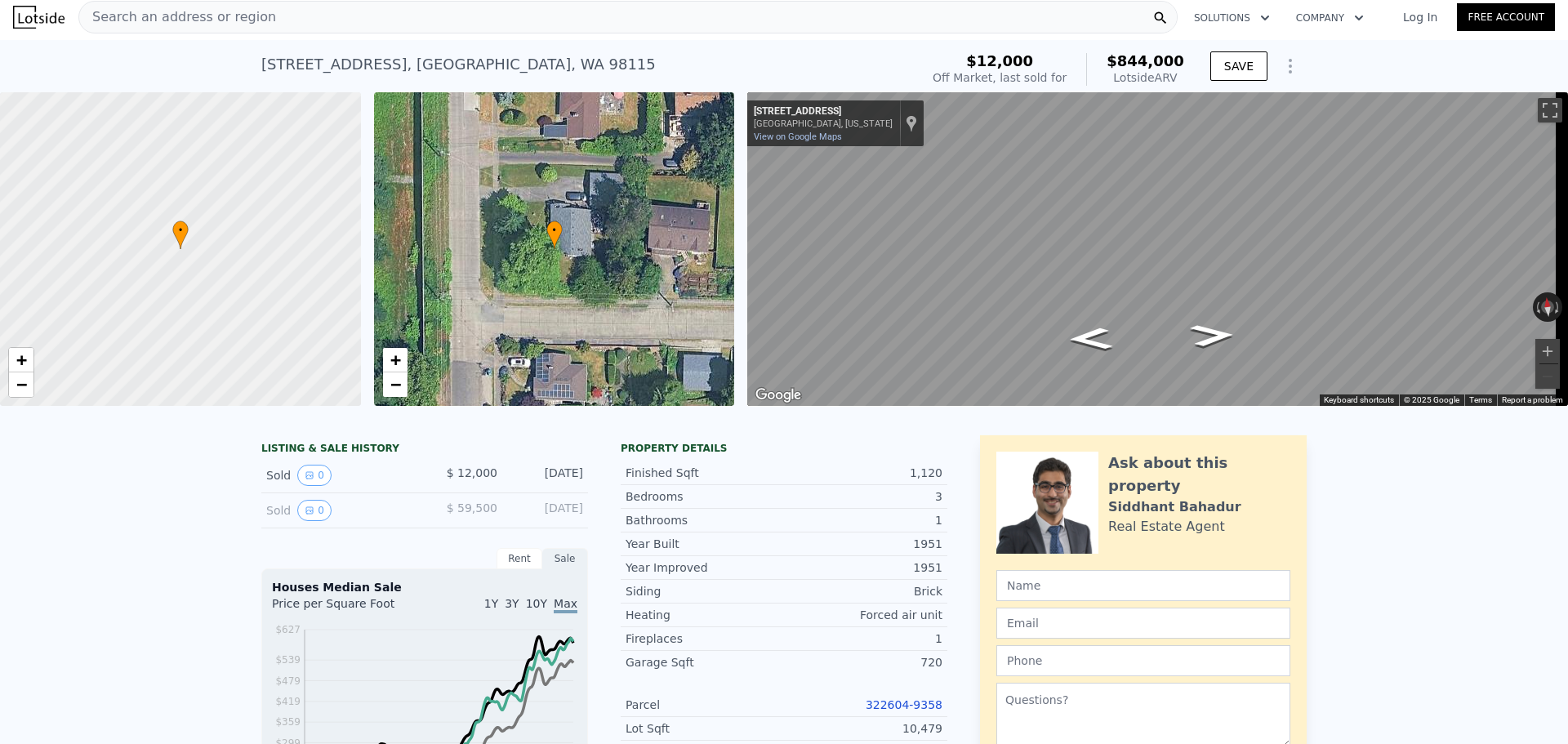
click at [283, 15] on div "Search an address or region" at bounding box center [629, 17] width 1100 height 33
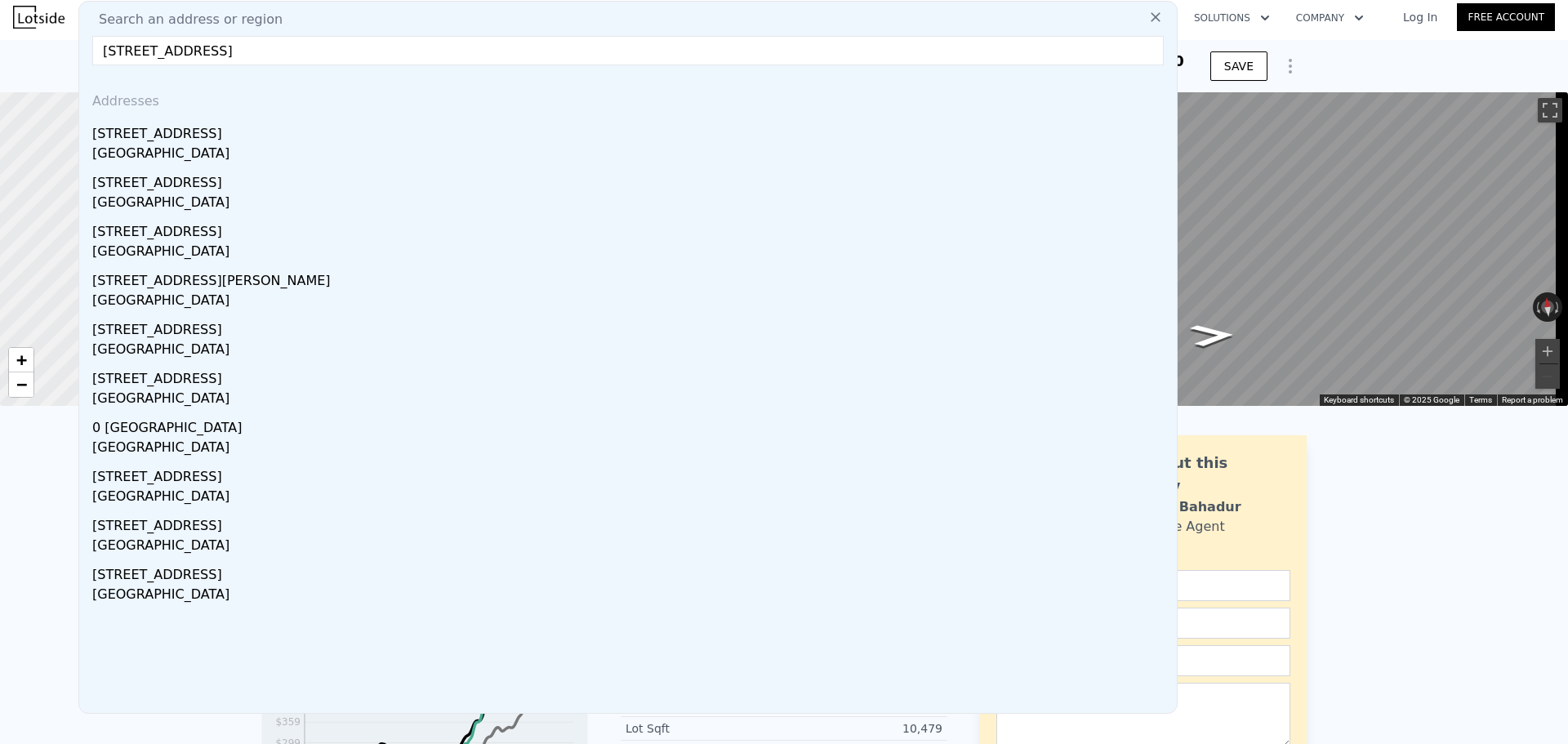
type input "[STREET_ADDRESS]"
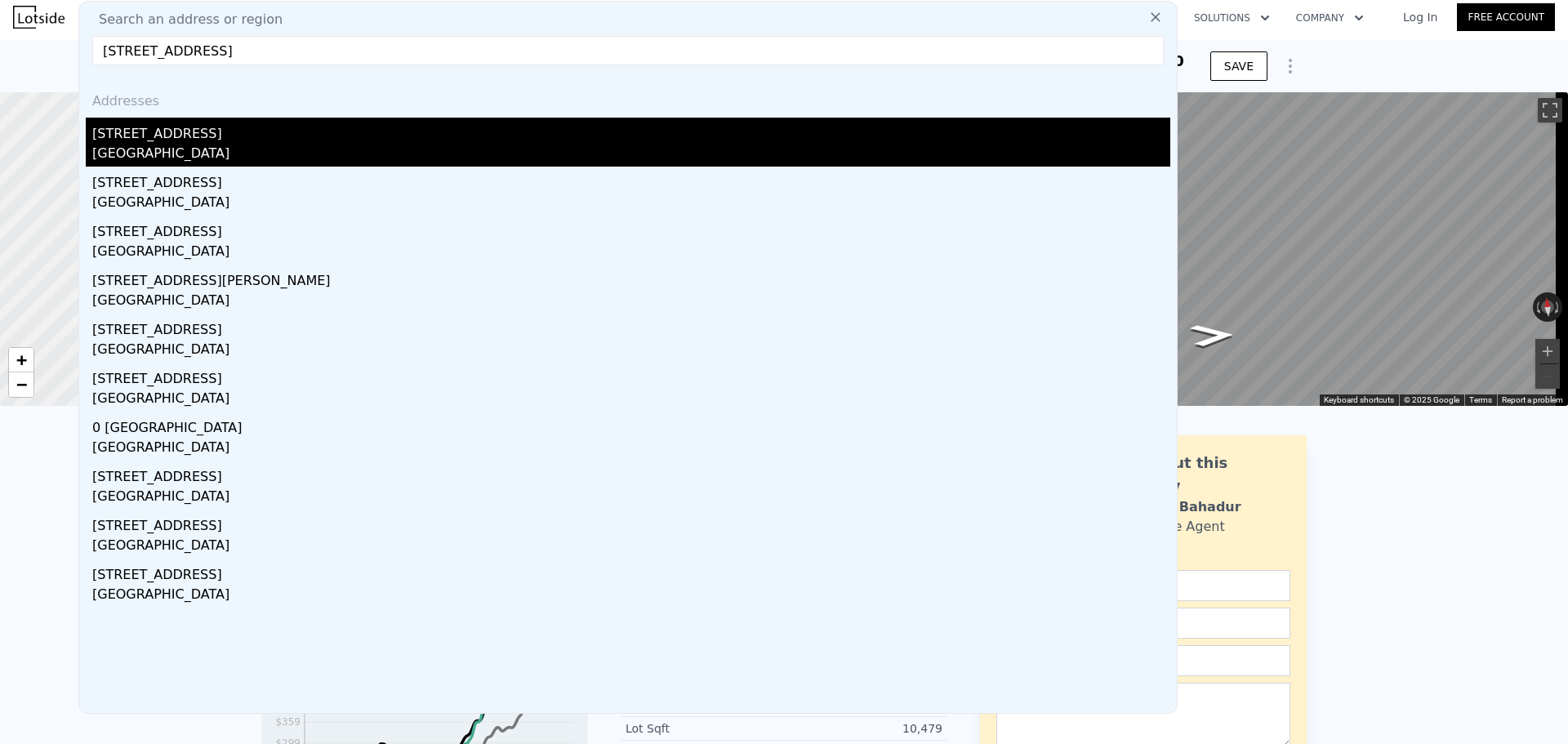
click at [258, 137] on div "[STREET_ADDRESS]" at bounding box center [631, 131] width 1078 height 27
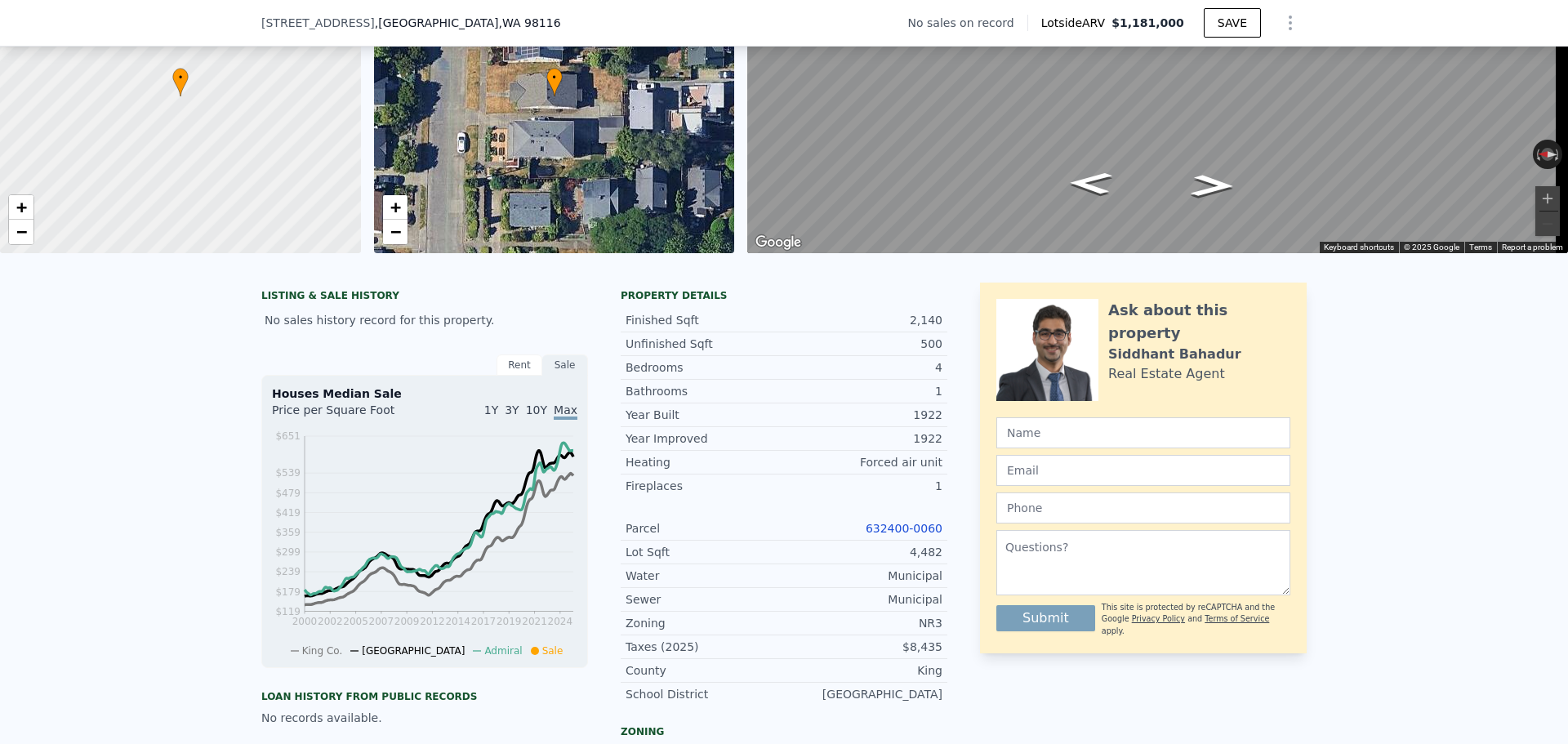
scroll to position [163, 0]
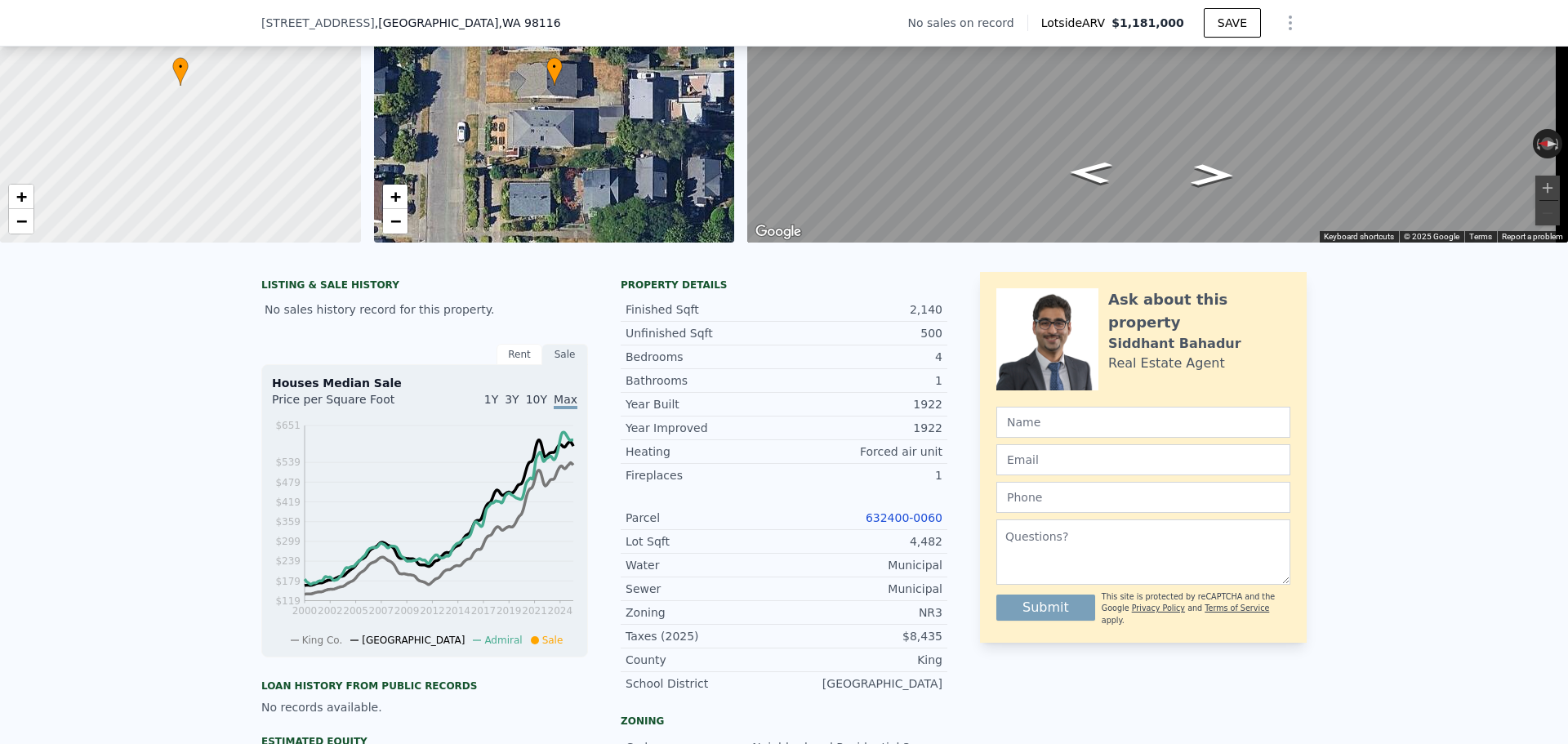
click at [908, 524] on link "632400-0060" at bounding box center [904, 517] width 77 height 13
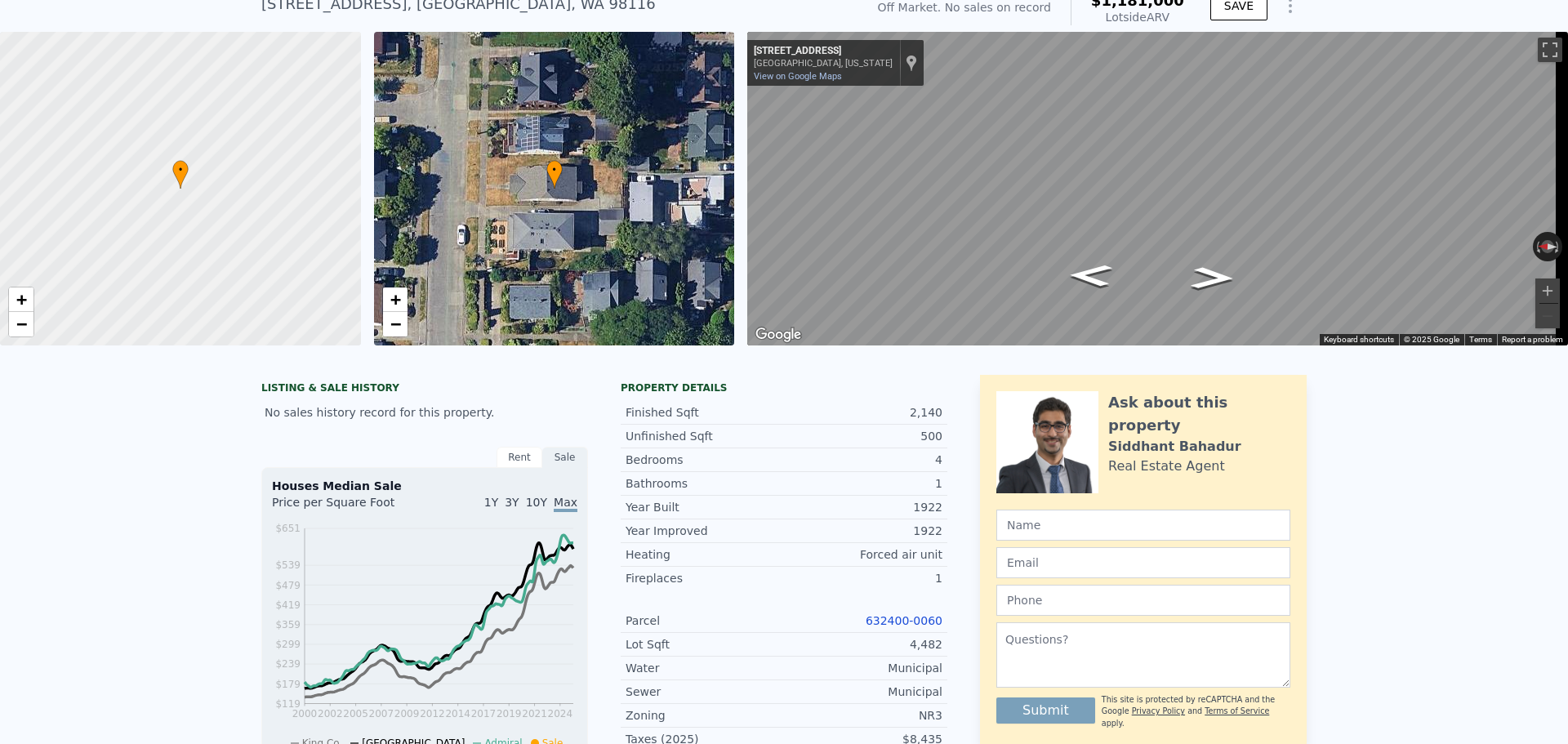
scroll to position [5, 0]
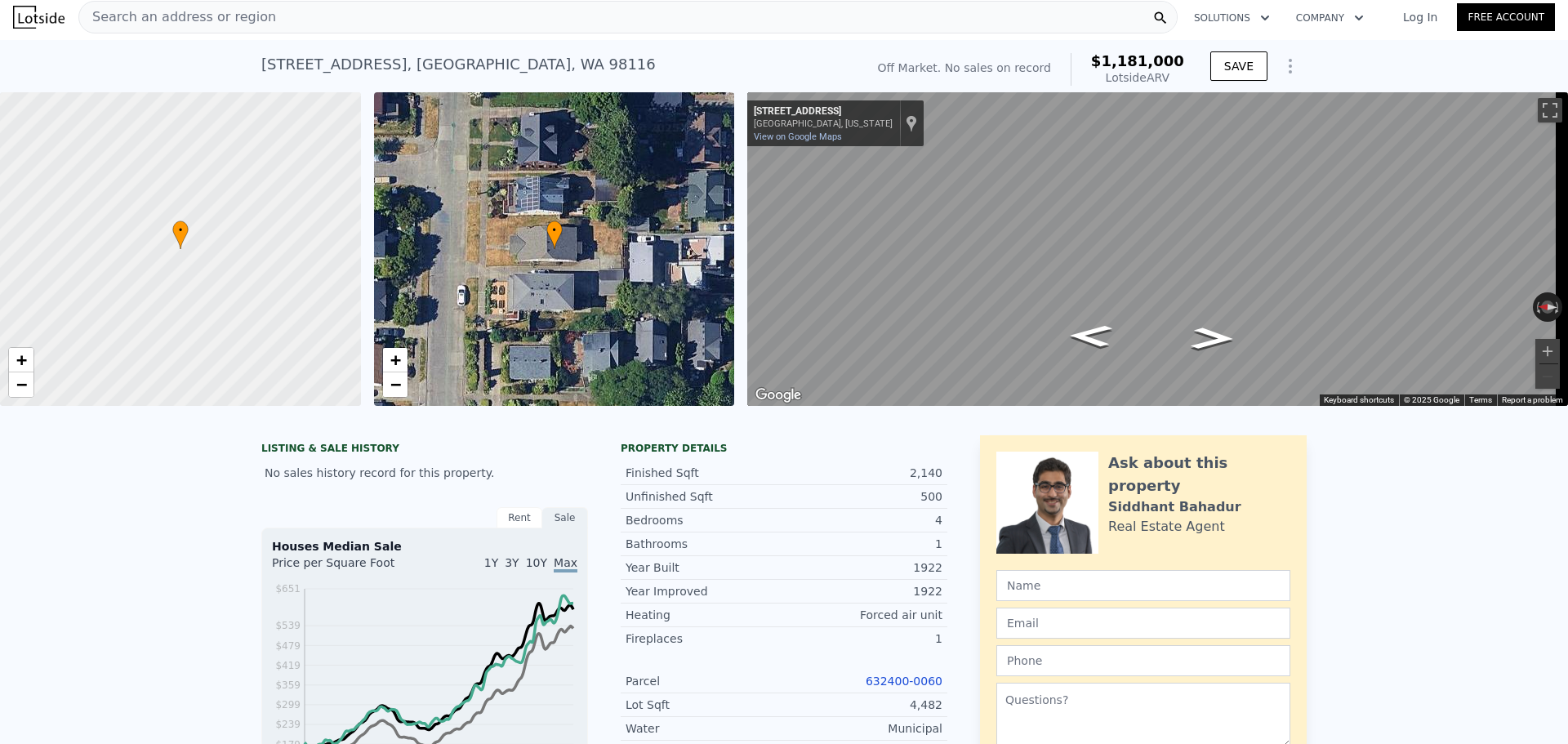
click at [250, 27] on div "Search an address or region" at bounding box center [177, 17] width 197 height 31
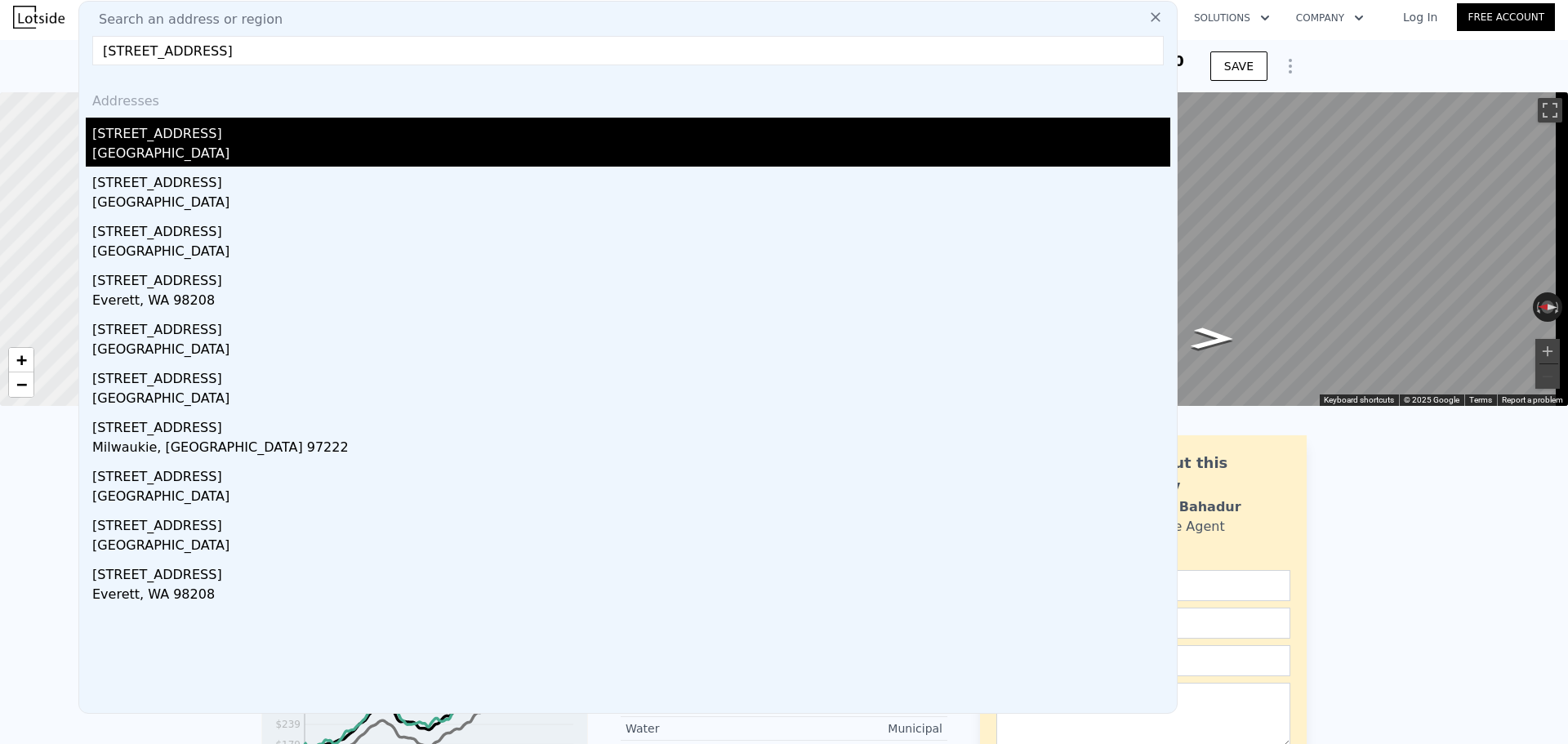
type input "[STREET_ADDRESS]"
click at [205, 131] on div "[STREET_ADDRESS]" at bounding box center [631, 131] width 1078 height 27
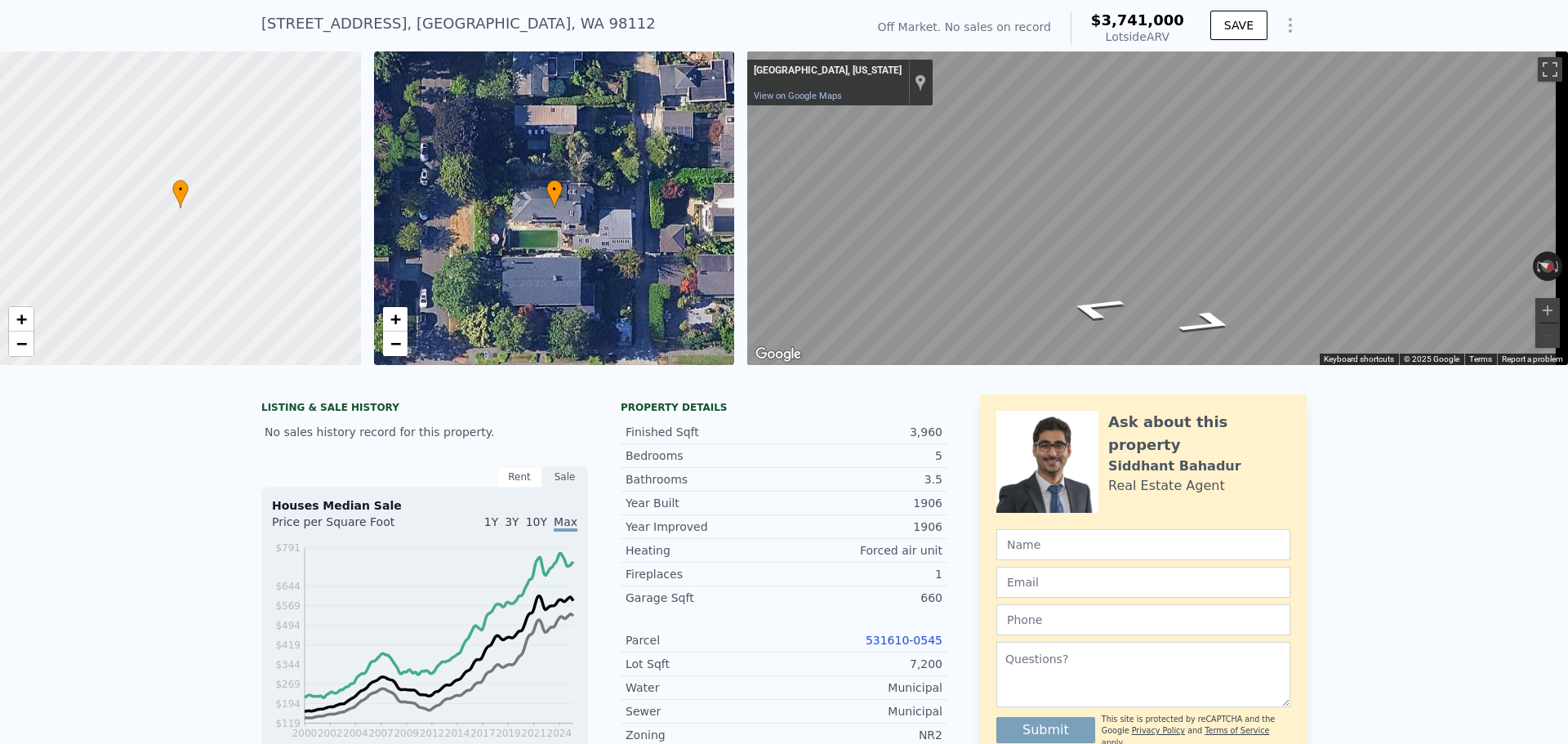
scroll to position [81, 0]
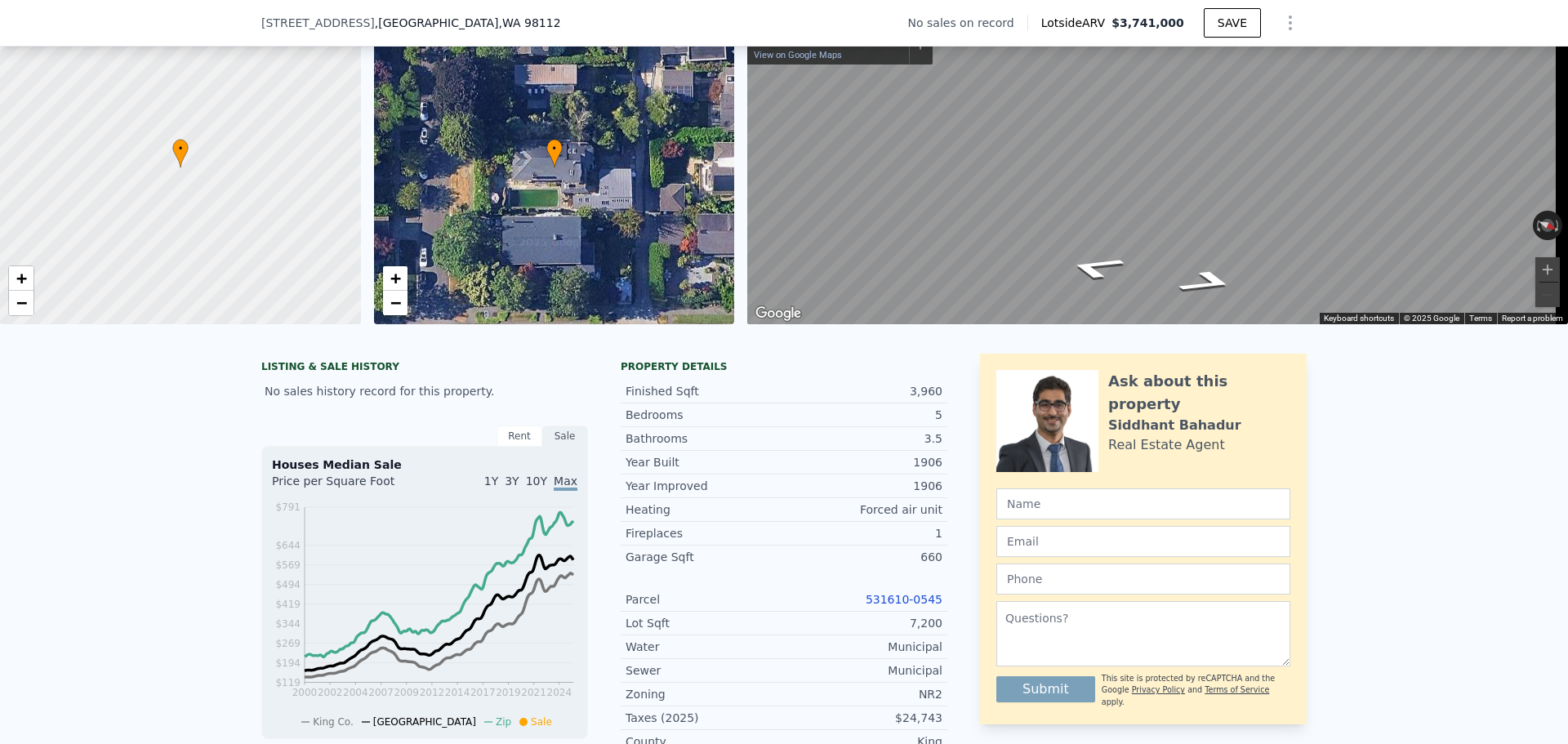
click at [896, 606] on link "531610-0545" at bounding box center [904, 600] width 77 height 13
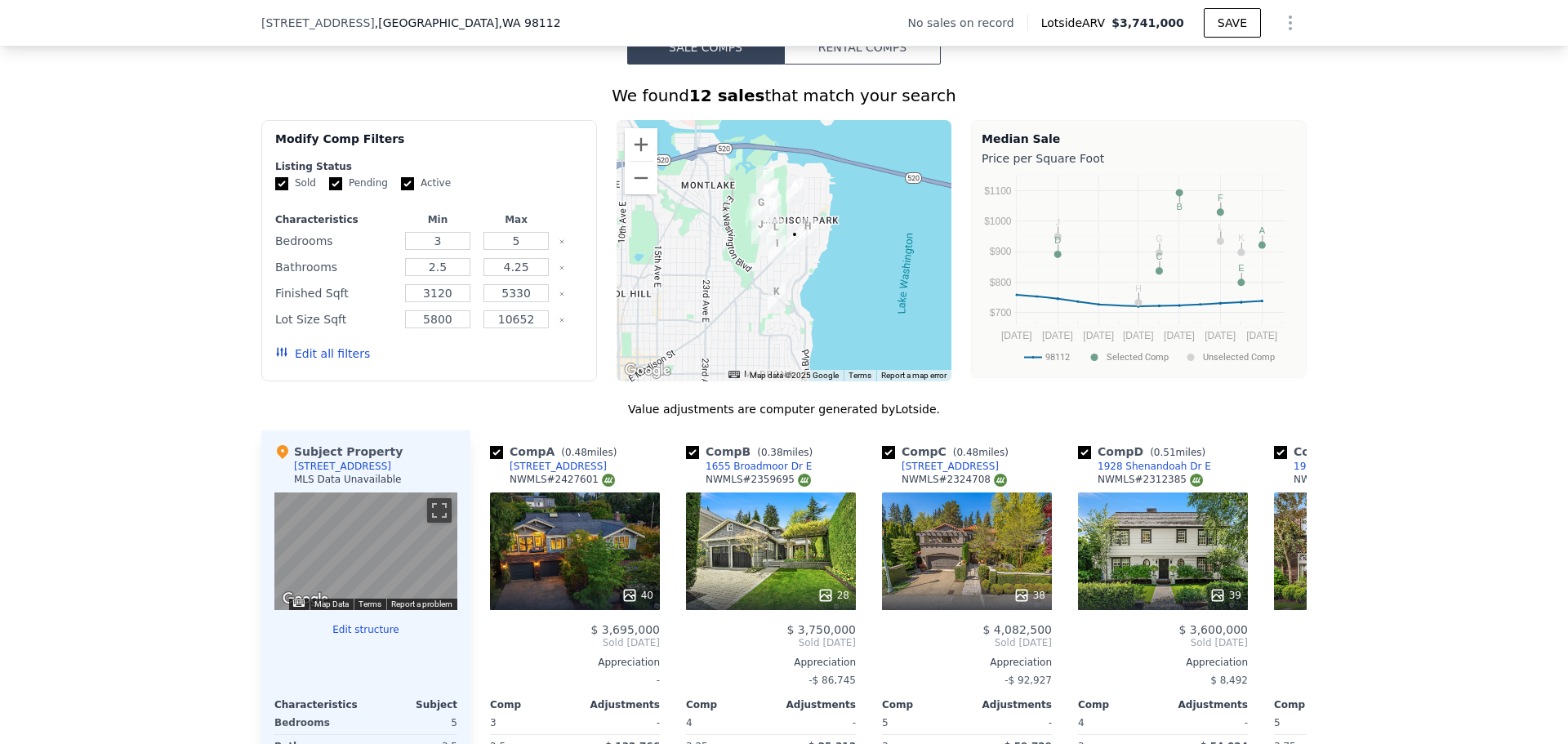
scroll to position [1389, 0]
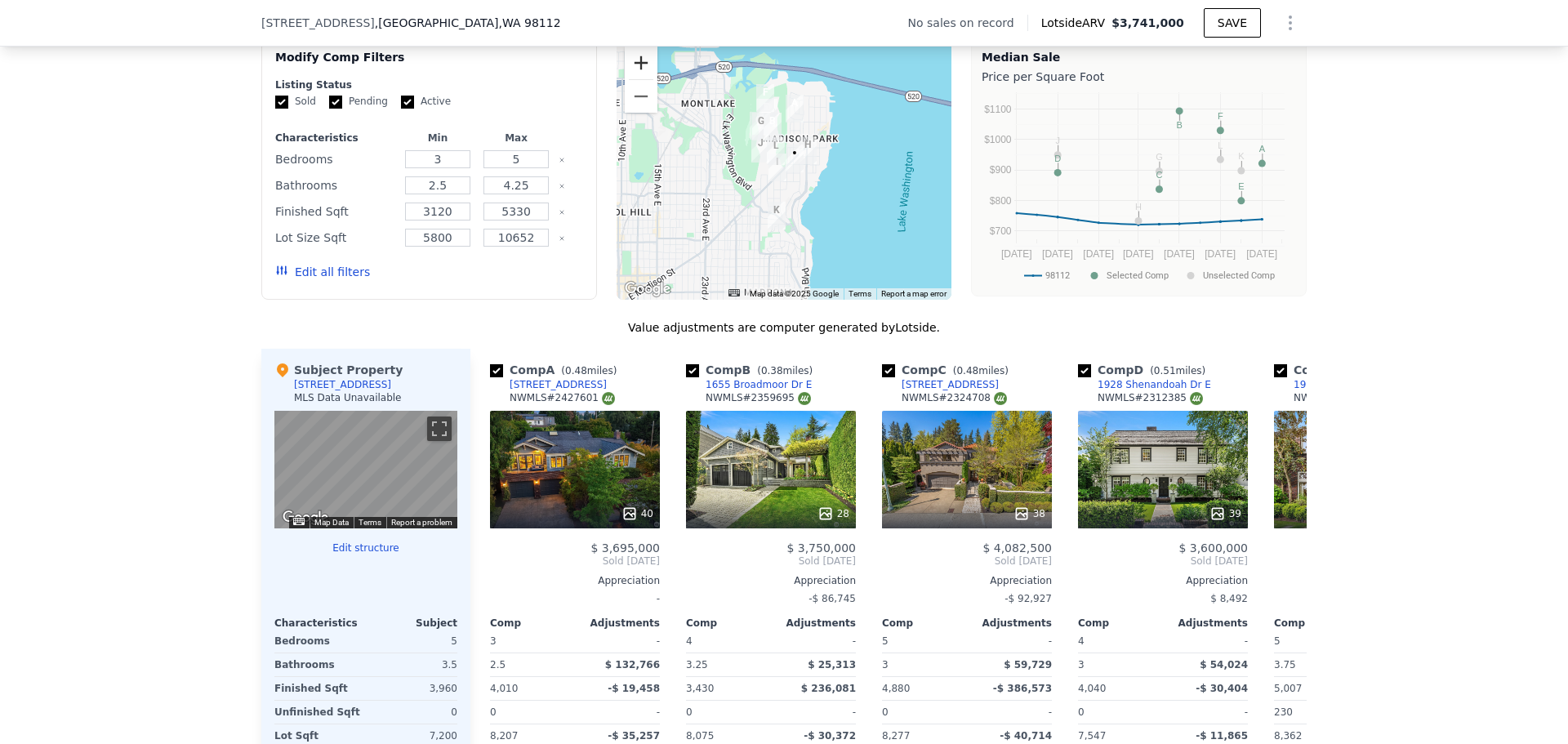
click at [627, 69] on button "Zoom in" at bounding box center [641, 63] width 33 height 33
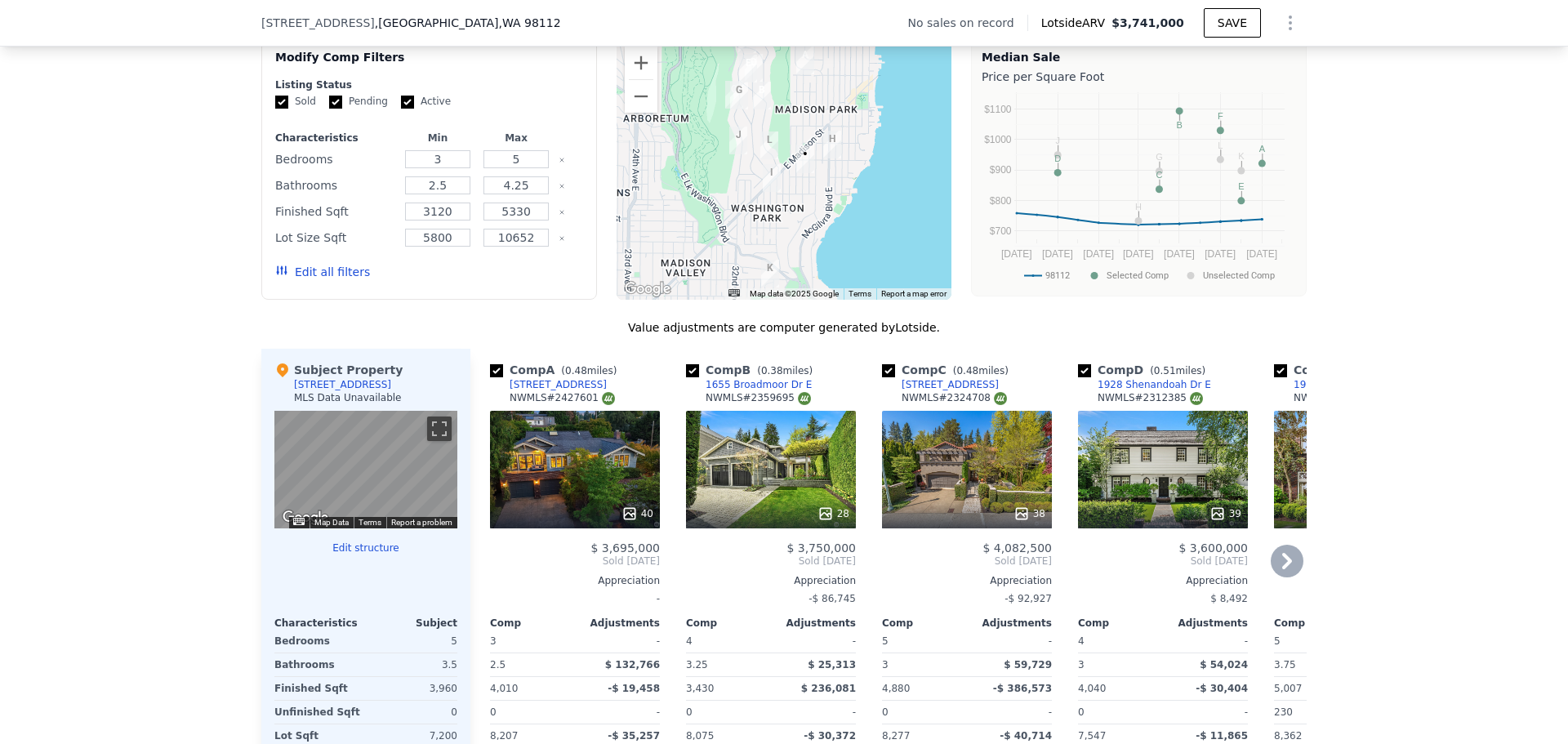
click at [1277, 577] on icon at bounding box center [1286, 561] width 33 height 33
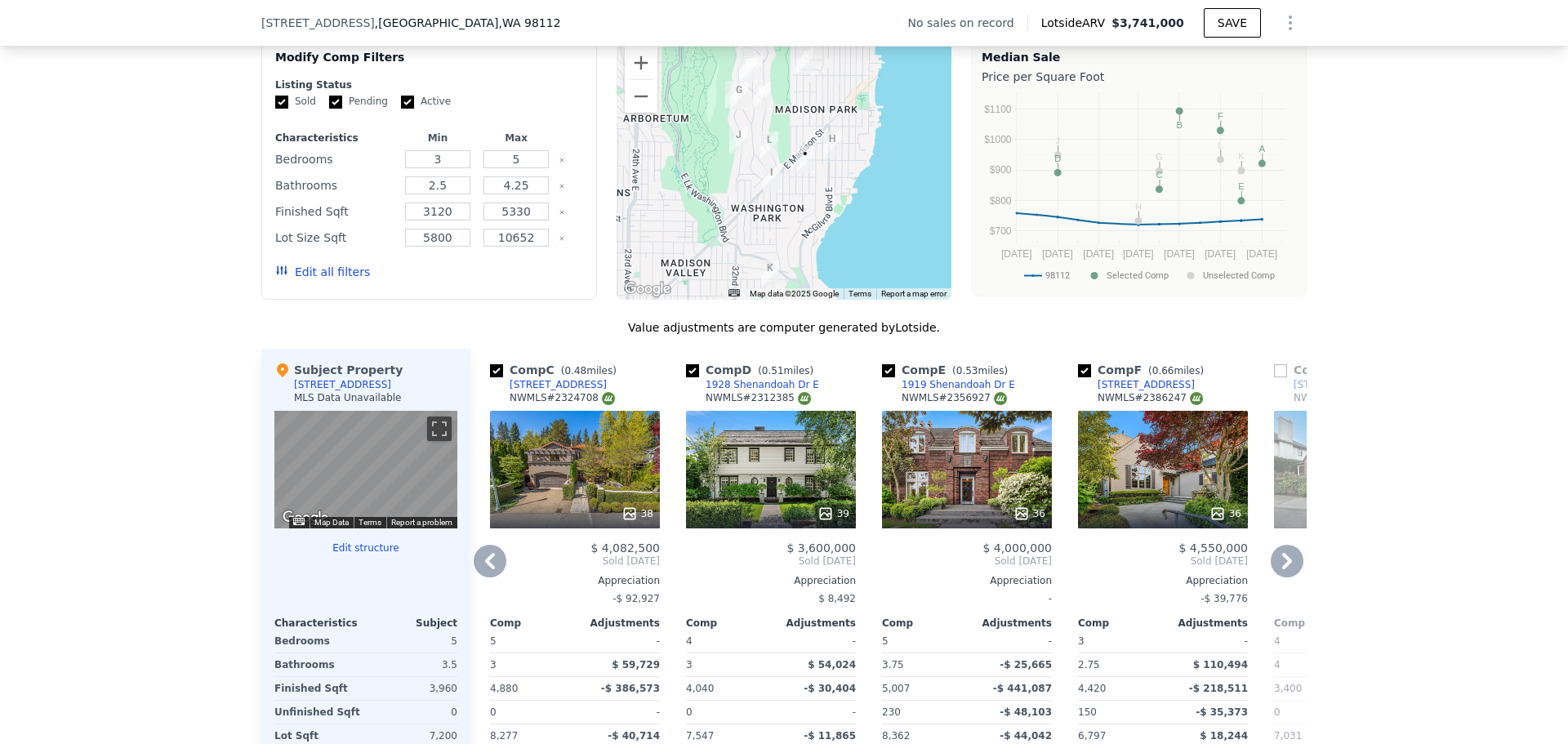
click at [1288, 577] on icon at bounding box center [1286, 561] width 33 height 33
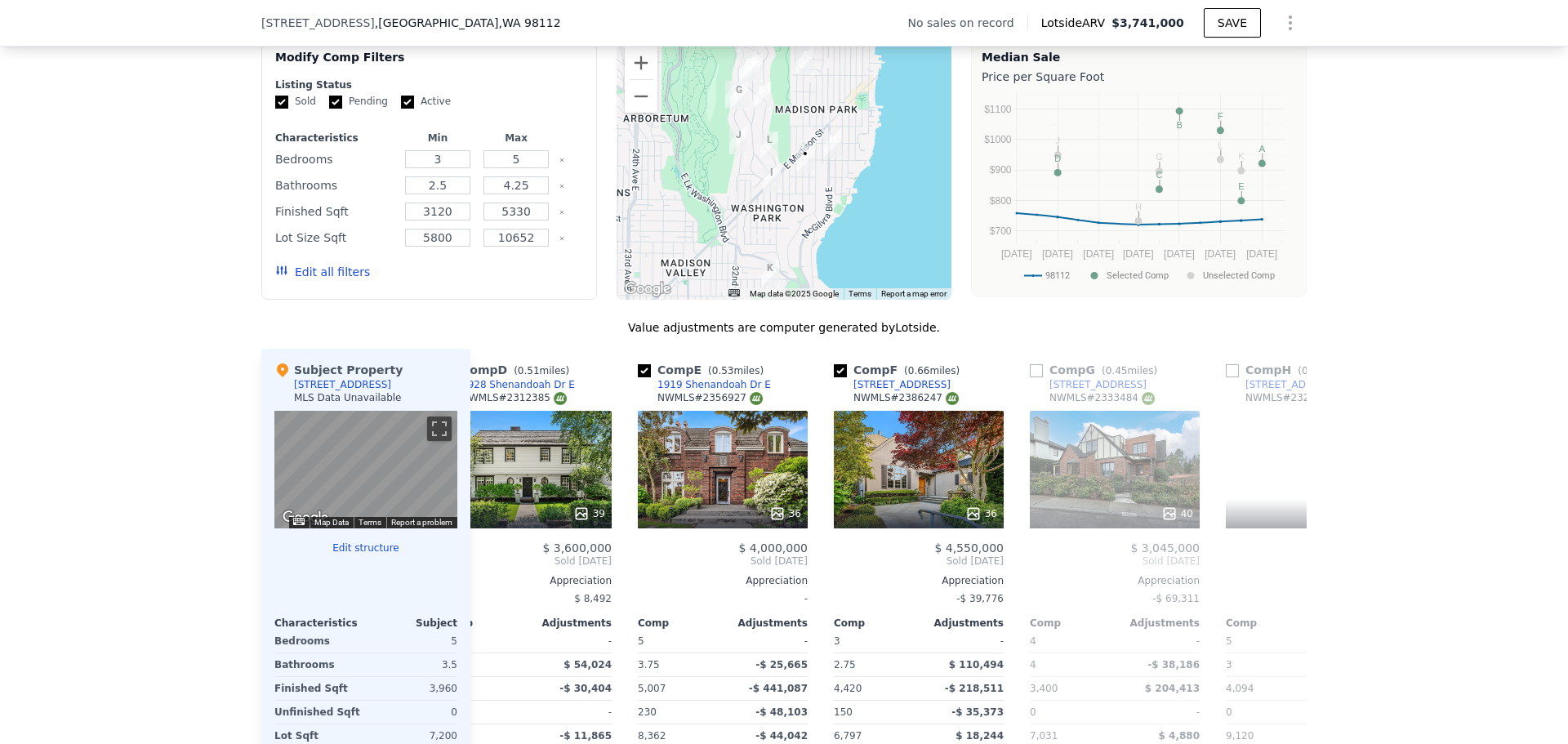
scroll to position [0, 784]
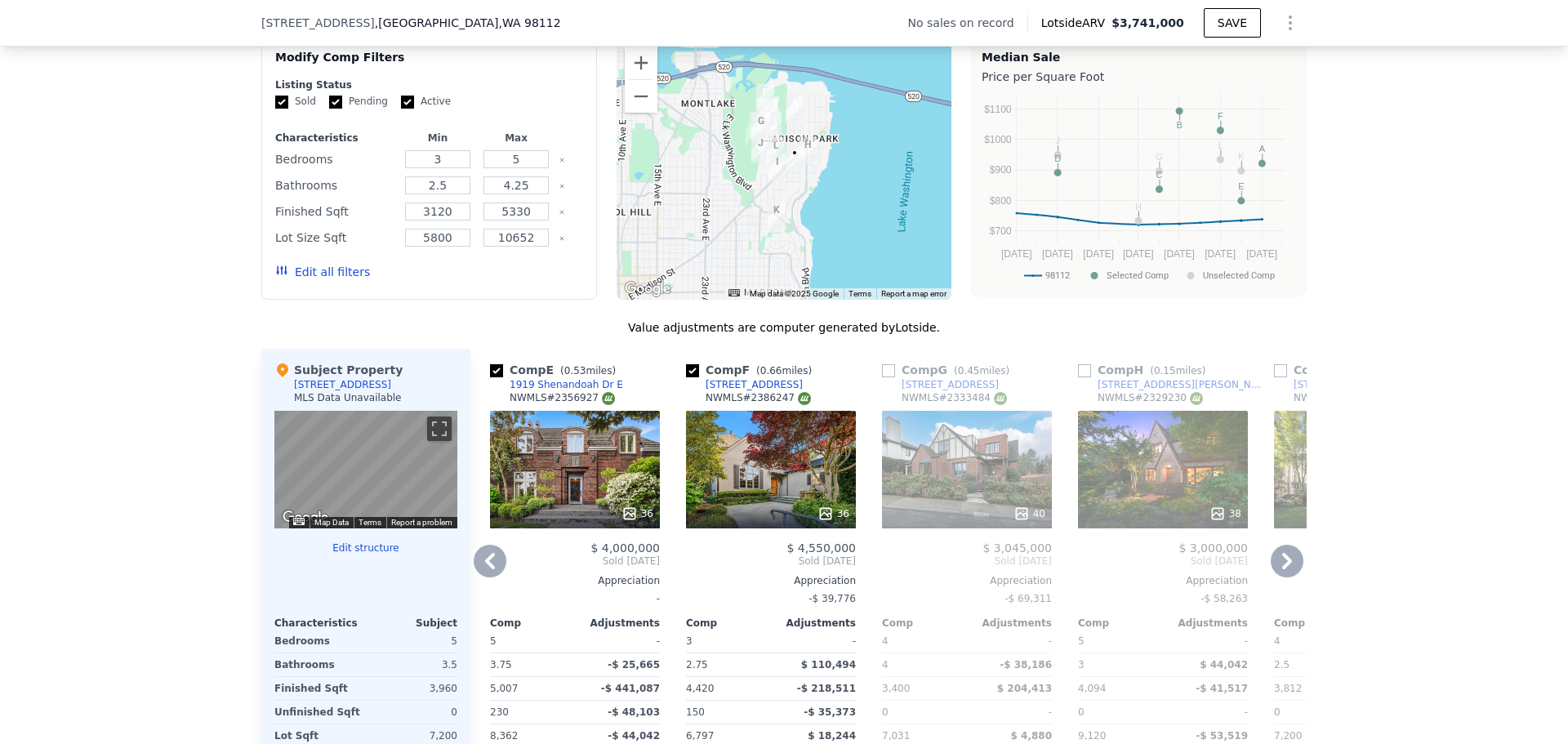
click at [1273, 577] on icon at bounding box center [1286, 561] width 33 height 33
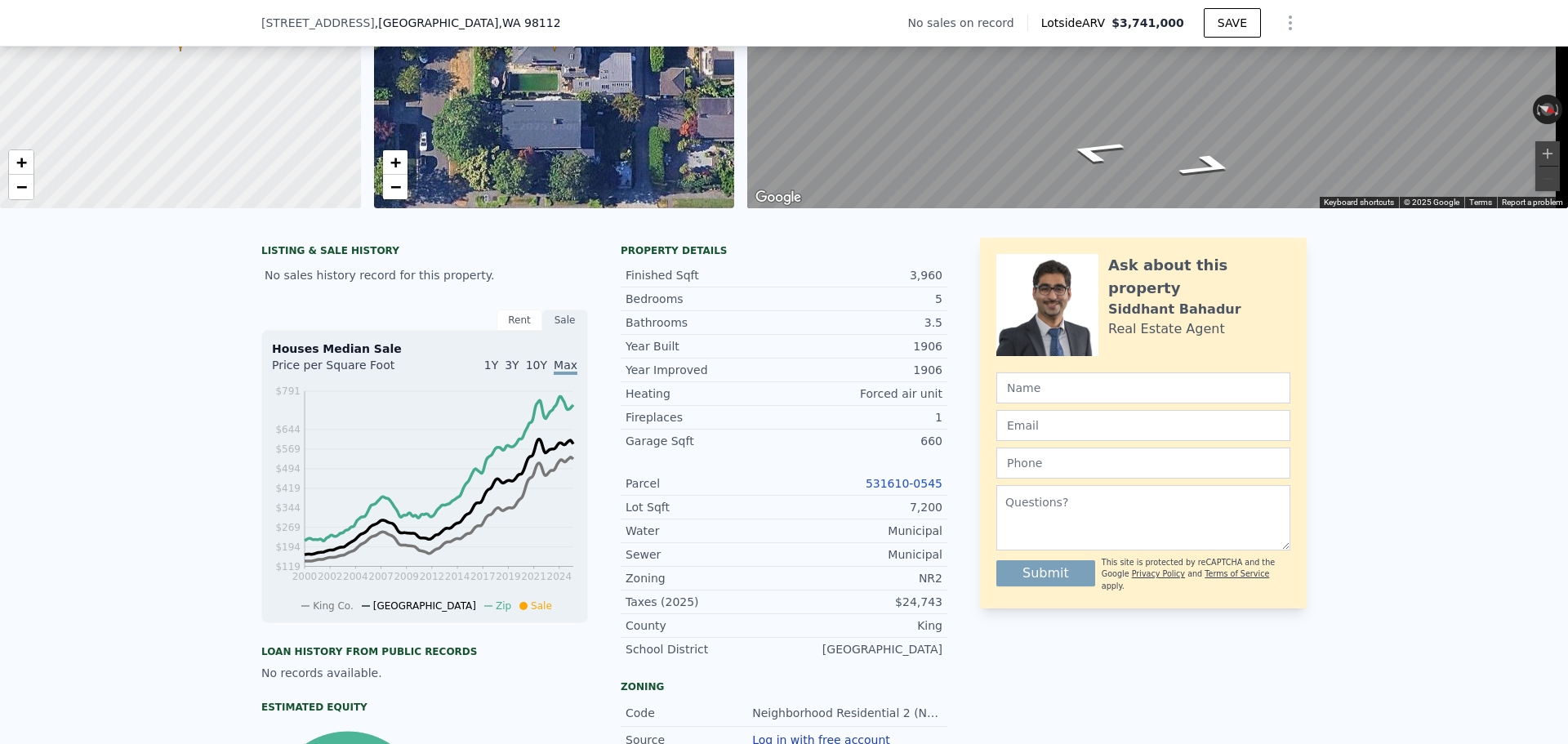
scroll to position [0, 0]
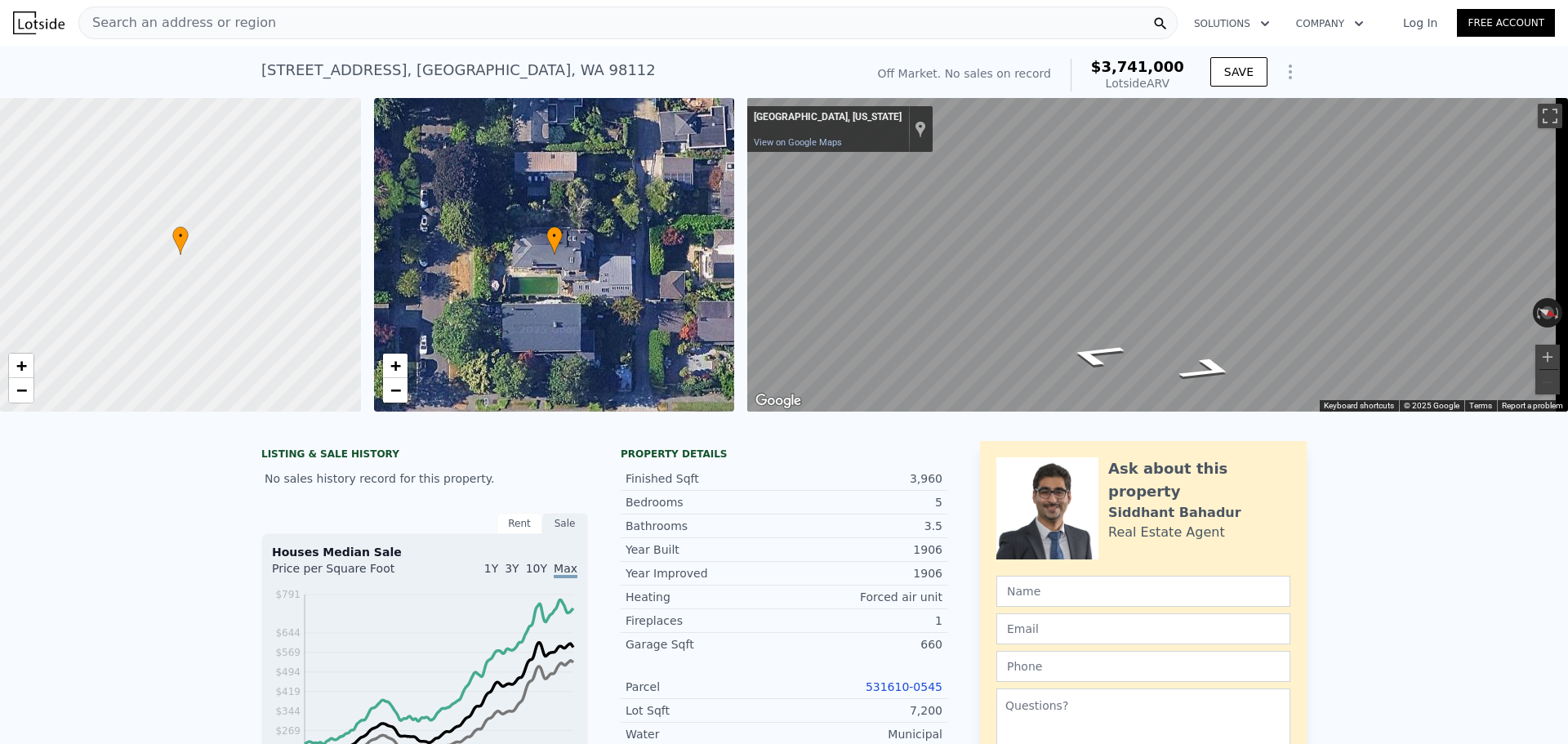
click at [250, 27] on span "Search an address or region" at bounding box center [177, 23] width 197 height 19
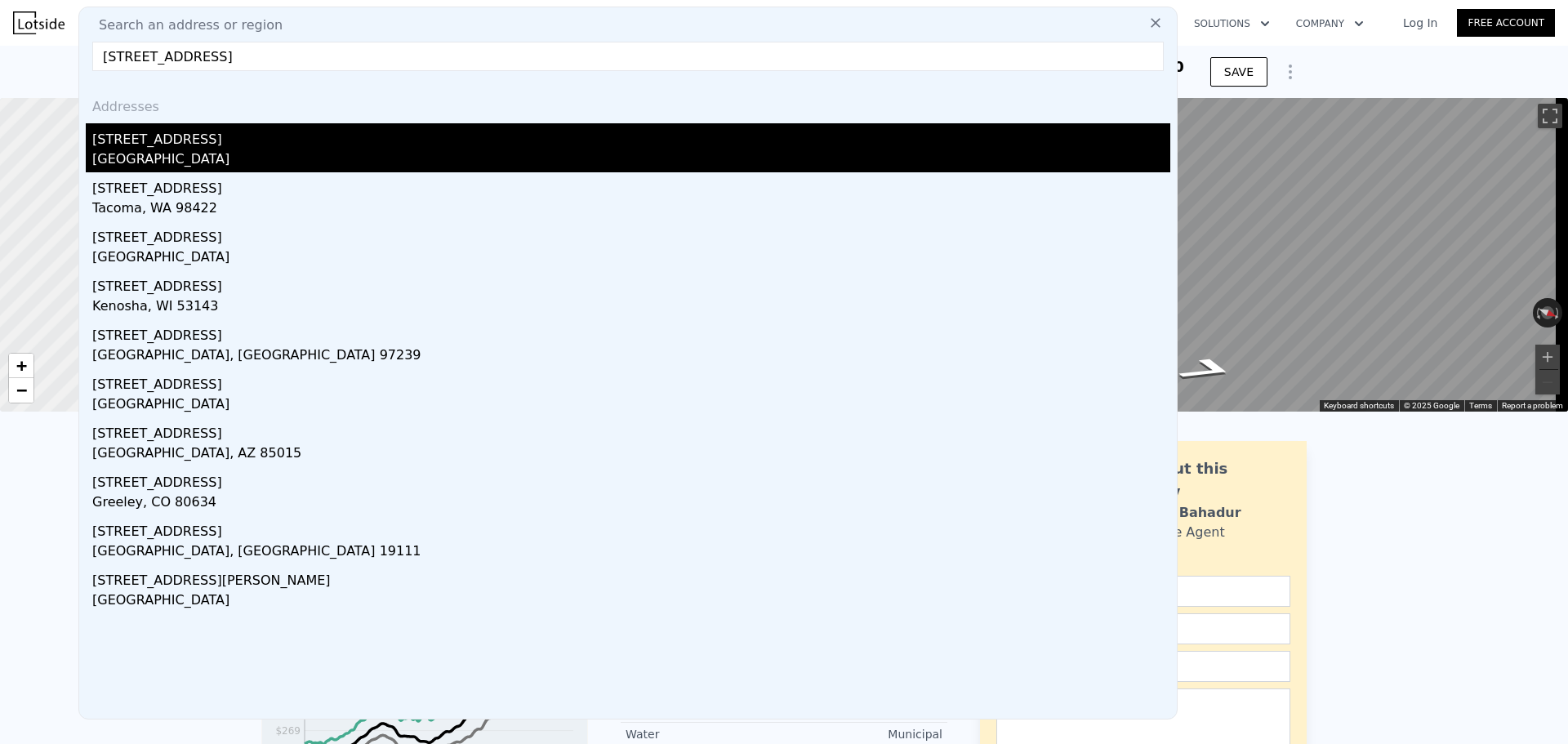
type input "[STREET_ADDRESS]"
click at [241, 144] on div "[STREET_ADDRESS]" at bounding box center [631, 136] width 1078 height 27
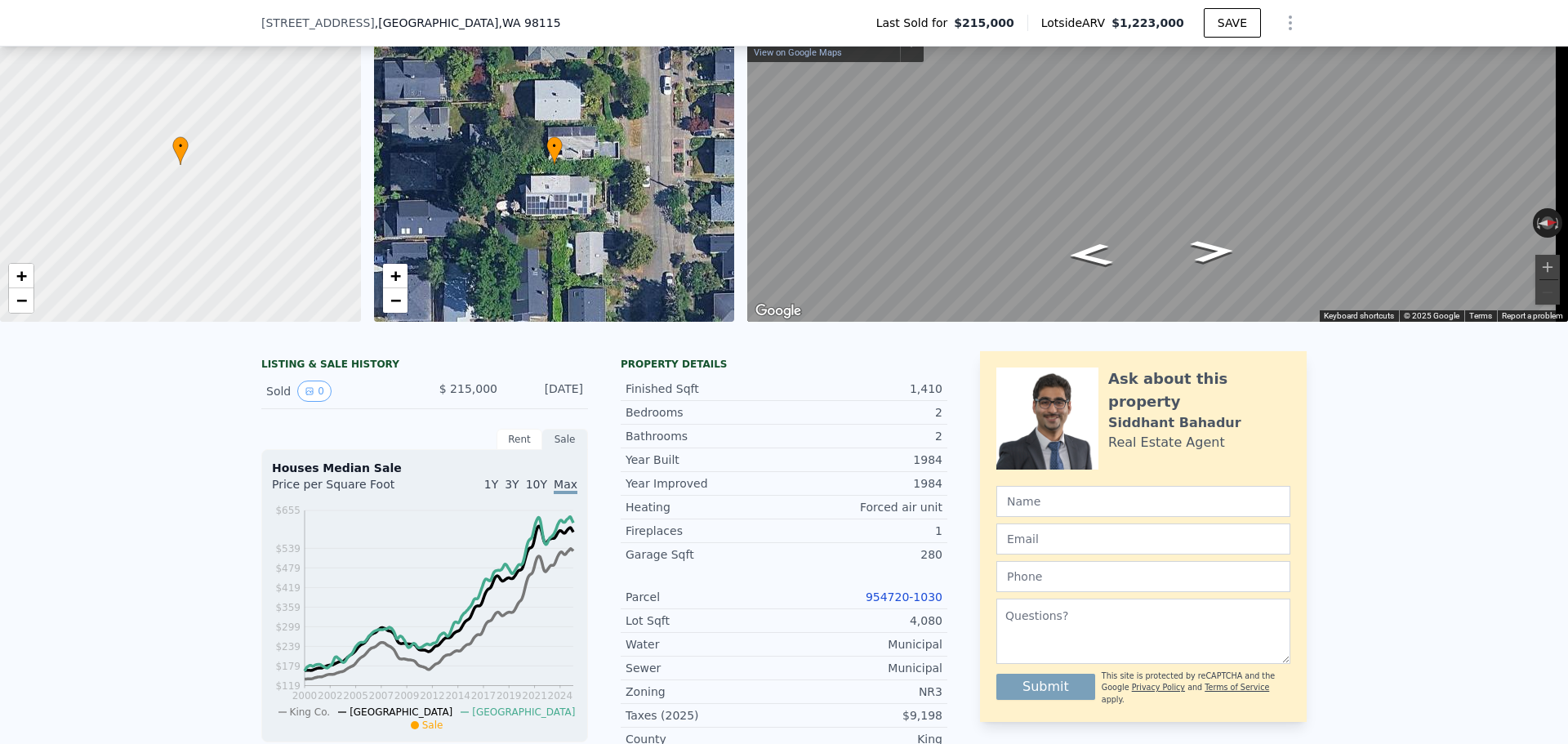
scroll to position [322, 0]
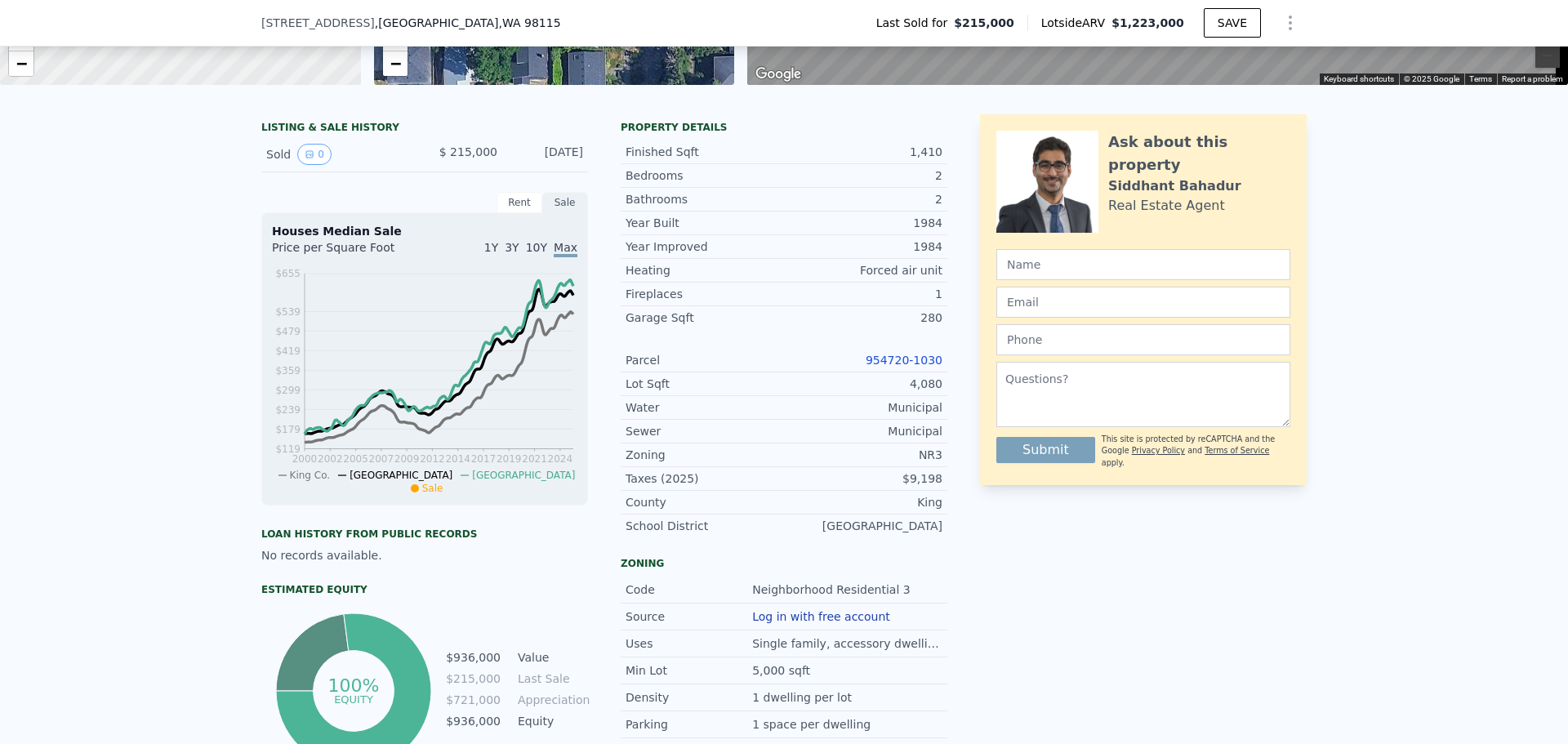
click at [892, 367] on link "954720-1030" at bounding box center [904, 360] width 77 height 13
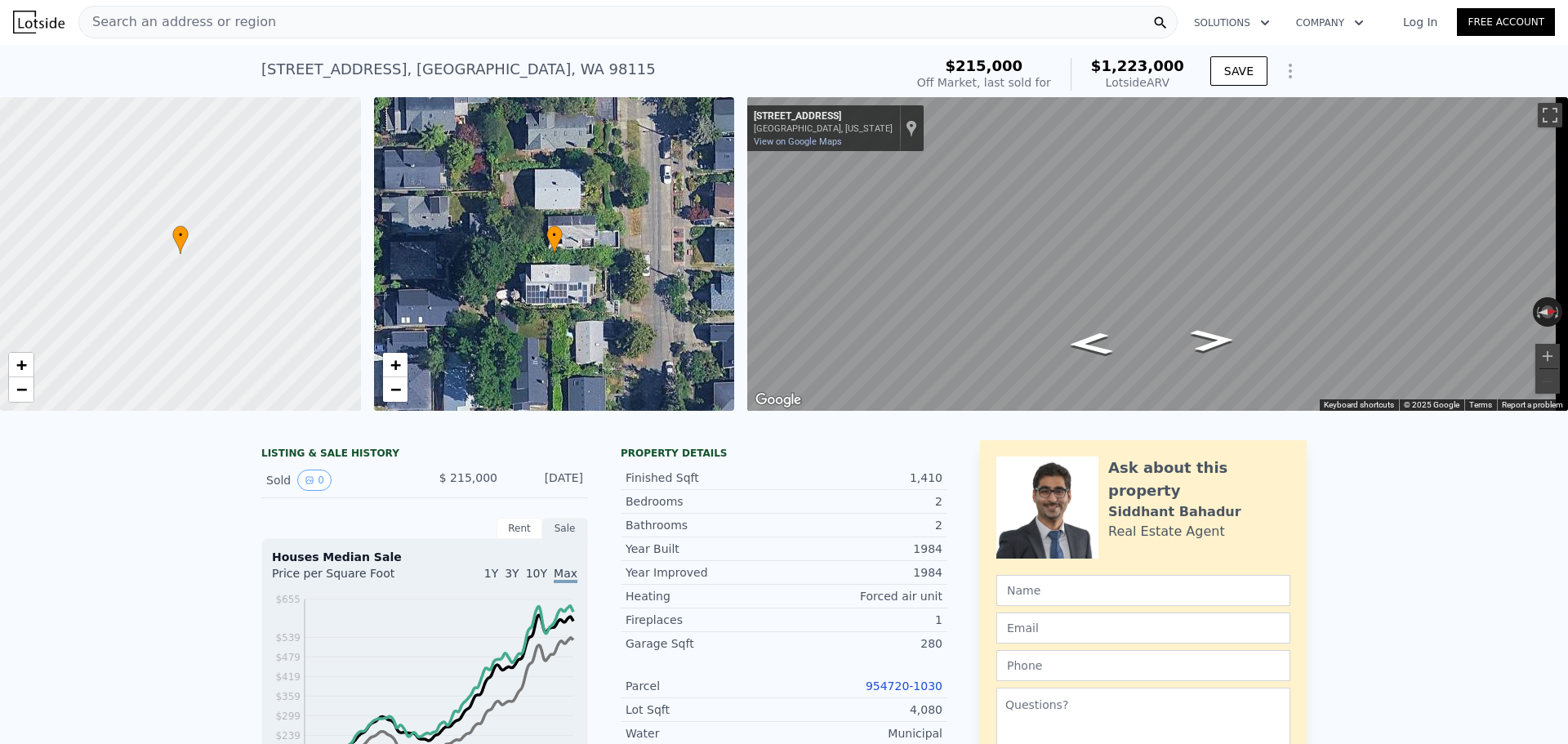
scroll to position [0, 0]
click at [247, 18] on span "Search an address or region" at bounding box center [177, 23] width 197 height 19
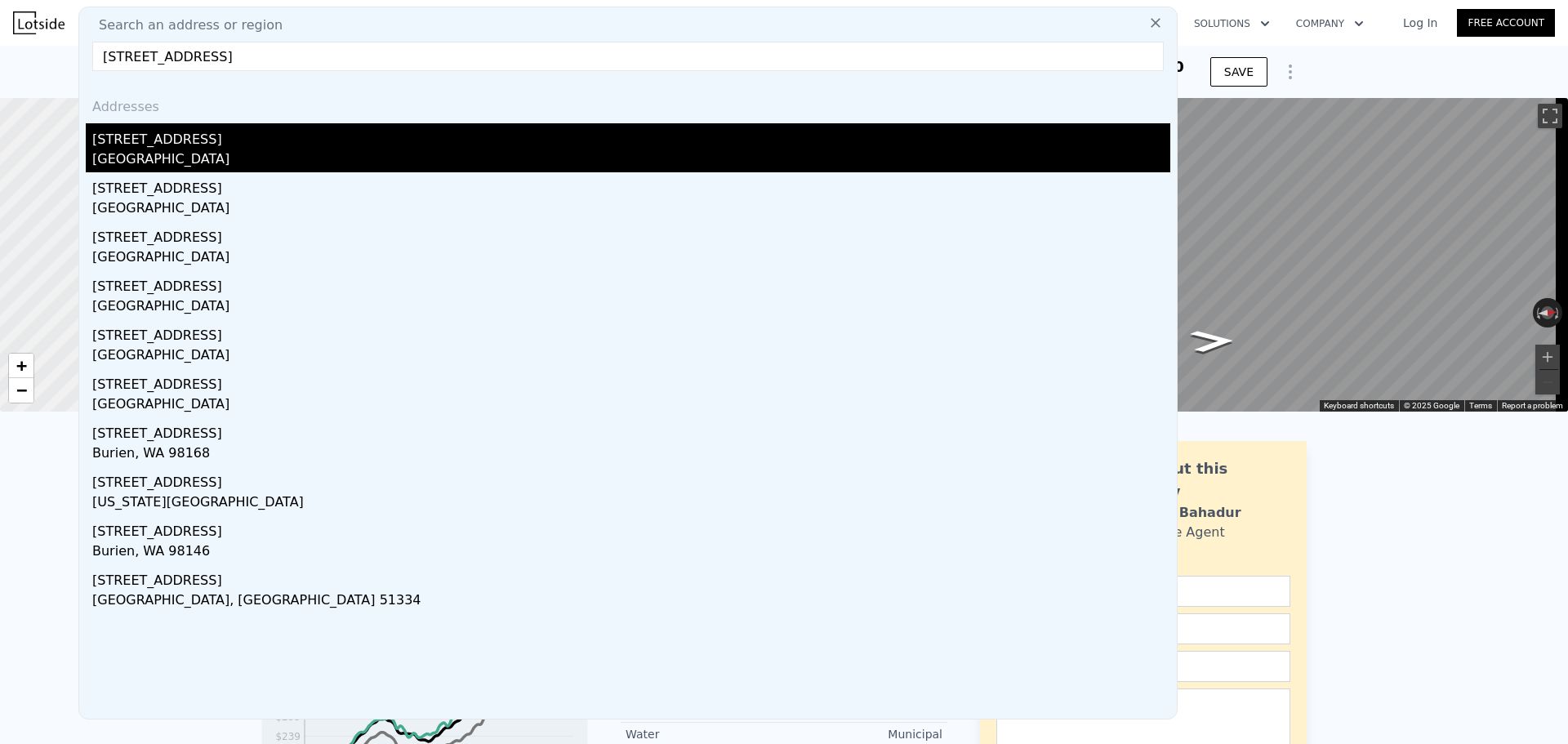
type input "[STREET_ADDRESS]"
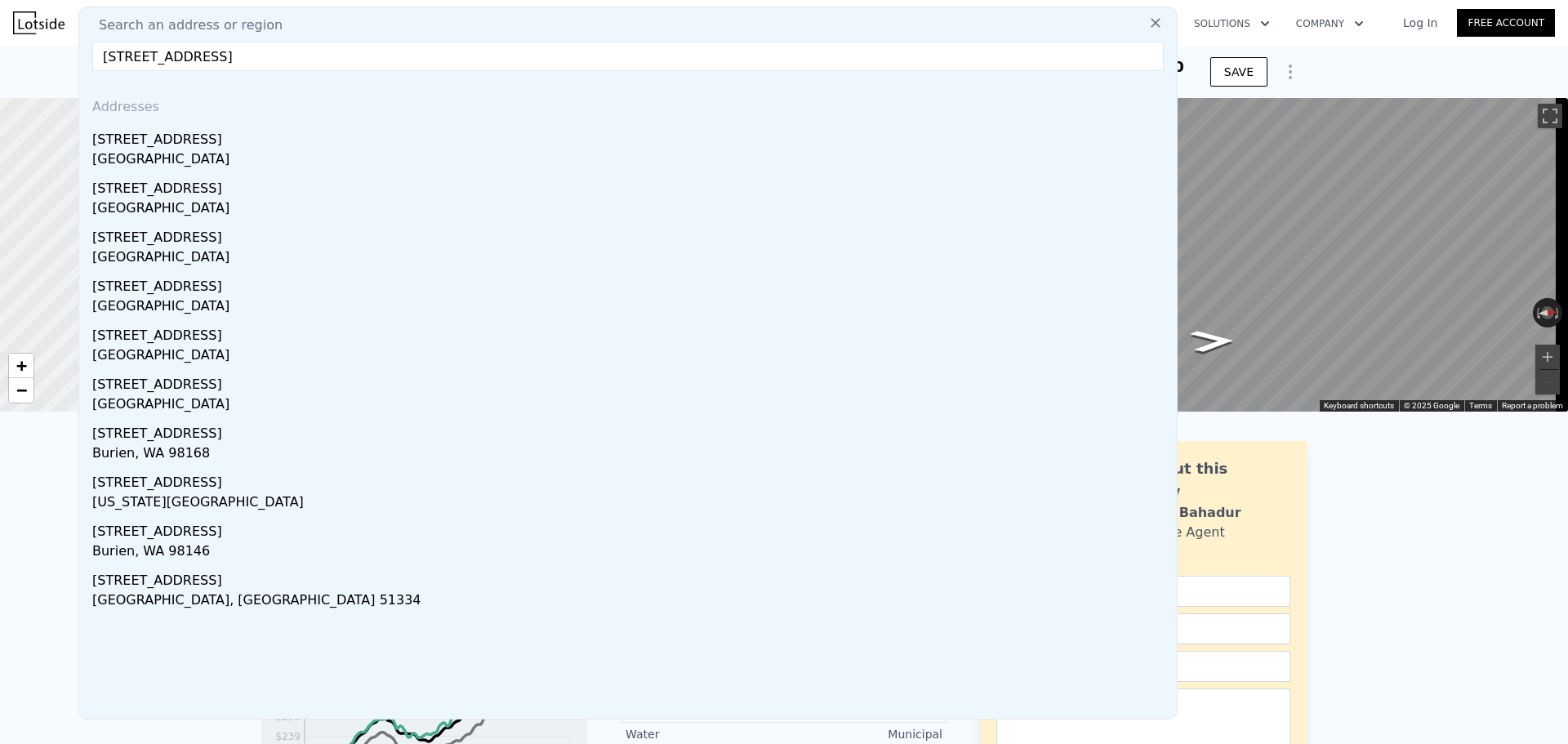
click at [202, 140] on div "[STREET_ADDRESS]" at bounding box center [631, 136] width 1078 height 27
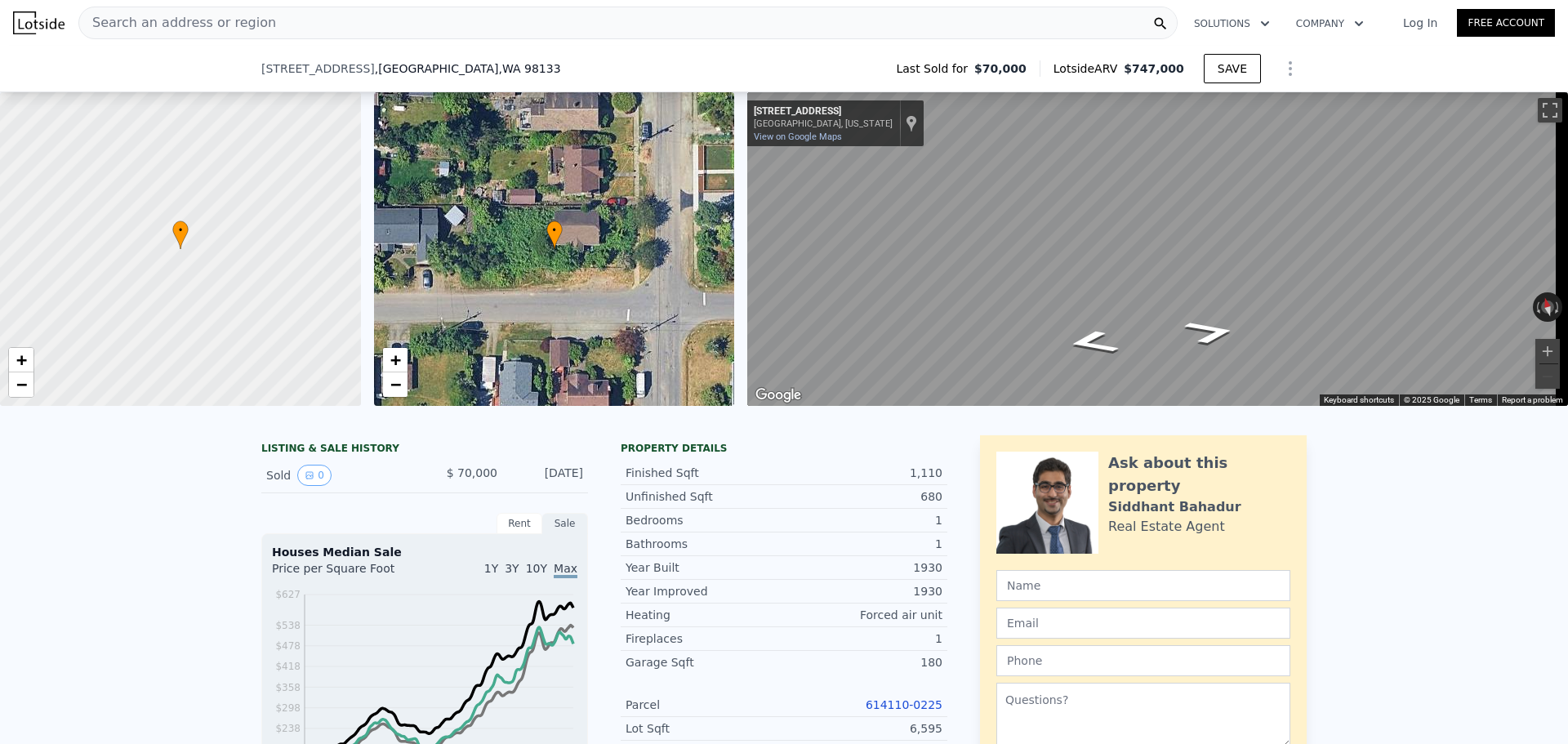
scroll to position [76, 0]
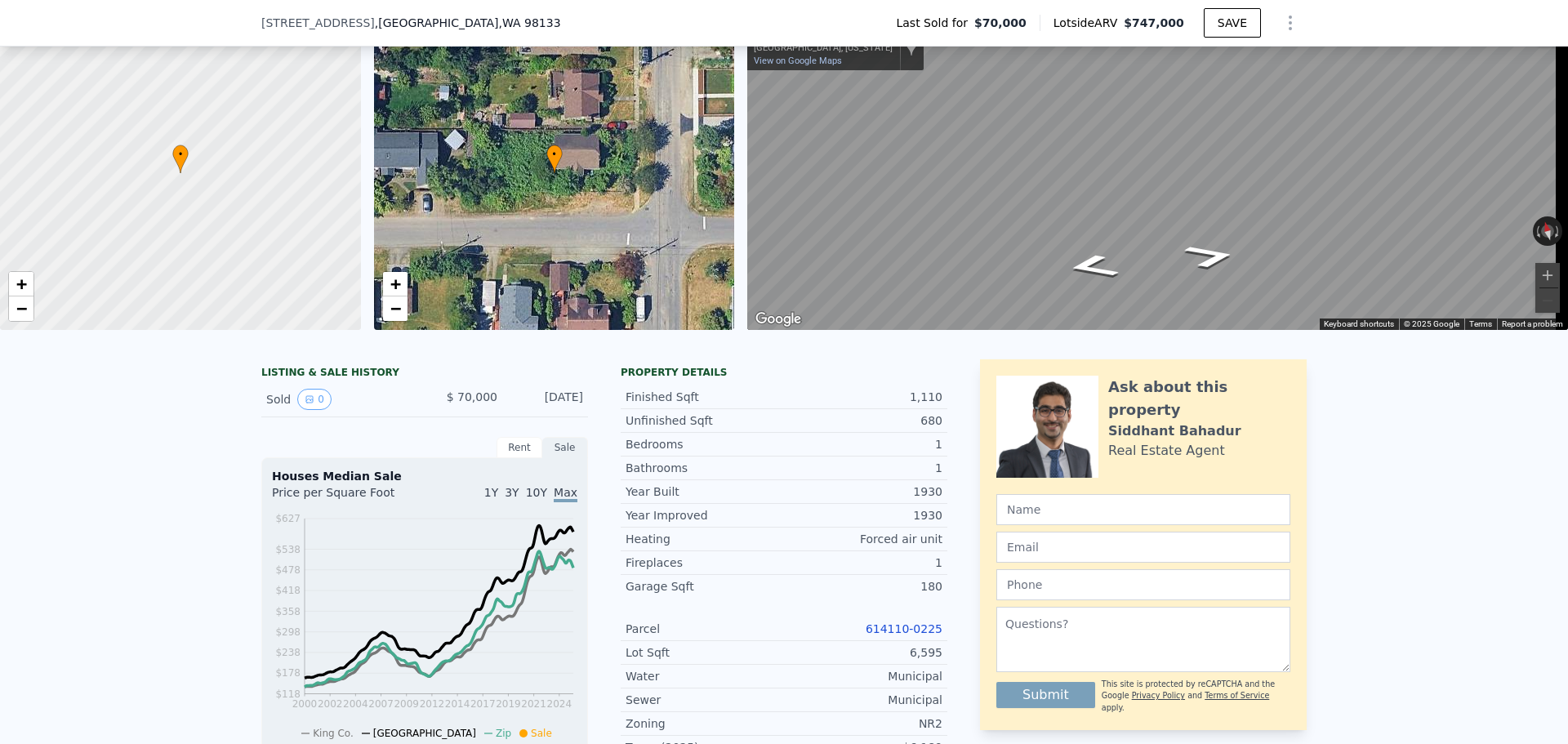
click at [896, 635] on link "614110-0225" at bounding box center [904, 629] width 77 height 13
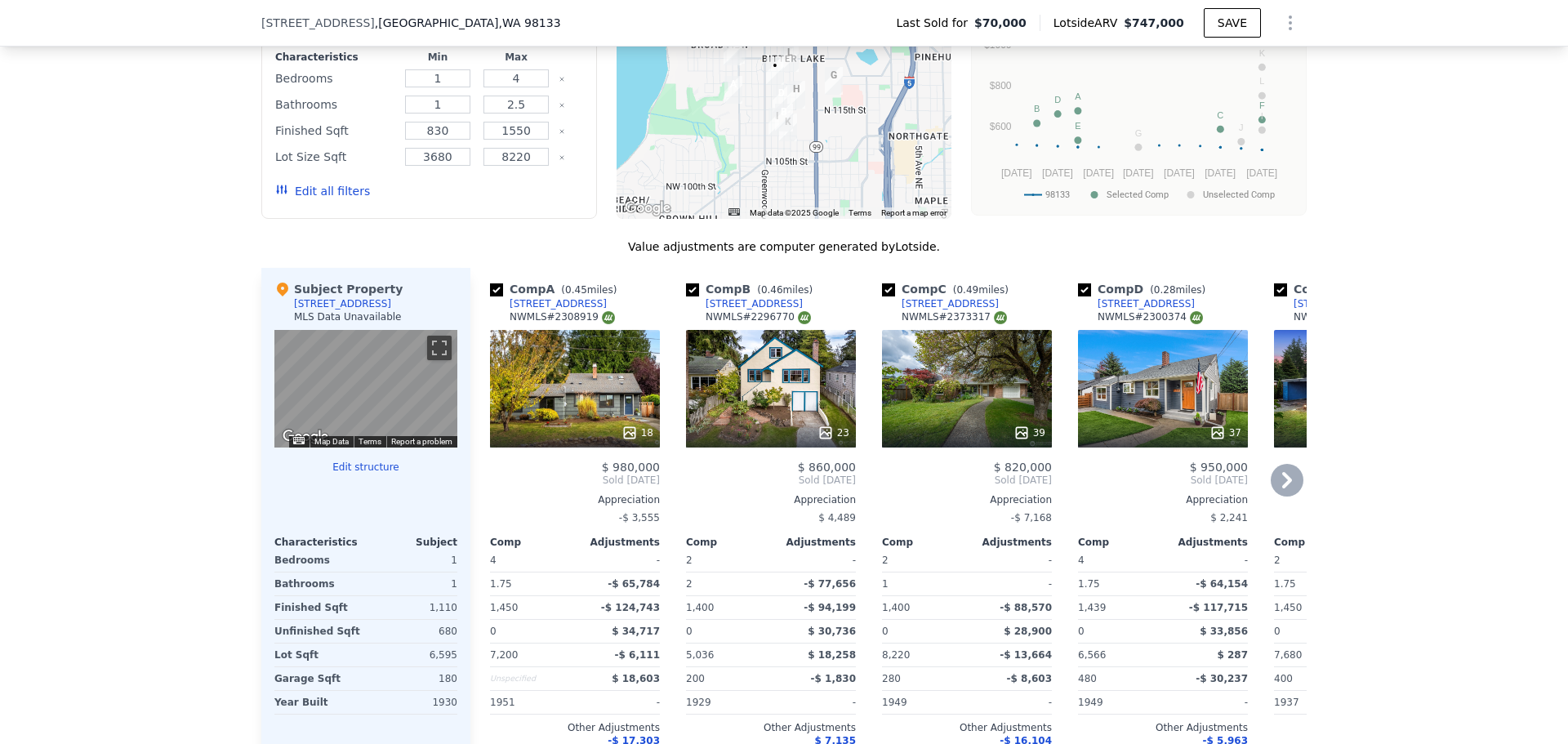
scroll to position [1465, 0]
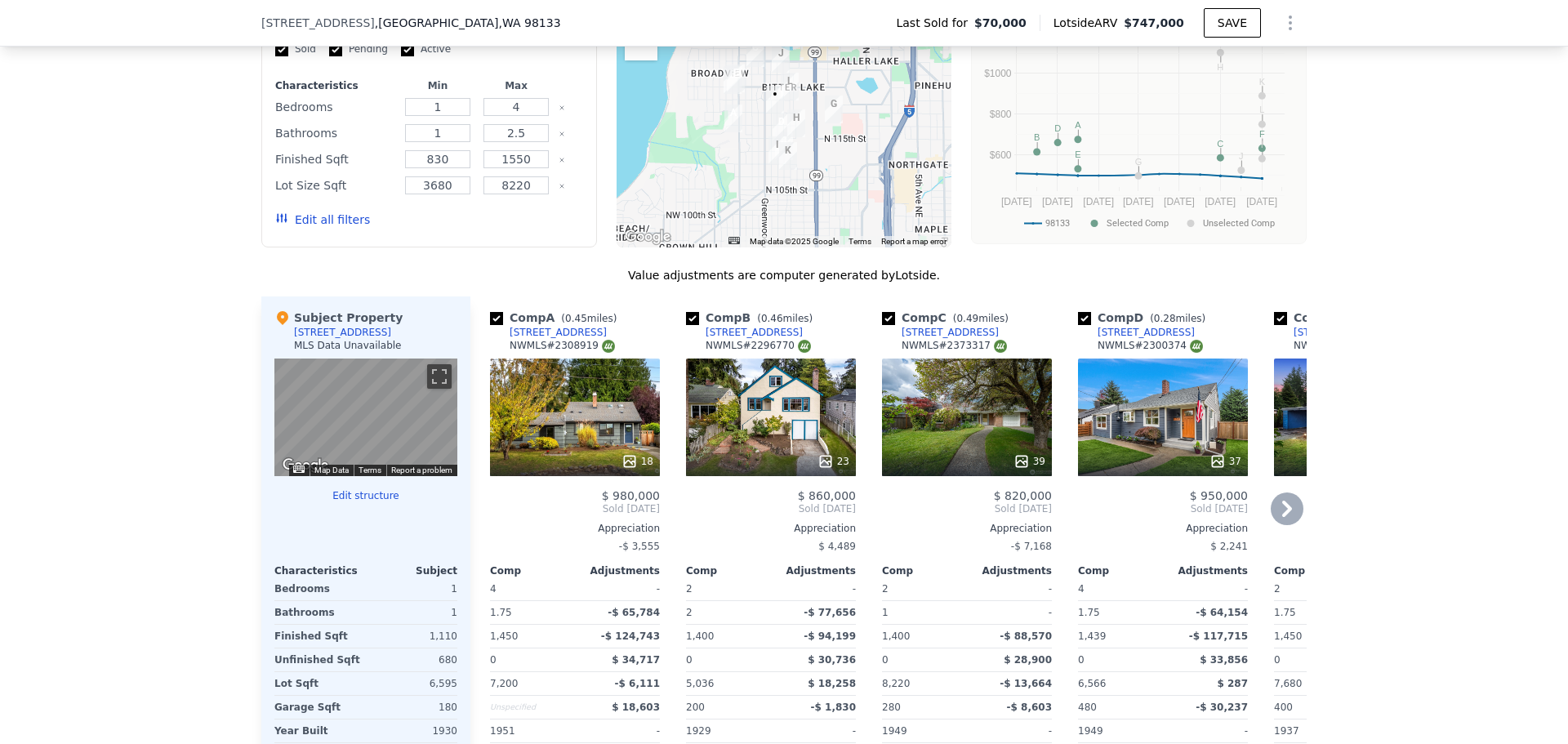
click at [1281, 522] on icon at bounding box center [1286, 508] width 33 height 33
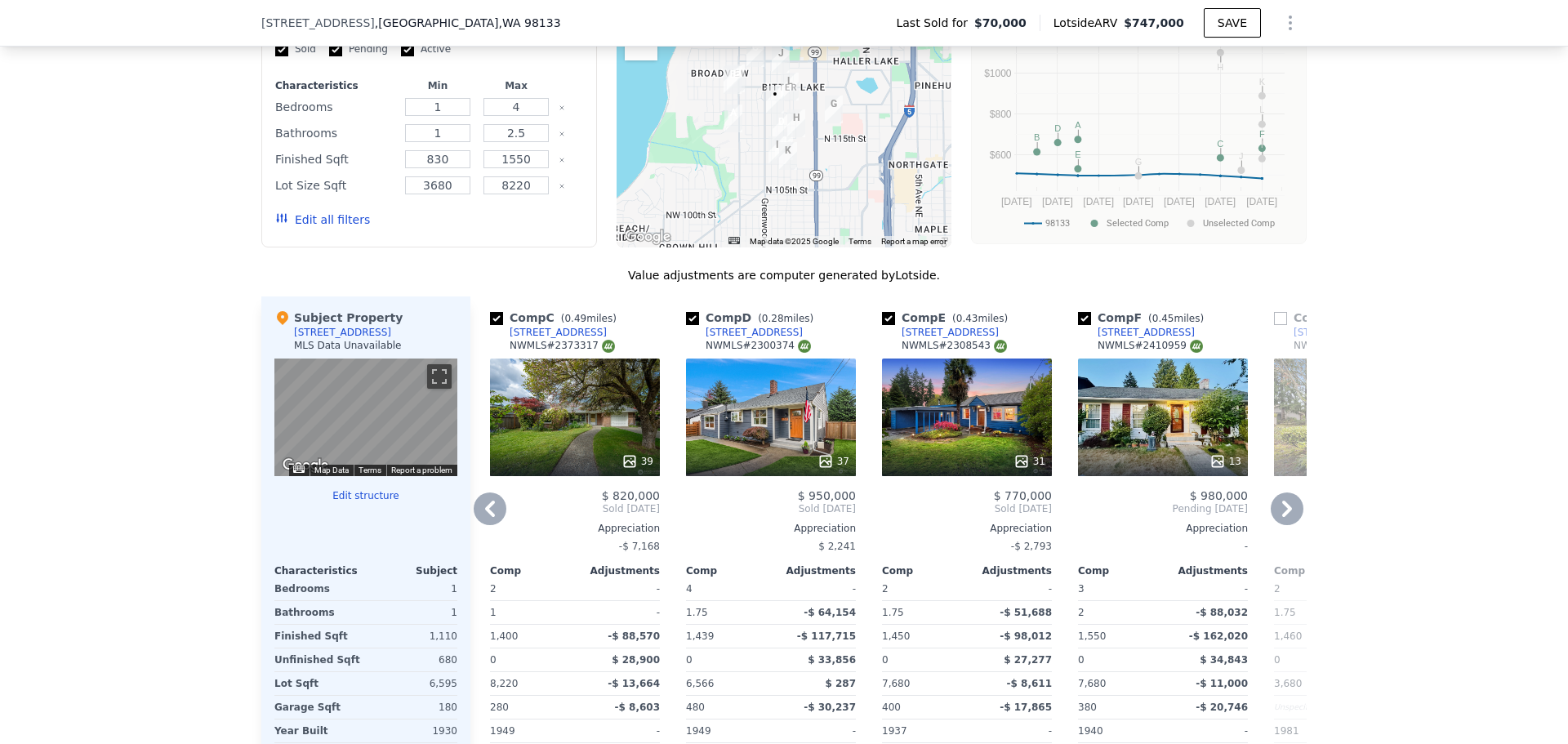
click at [1282, 517] on icon at bounding box center [1286, 508] width 10 height 16
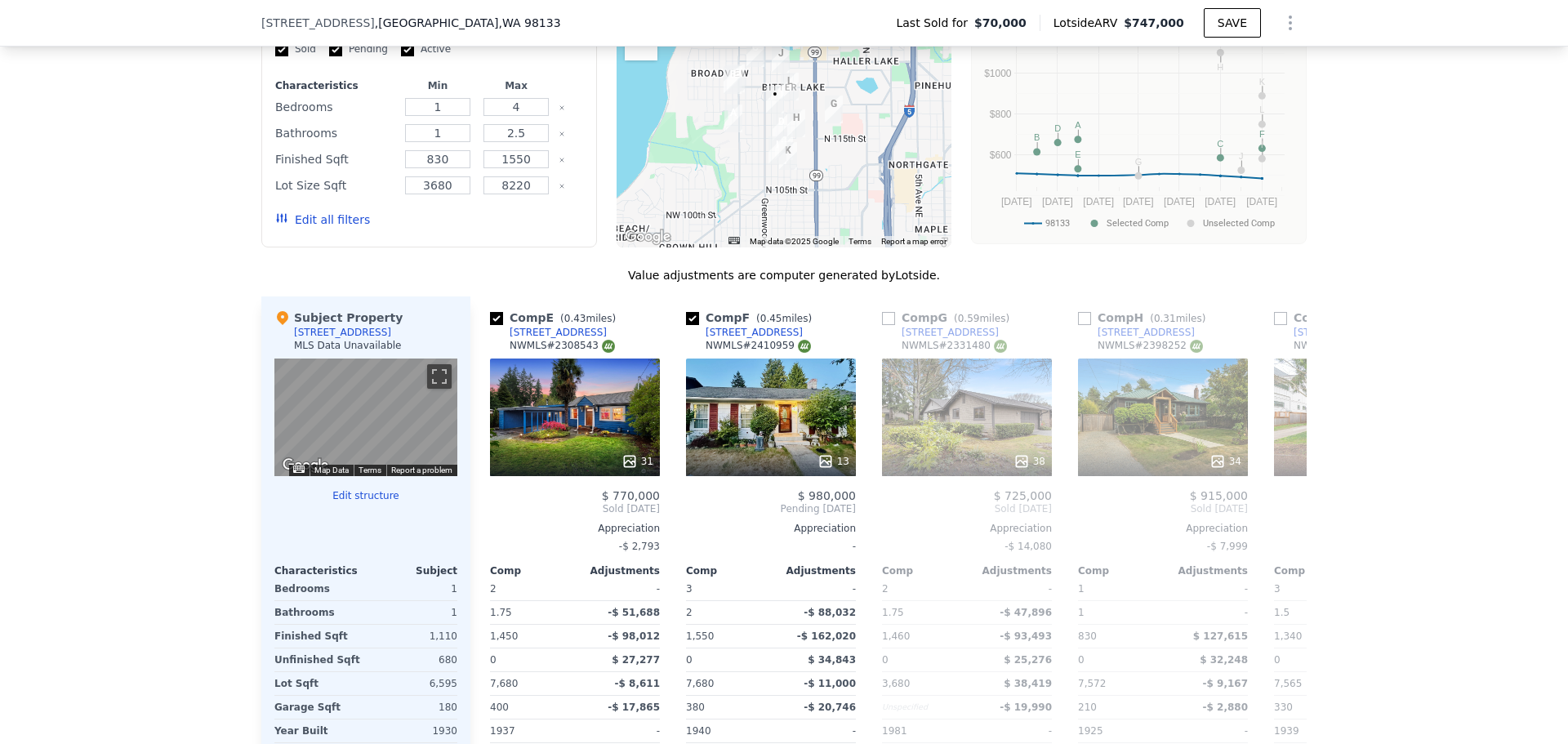
click at [1280, 523] on div "Comp A ( 0.45 miles) [STREET_ADDRESS] # 2308919 18 $ 980,000 Sold [DATE] Apprec…" at bounding box center [888, 559] width 837 height 525
click at [1282, 517] on icon at bounding box center [1286, 508] width 10 height 16
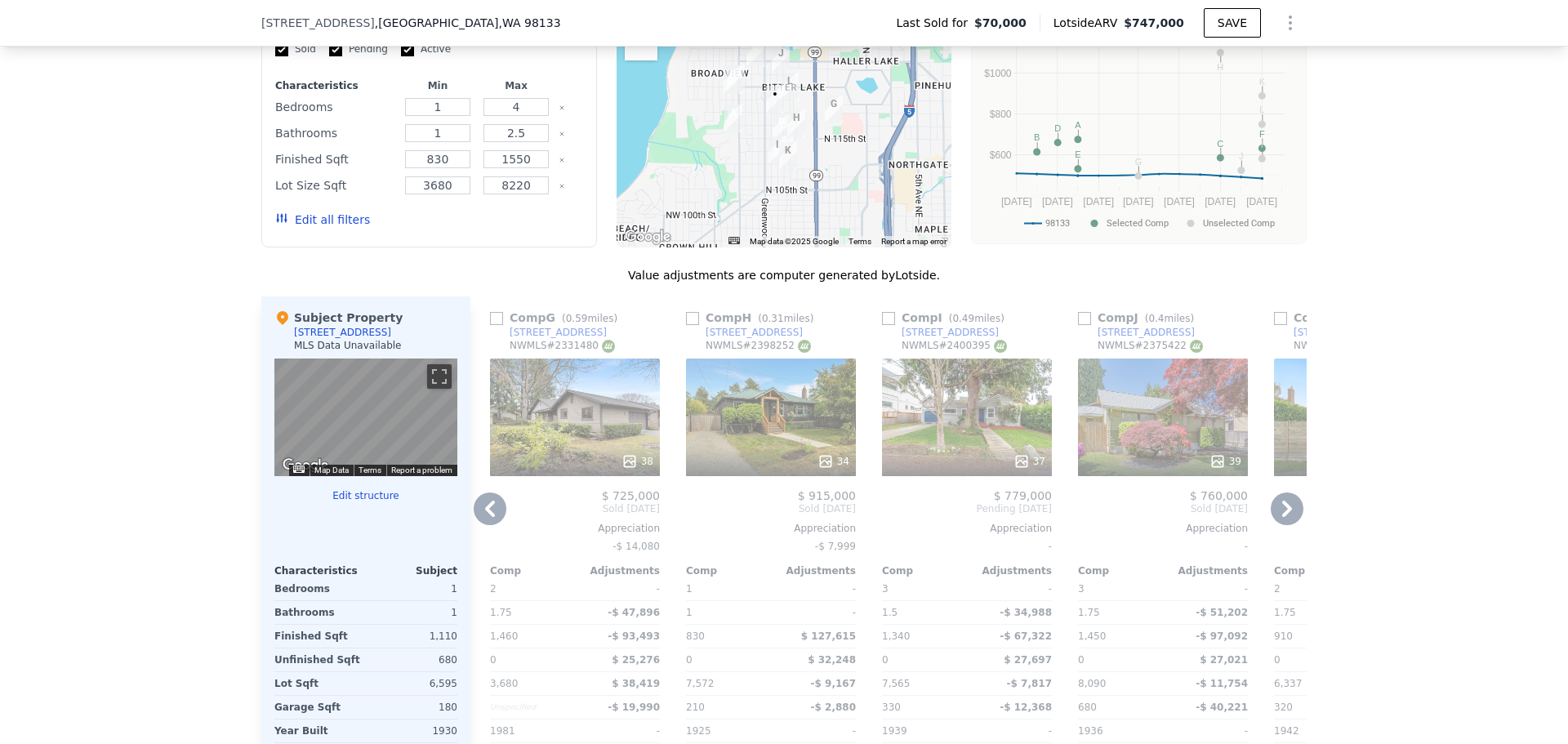
click at [1282, 517] on icon at bounding box center [1286, 508] width 10 height 16
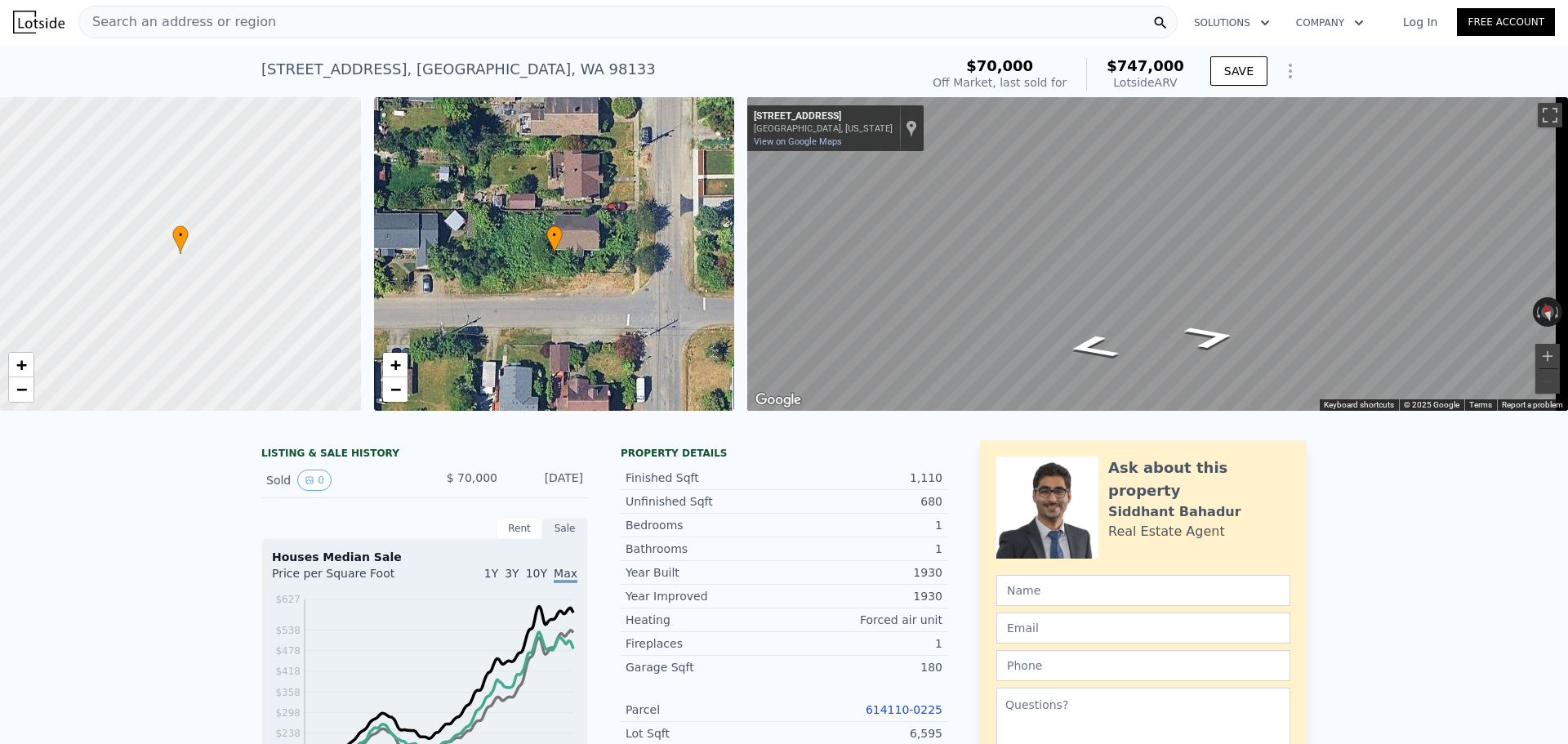
scroll to position [0, 0]
click at [679, 30] on div "Search an address or region" at bounding box center [629, 22] width 1100 height 33
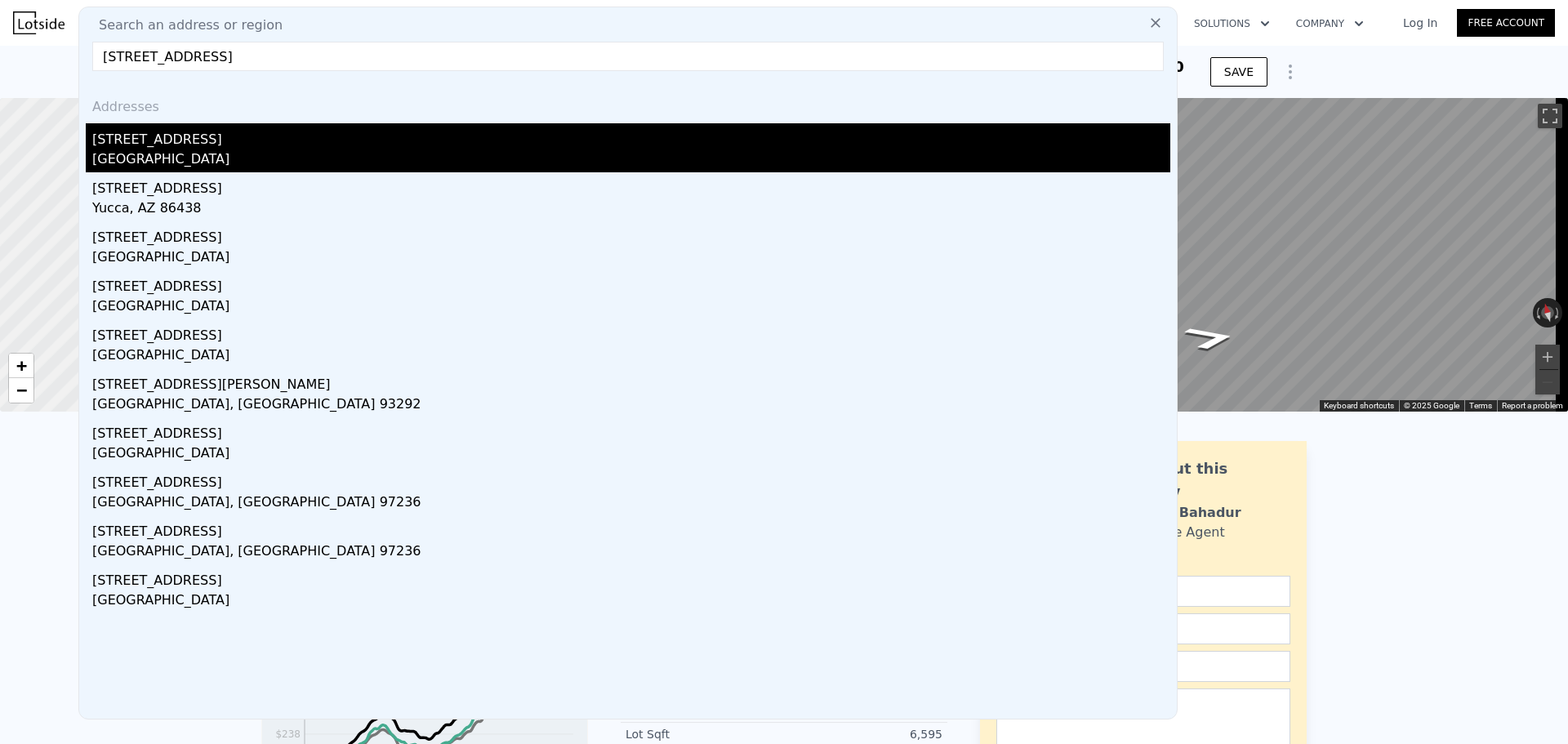
type input "[STREET_ADDRESS]"
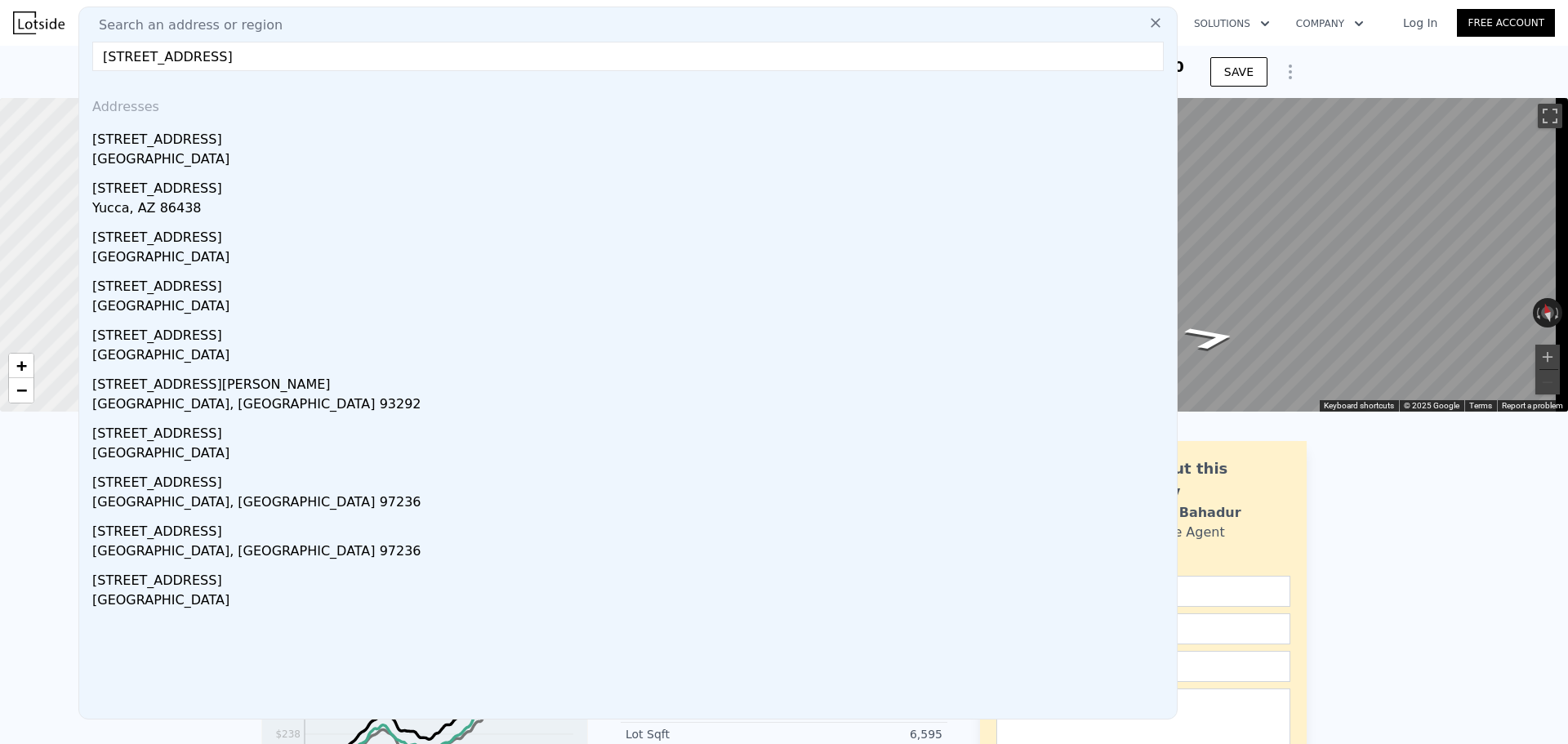
drag, startPoint x: 258, startPoint y: 155, endPoint x: 308, endPoint y: 201, distance: 67.9
click at [258, 155] on div "[GEOGRAPHIC_DATA]" at bounding box center [631, 161] width 1078 height 23
